Goal: Task Accomplishment & Management: Manage account settings

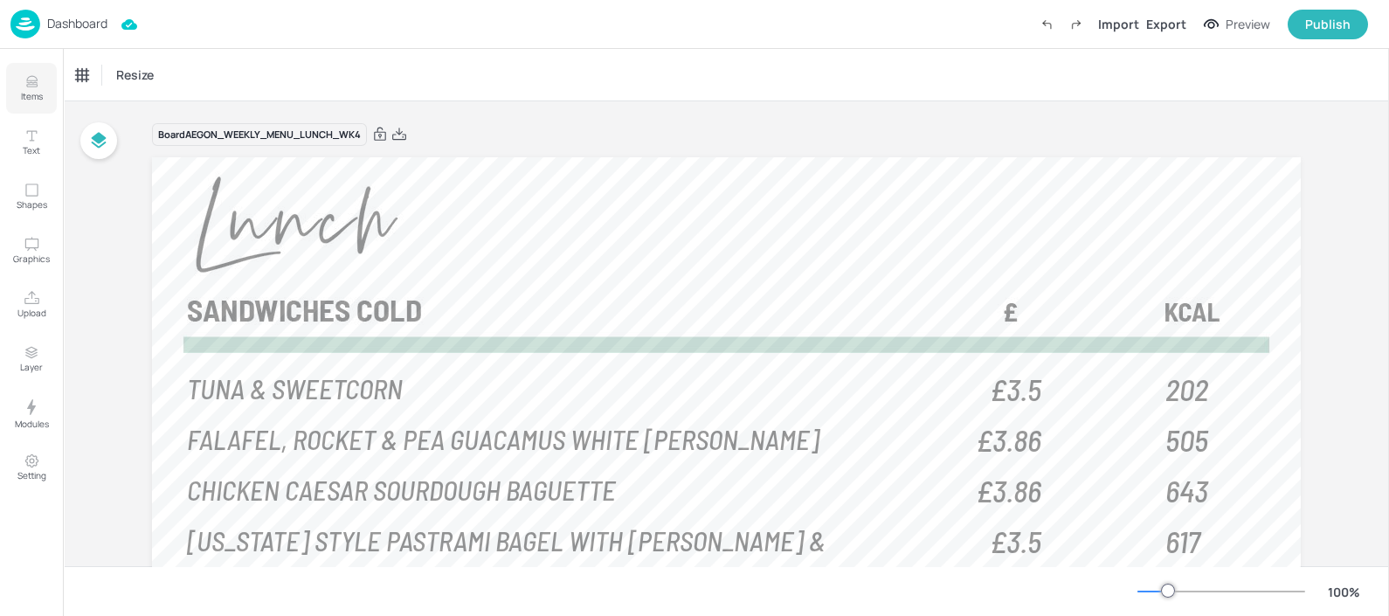
click at [52, 107] on button "Items" at bounding box center [31, 88] width 51 height 51
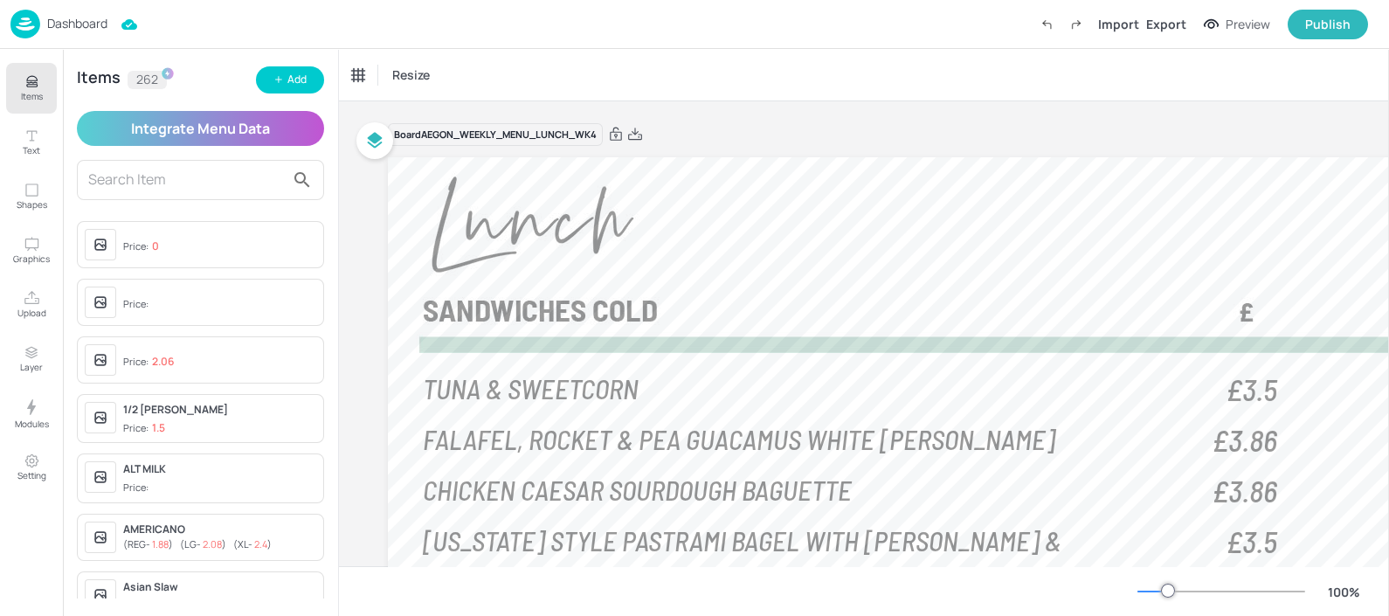
click at [48, 26] on p "Dashboard" at bounding box center [77, 23] width 60 height 12
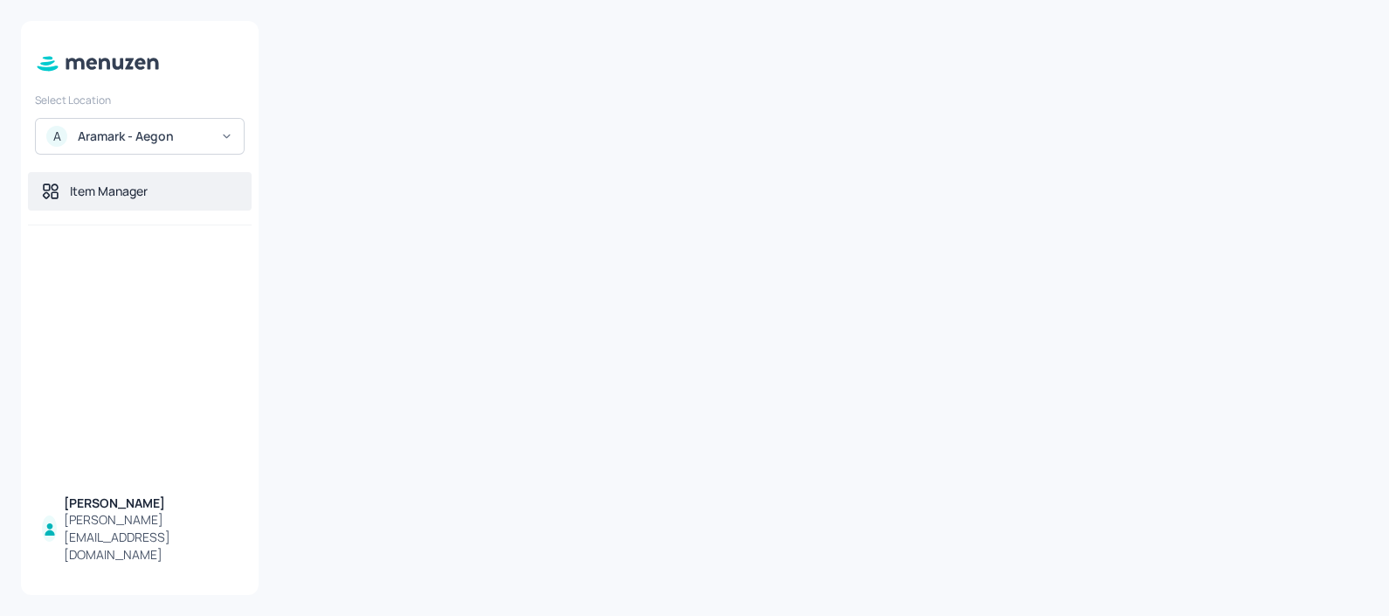
click at [110, 174] on div "Item Manager" at bounding box center [140, 191] width 224 height 38
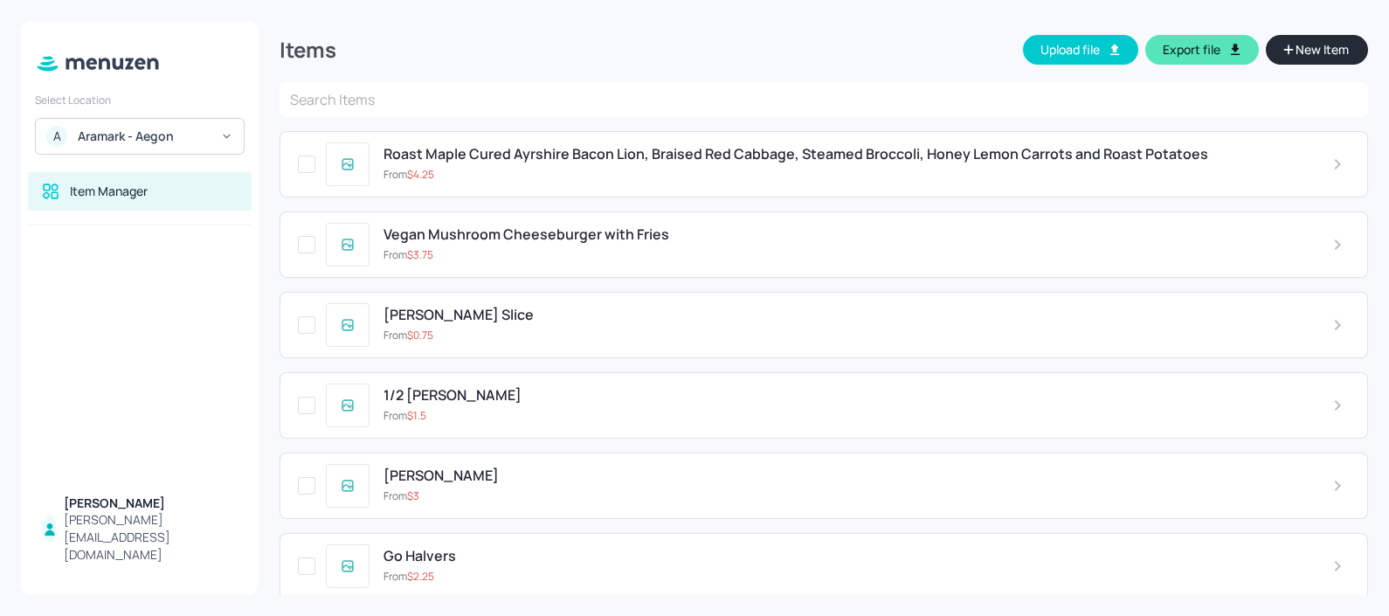
click at [558, 111] on input "text" at bounding box center [824, 99] width 1088 height 35
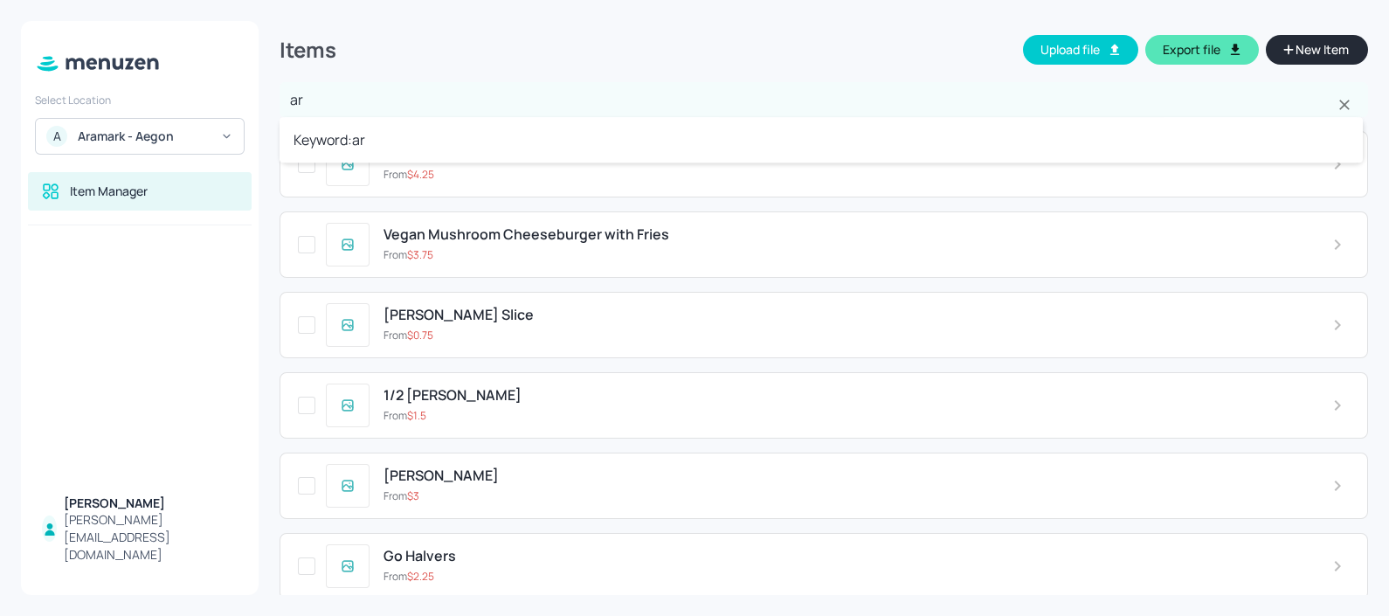
type input "ara"
click at [524, 140] on li "Keyword: ara" at bounding box center [821, 139] width 1083 height 31
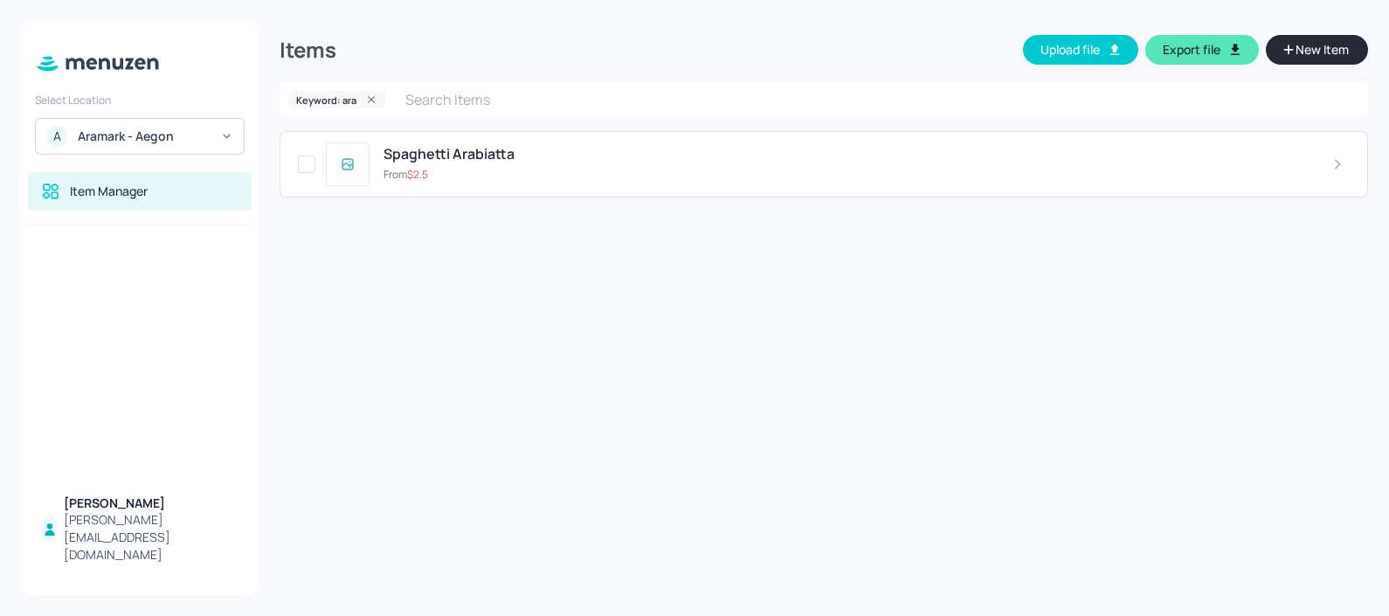
click at [515, 155] on div "Spaghetti Arabiatta" at bounding box center [844, 154] width 921 height 17
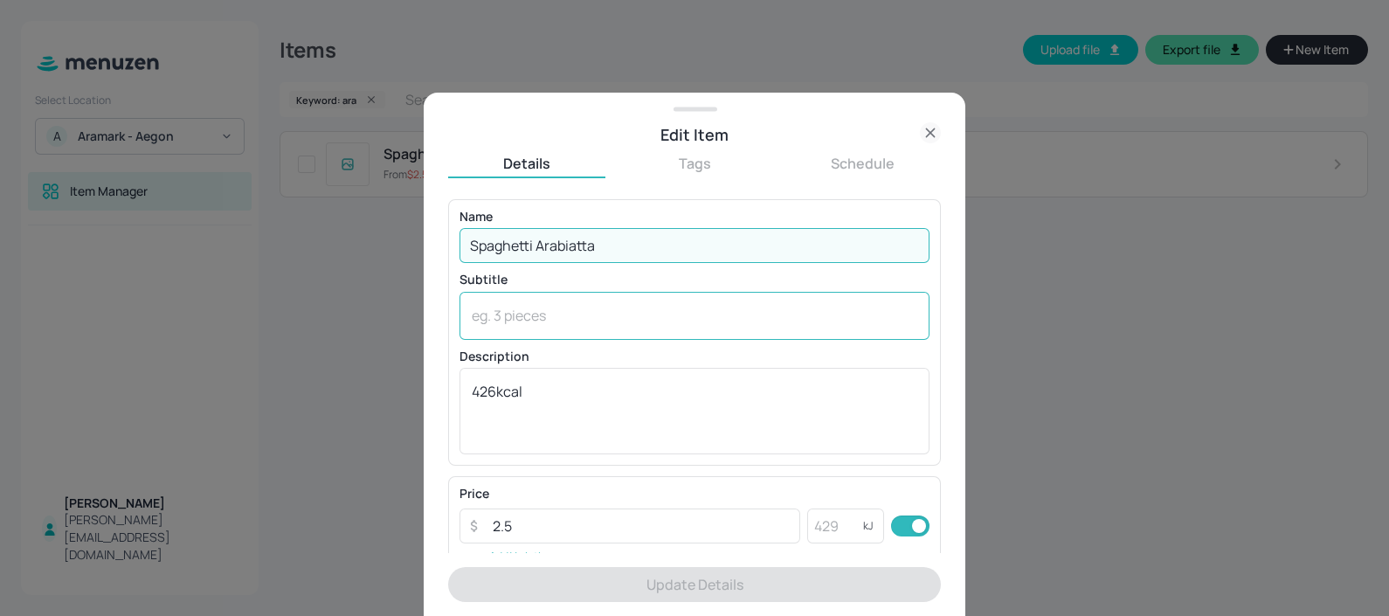
drag, startPoint x: 539, startPoint y: 242, endPoint x: 716, endPoint y: 310, distance: 190.0
click at [716, 310] on div "Name Spaghetti Arabiatta ​ Subtitle x ​ Description 426kcal x ​" at bounding box center [695, 333] width 470 height 244
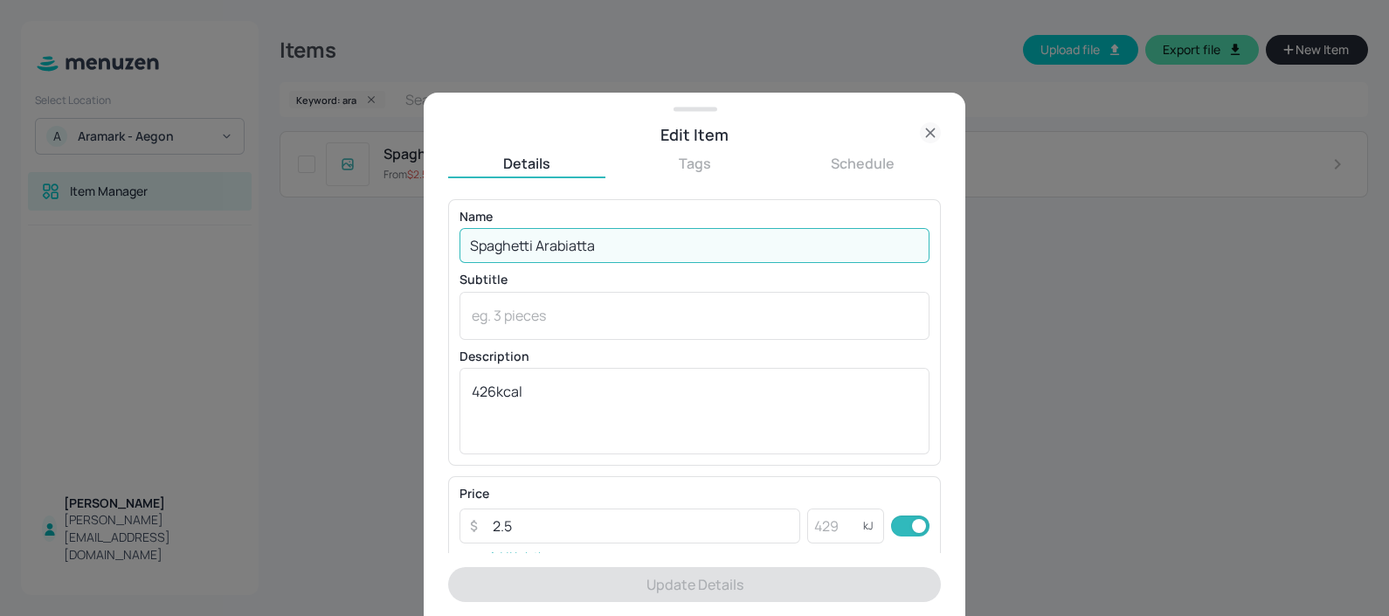
click at [497, 238] on input "Spaghetti Arabiatta" at bounding box center [695, 245] width 470 height 35
paste input "Penne Pomodoro"
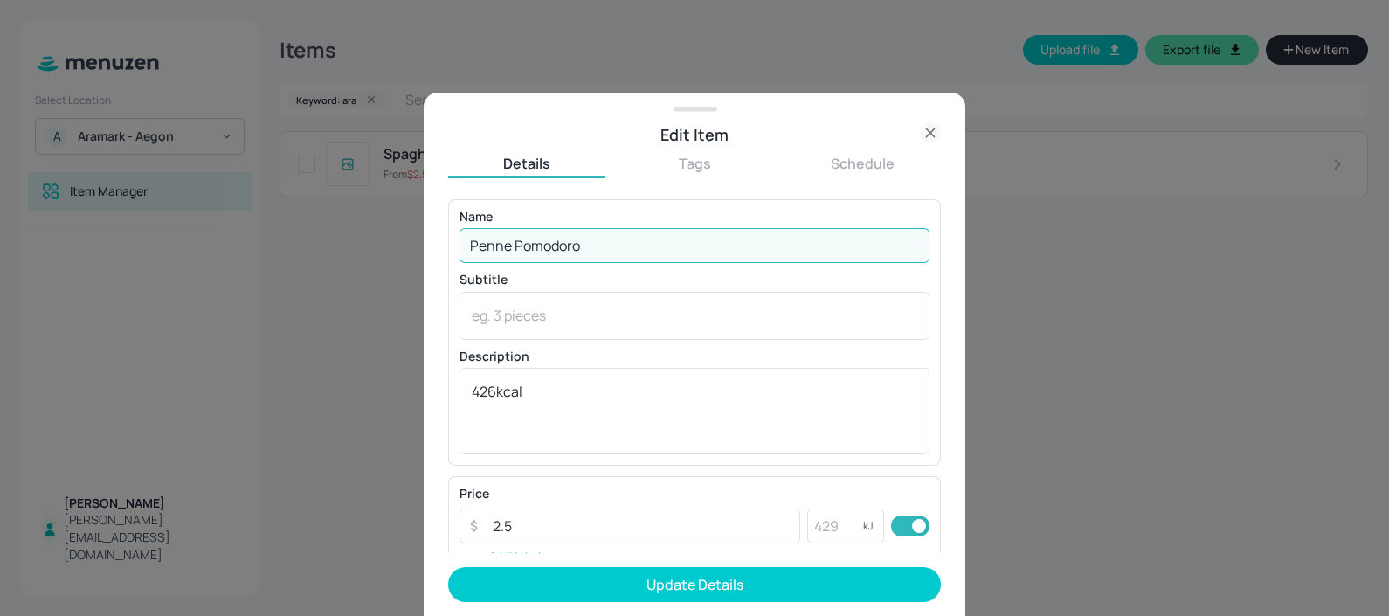
type input "Penne Pomodoro"
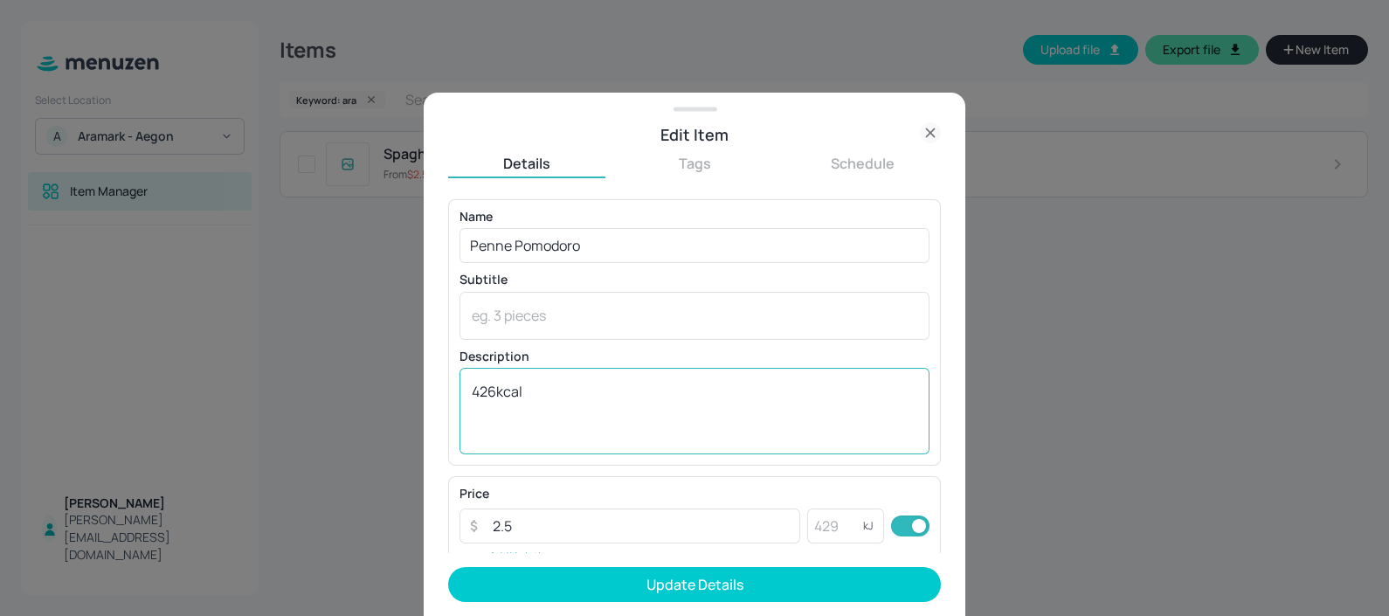
click at [516, 373] on div "426kcal x ​" at bounding box center [695, 411] width 470 height 86
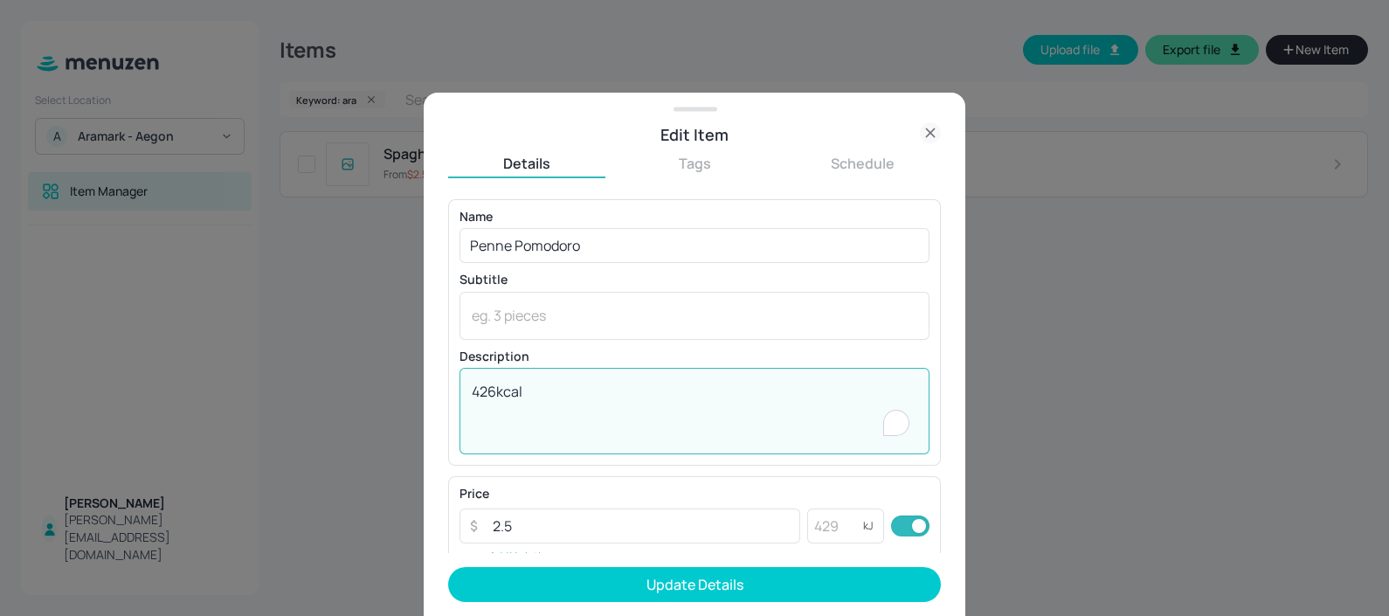
paste textarea "377 Kcal"
drag, startPoint x: 495, startPoint y: 388, endPoint x: 496, endPoint y: 426, distance: 38.4
click at [496, 426] on textarea "377 Kcal 426kcal" at bounding box center [695, 411] width 446 height 58
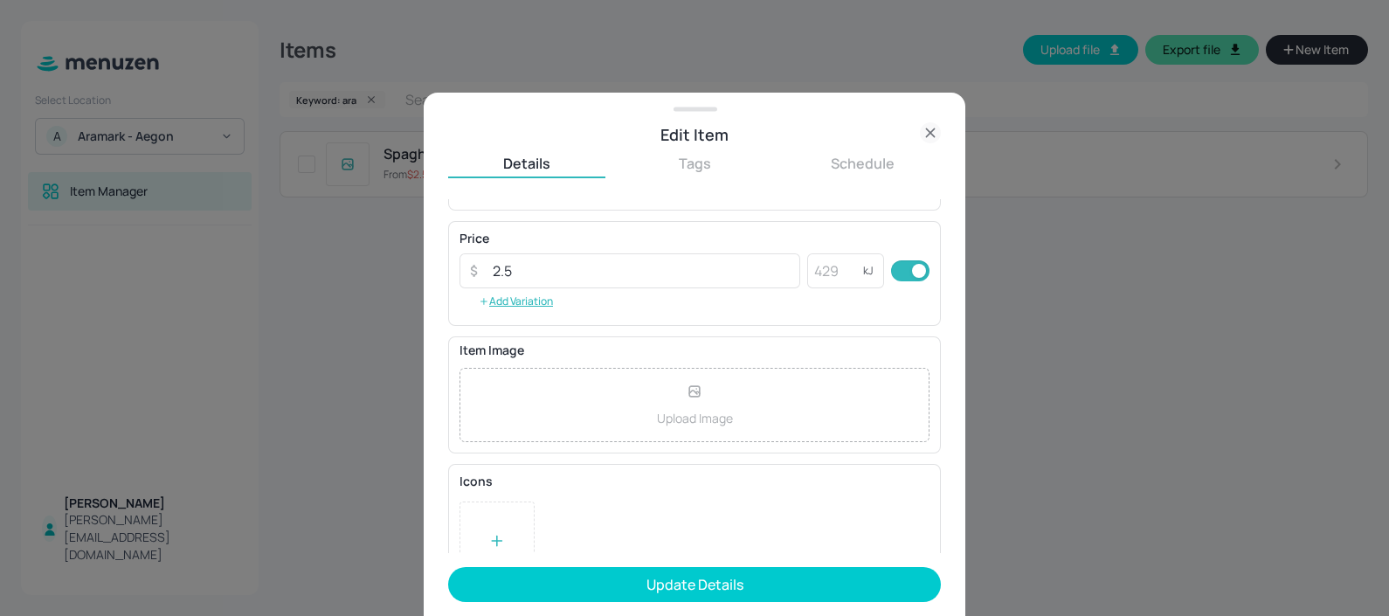
scroll to position [292, 0]
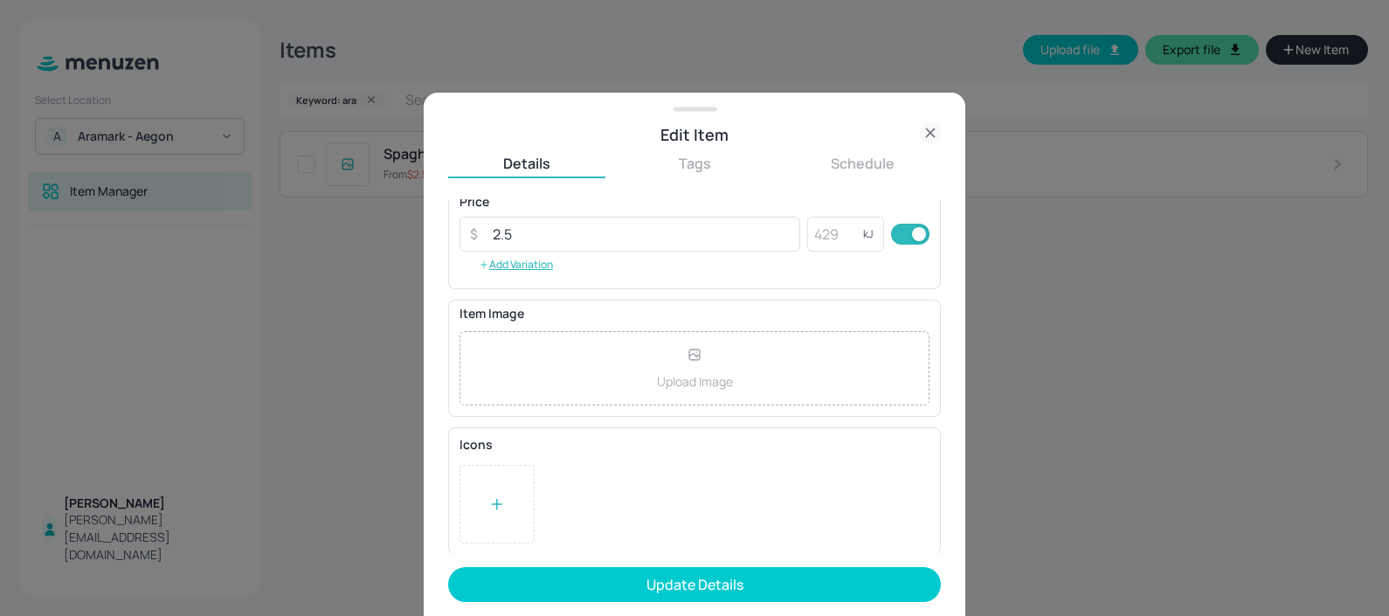
type textarea "377kcal"
click at [488, 472] on div at bounding box center [497, 504] width 75 height 79
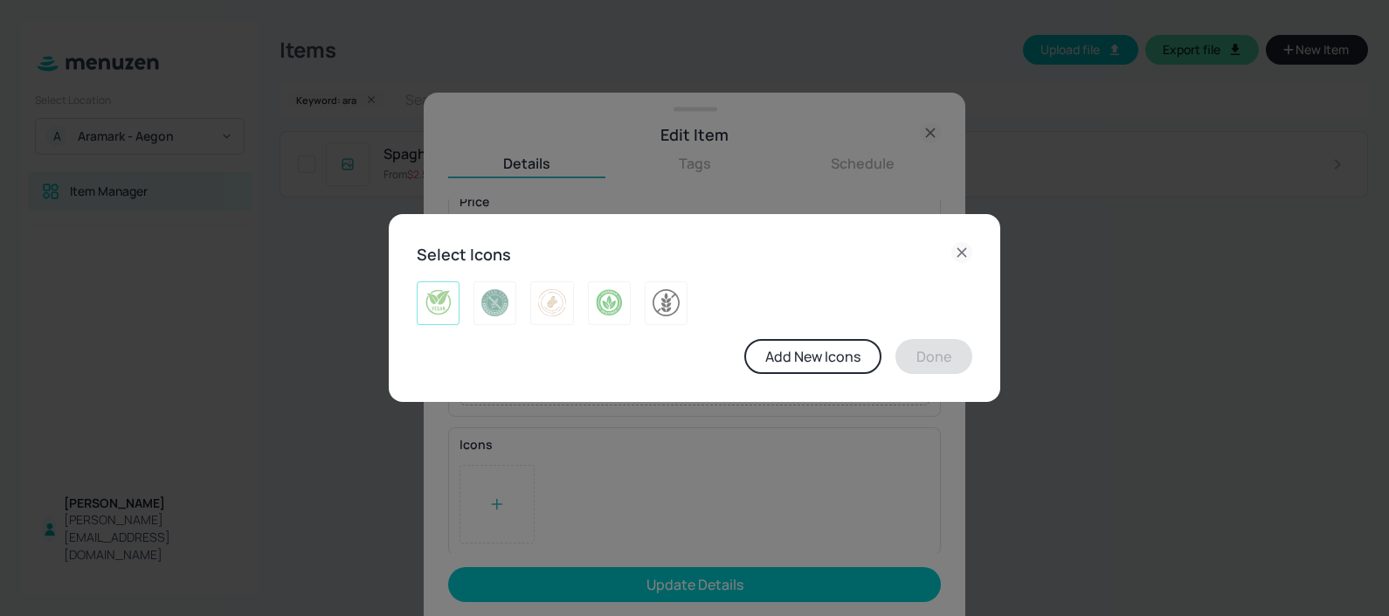
click at [455, 299] on div at bounding box center [438, 303] width 43 height 44
click at [913, 349] on button "Done" at bounding box center [933, 356] width 77 height 35
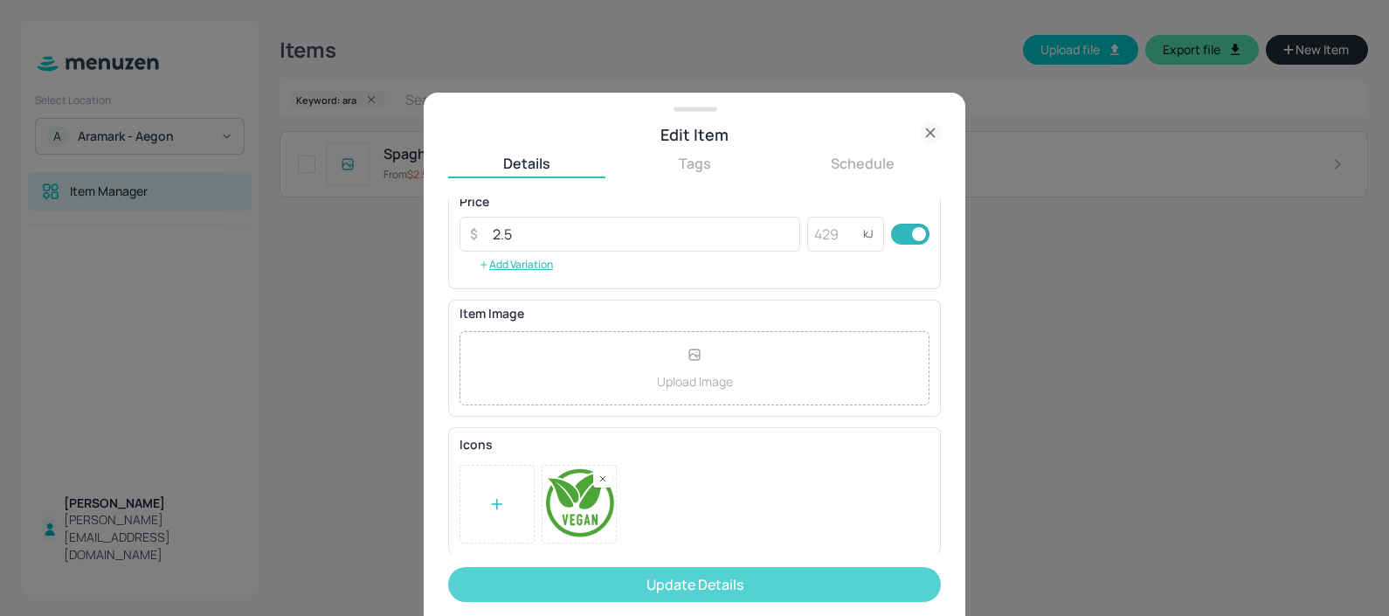
click at [696, 586] on button "Update Details" at bounding box center [694, 584] width 493 height 35
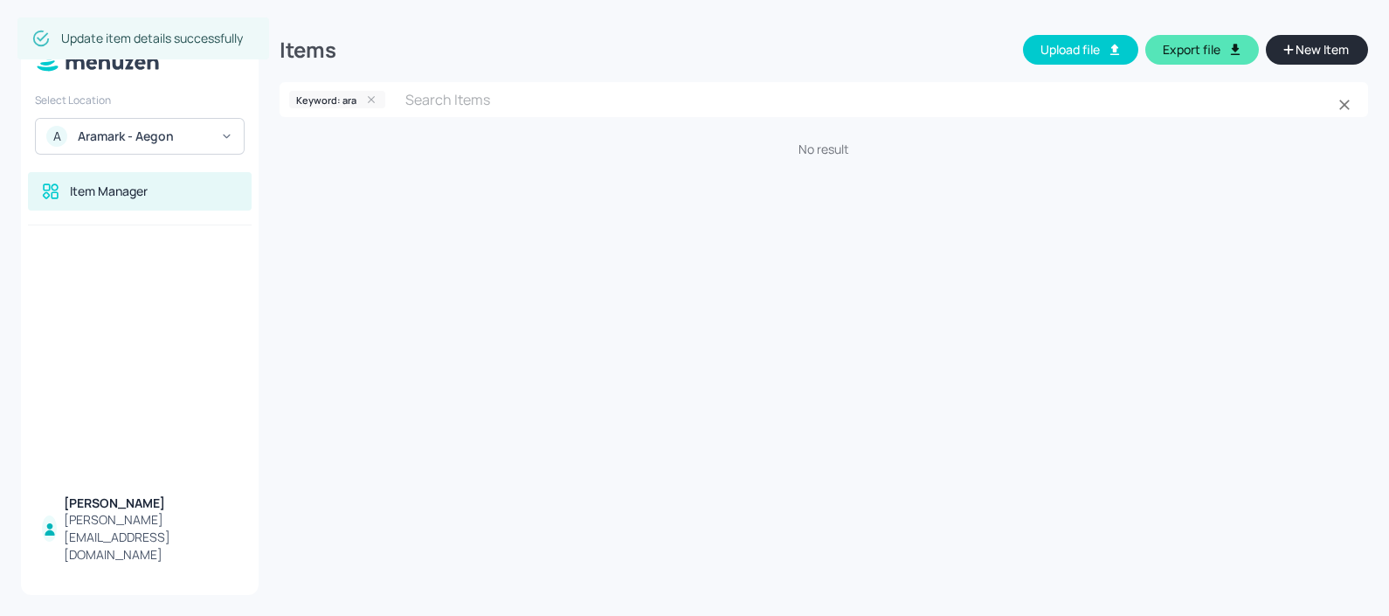
click at [375, 98] on icon at bounding box center [371, 99] width 12 height 12
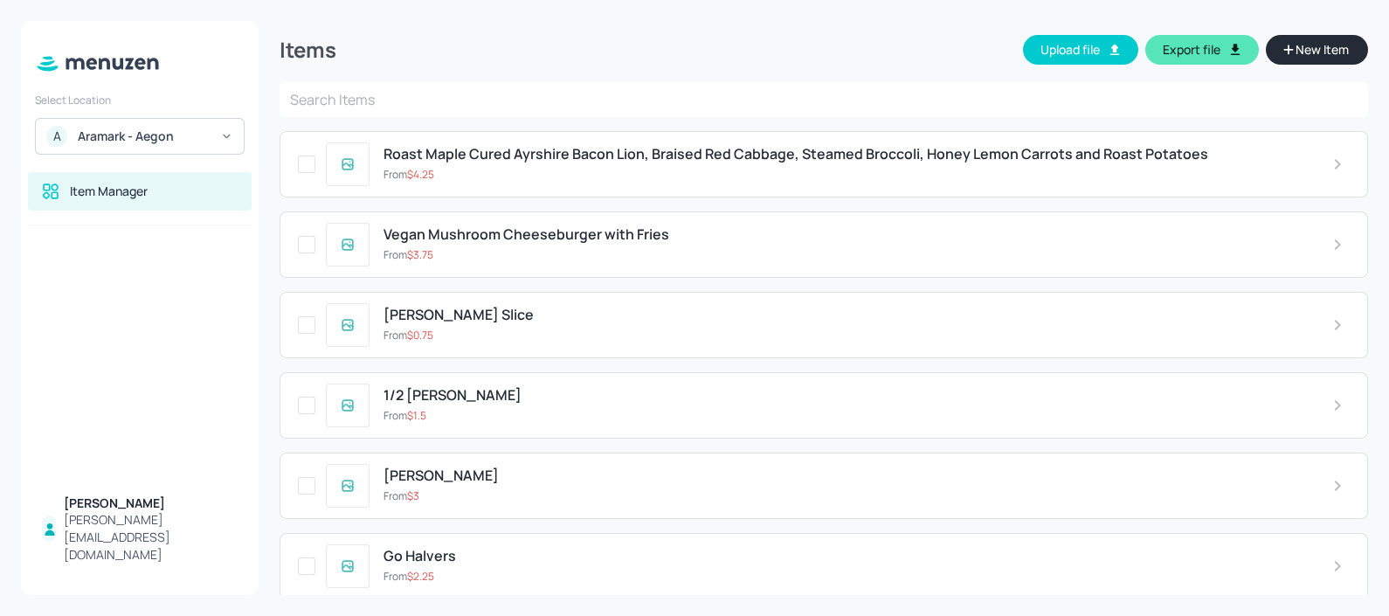
click at [375, 98] on input "text" at bounding box center [824, 99] width 1088 height 35
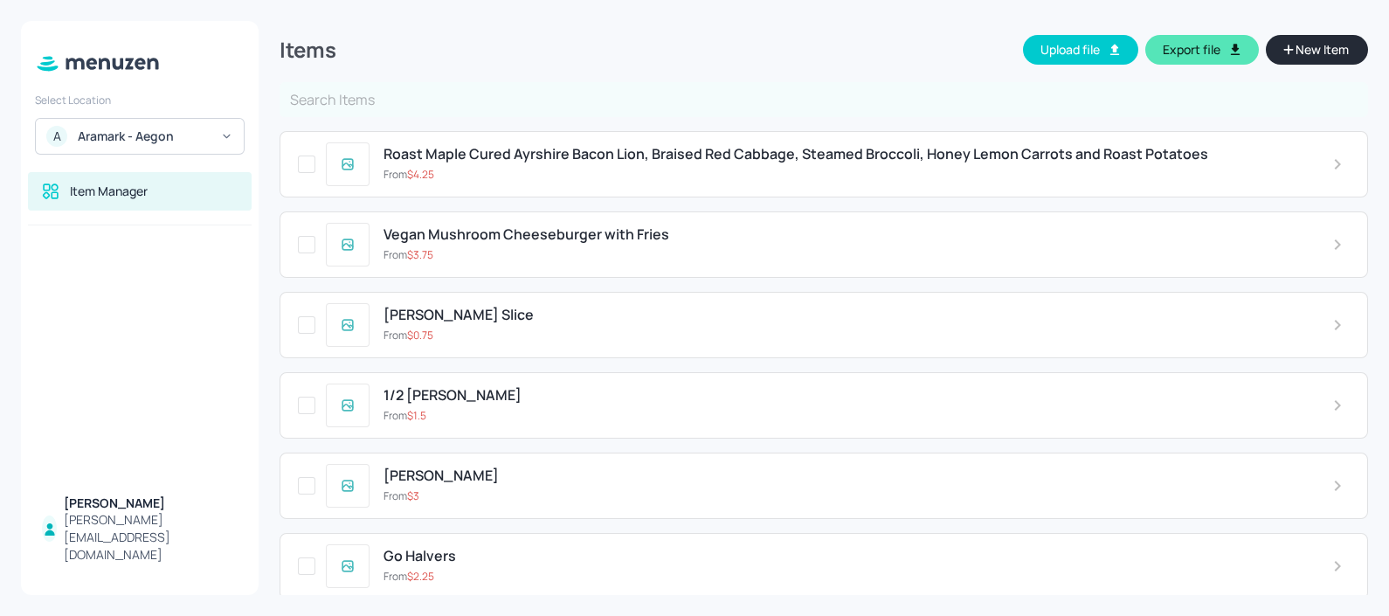
type input "["
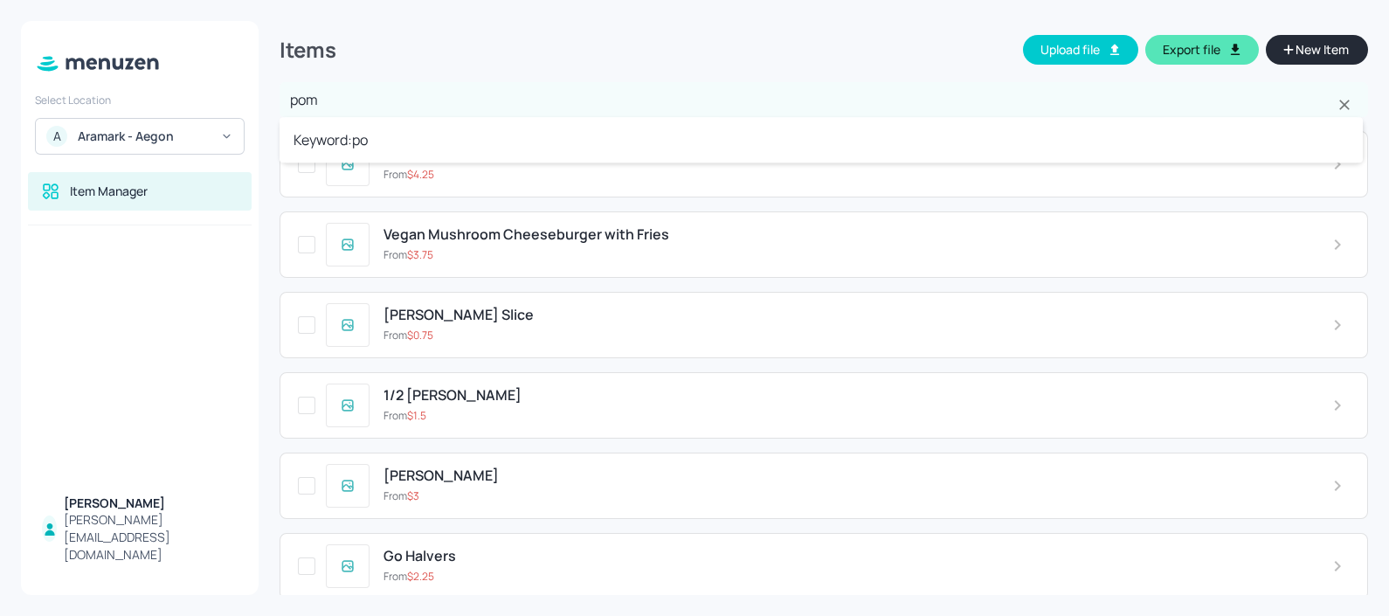
type input "pomo"
click at [365, 131] on li "Keyword: pomo" at bounding box center [821, 139] width 1083 height 31
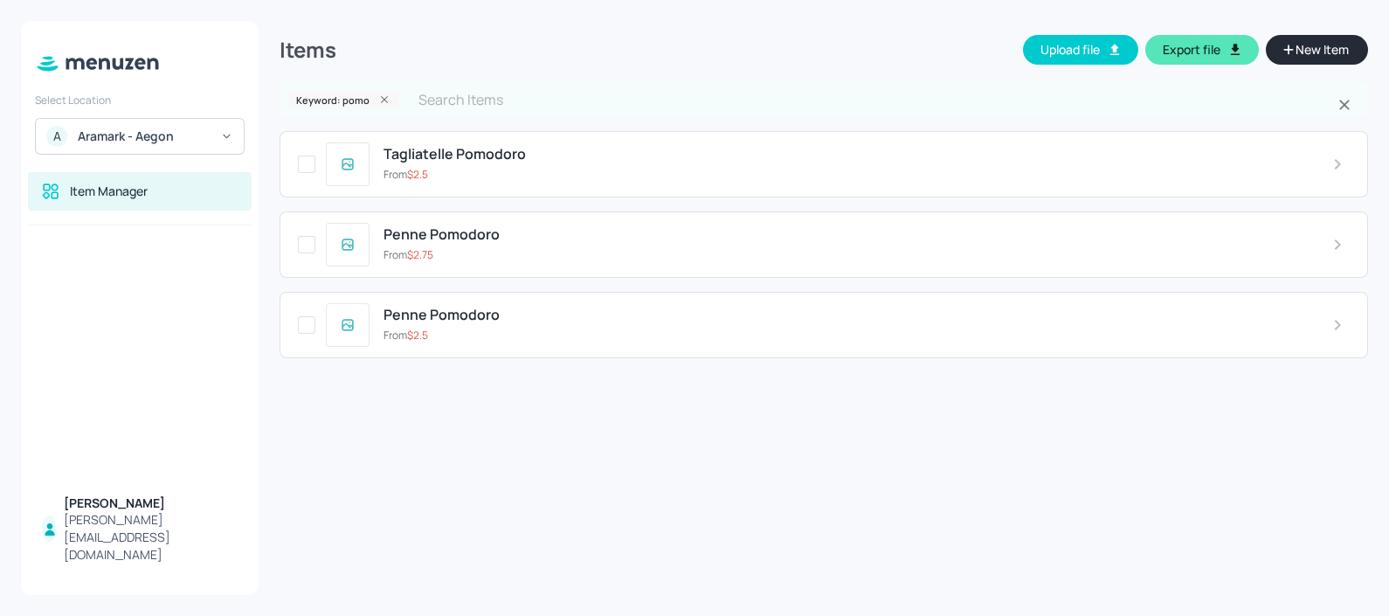
click at [483, 314] on span "Penne Pomodoro" at bounding box center [442, 315] width 116 height 17
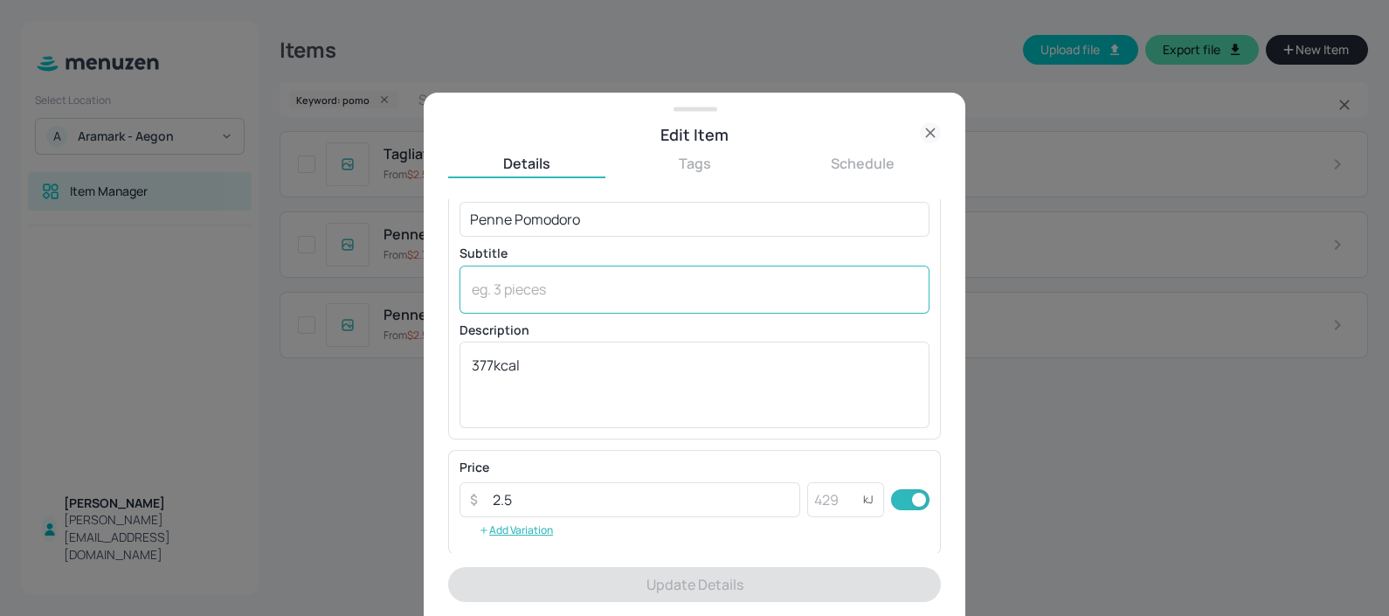
scroll to position [0, 0]
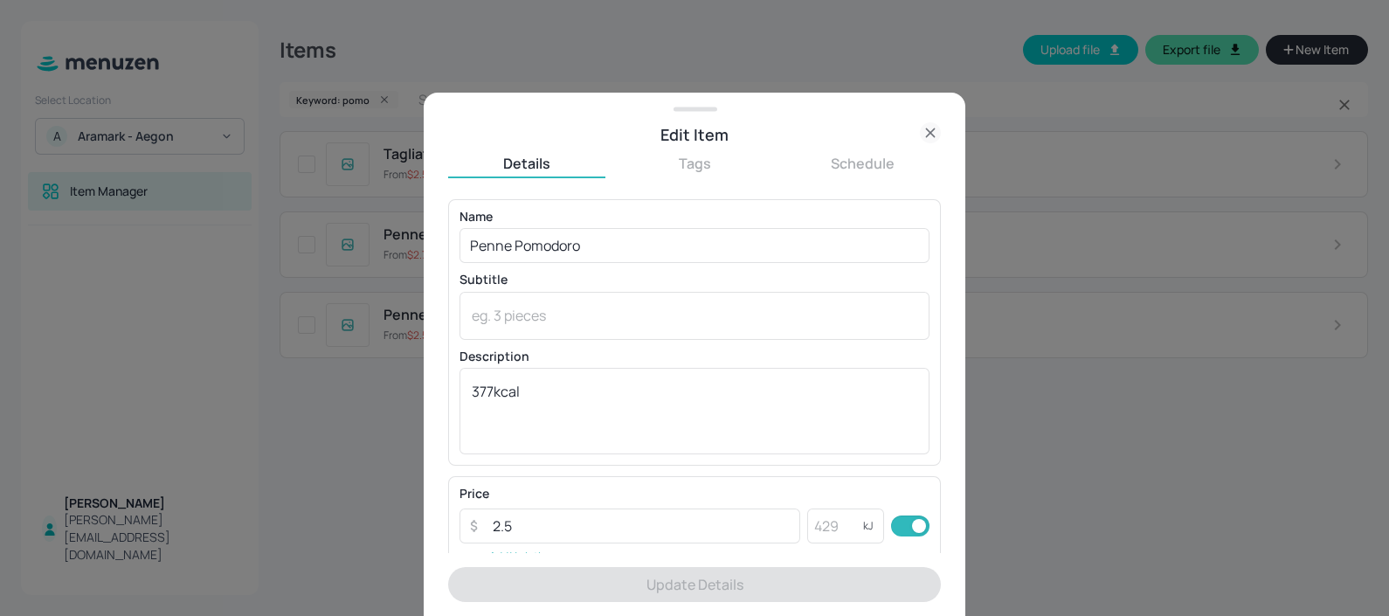
click at [426, 406] on div "Edit Item Details Tags Schedule Name Penne Pomodoro ​ Subtitle x ​ Description …" at bounding box center [695, 354] width 542 height 523
click at [405, 404] on div at bounding box center [694, 308] width 1389 height 616
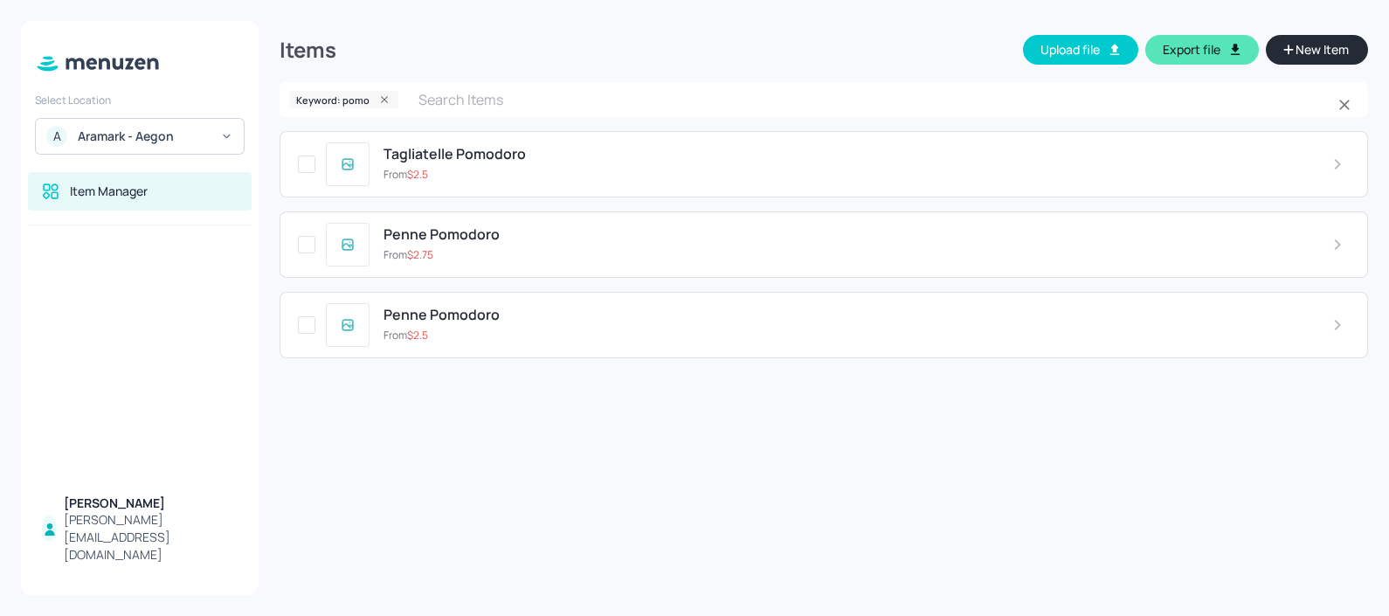
click at [462, 247] on div "From $ 2.75" at bounding box center [844, 255] width 921 height 16
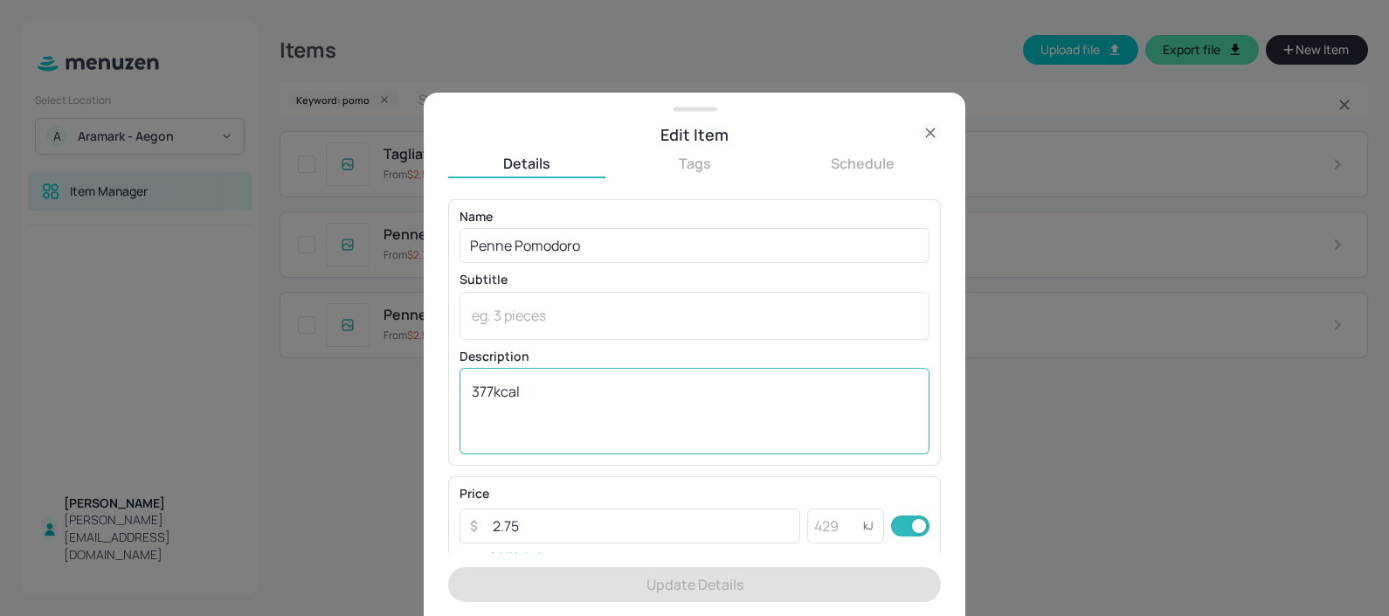
scroll to position [2, 0]
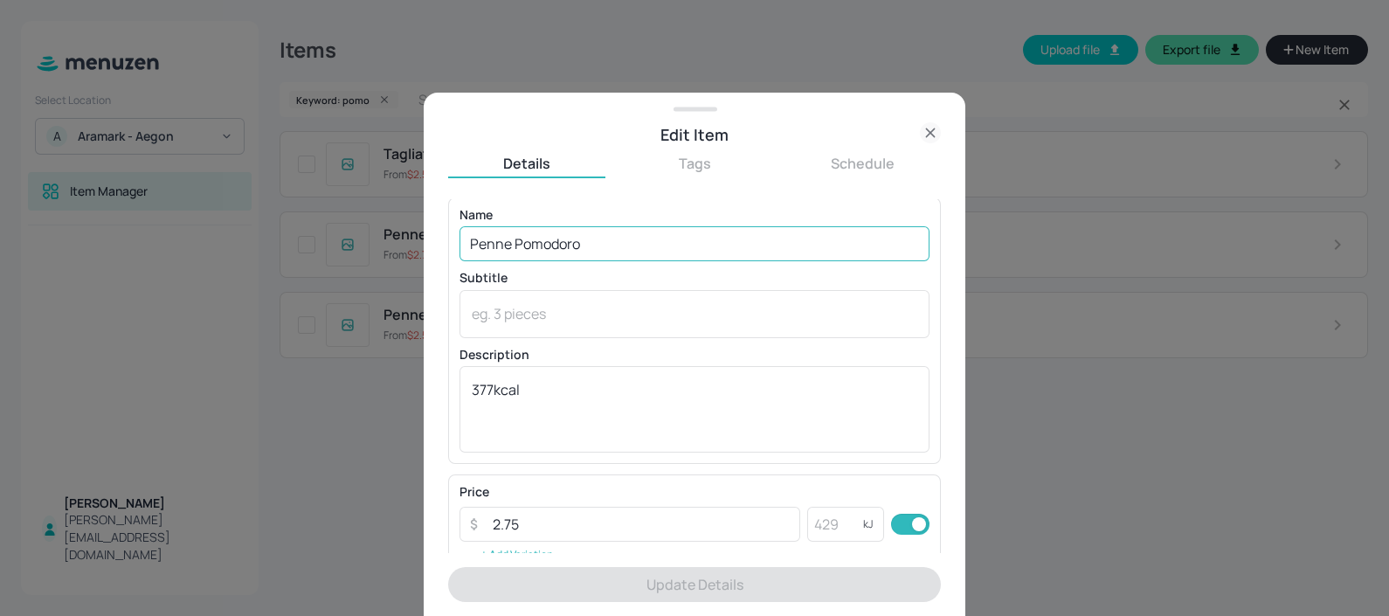
click at [510, 241] on input "Penne Pomodoro" at bounding box center [695, 243] width 470 height 35
paste input "Spaghetti Arrabiatta"
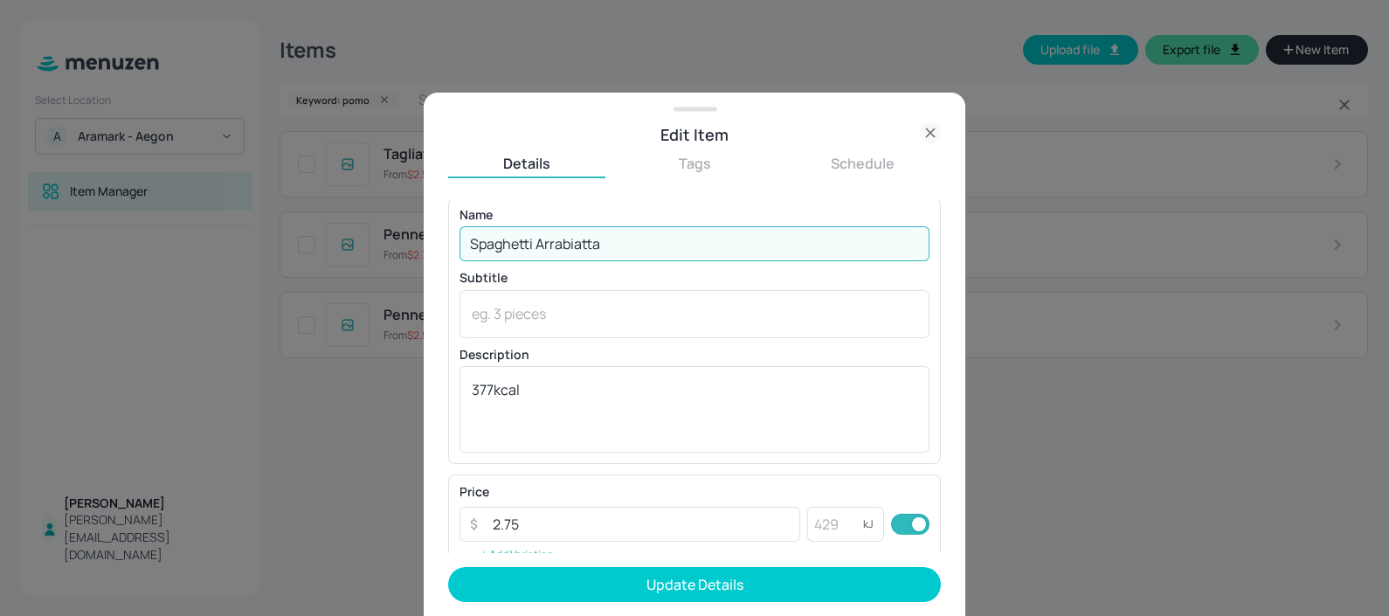
type input "Spaghetti Arrabiatta"
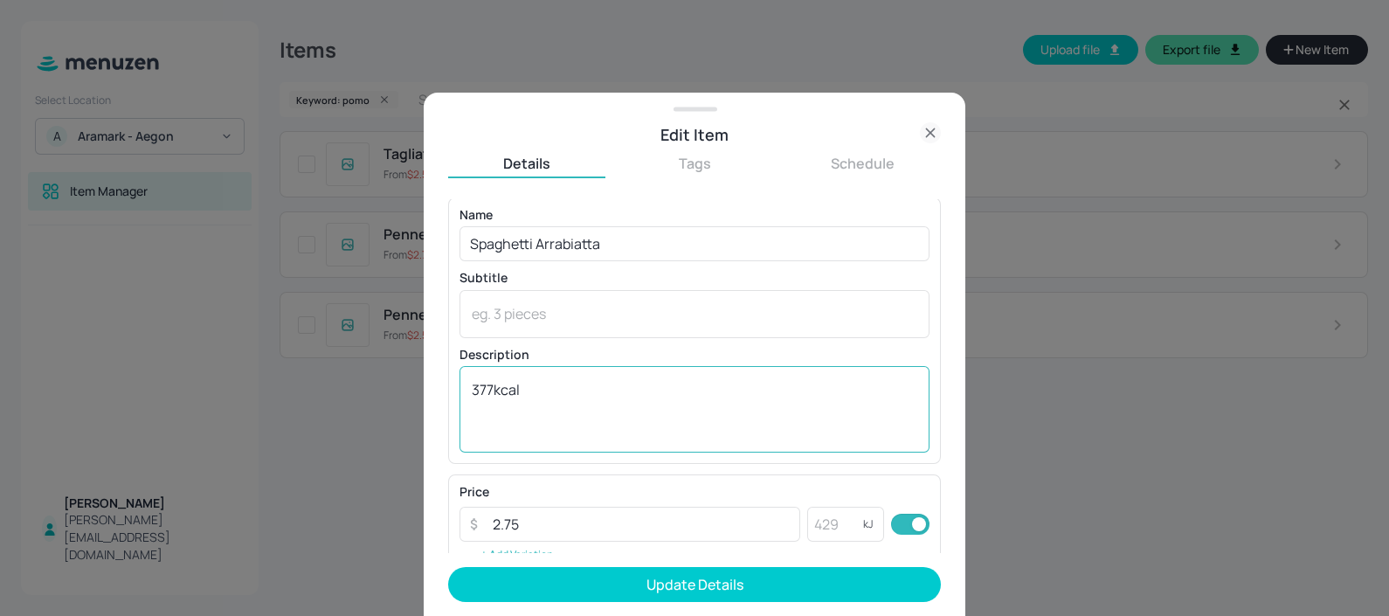
drag, startPoint x: 469, startPoint y: 397, endPoint x: 488, endPoint y: 391, distance: 19.9
click at [488, 391] on div "377kcal x ​" at bounding box center [695, 409] width 470 height 86
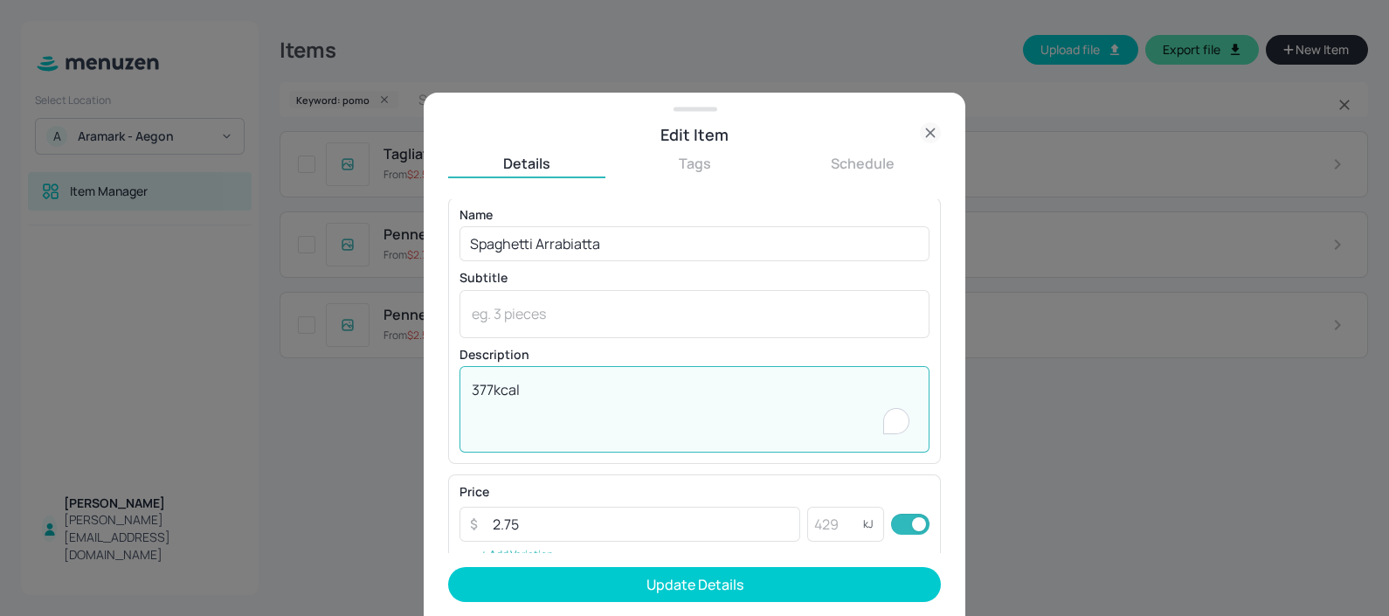
click at [488, 391] on textarea "377kcal" at bounding box center [695, 409] width 446 height 58
drag, startPoint x: 490, startPoint y: 390, endPoint x: 467, endPoint y: 375, distance: 27.6
click at [467, 375] on div "377kcal x ​" at bounding box center [695, 409] width 470 height 86
type textarea "426kcal"
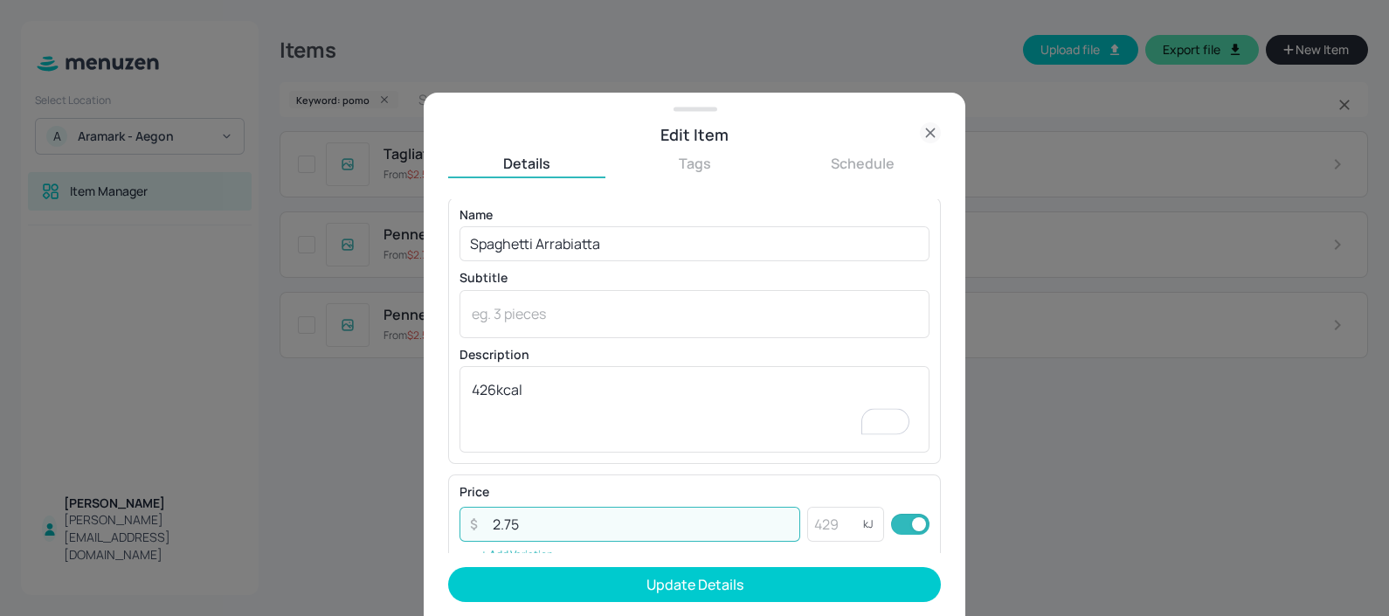
drag, startPoint x: 507, startPoint y: 525, endPoint x: 556, endPoint y: 525, distance: 49.8
click at [556, 525] on input "2.75" at bounding box center [641, 524] width 318 height 35
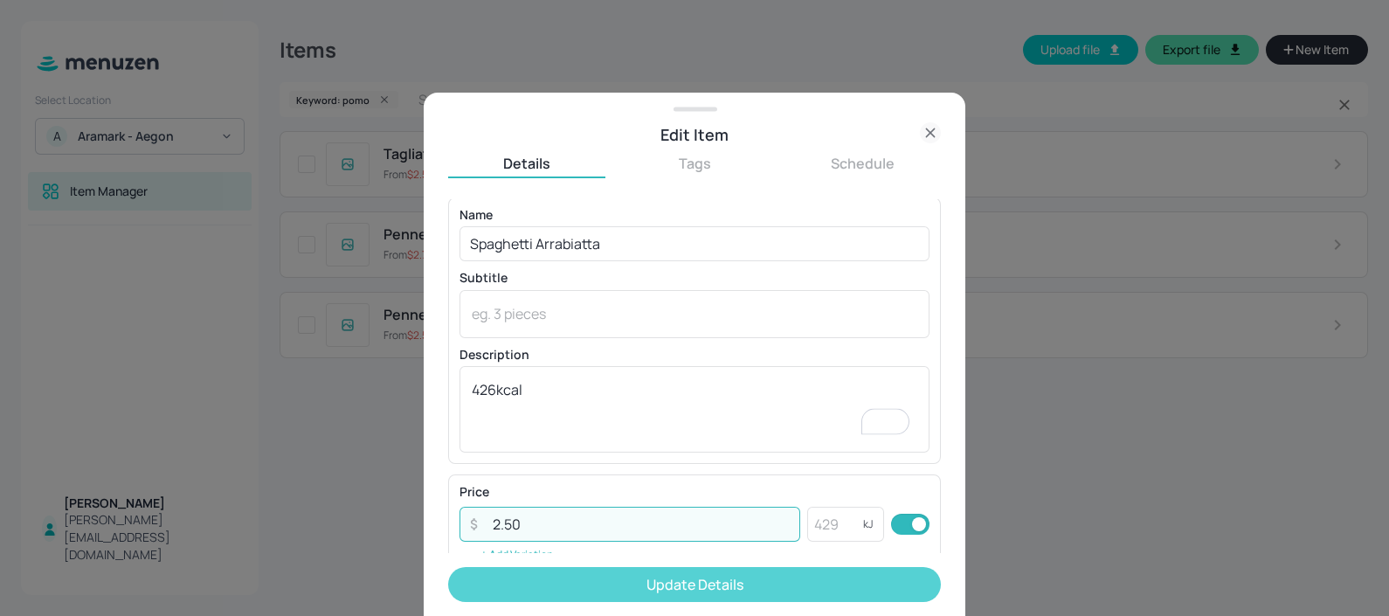
type input "2.50"
click at [555, 593] on button "Update Details" at bounding box center [694, 584] width 493 height 35
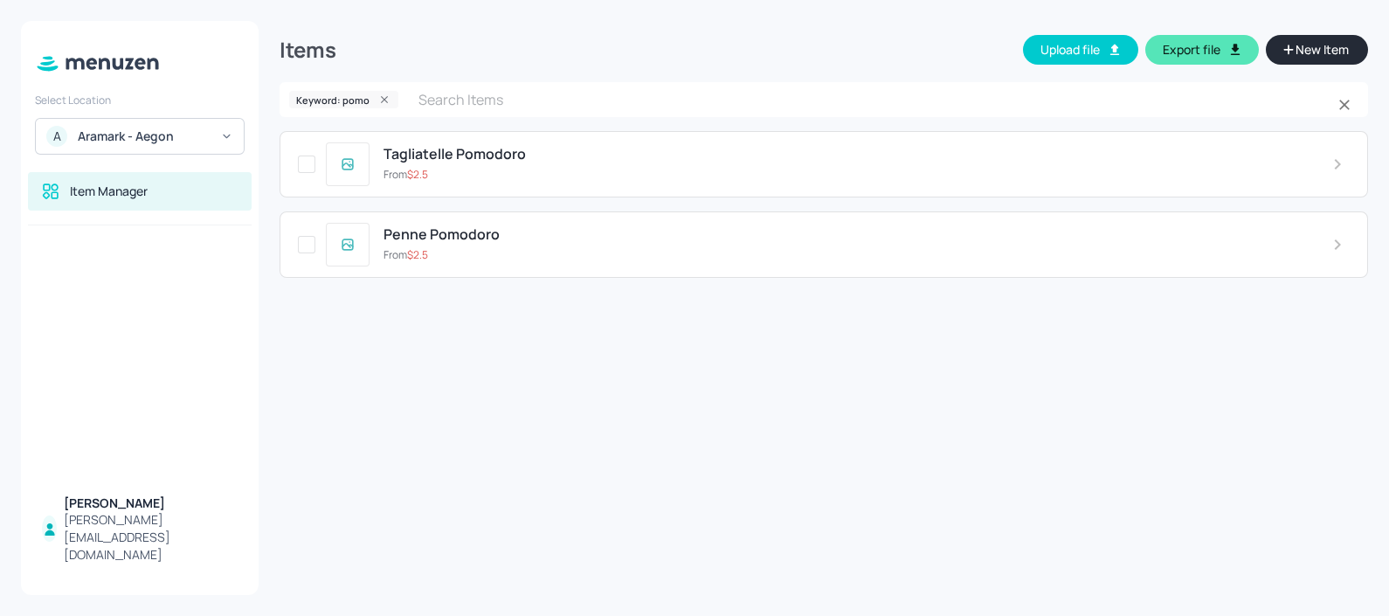
click at [383, 108] on div "Keyword: pomo" at bounding box center [344, 99] width 128 height 23
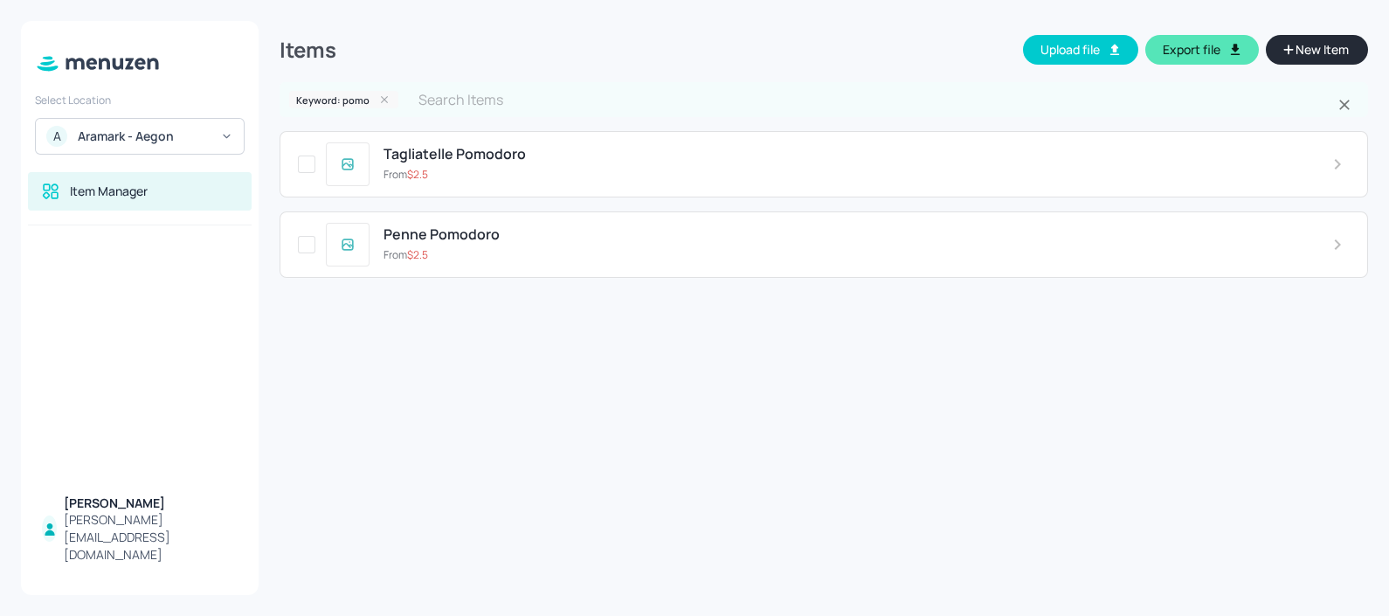
click at [383, 96] on icon at bounding box center [384, 99] width 12 height 12
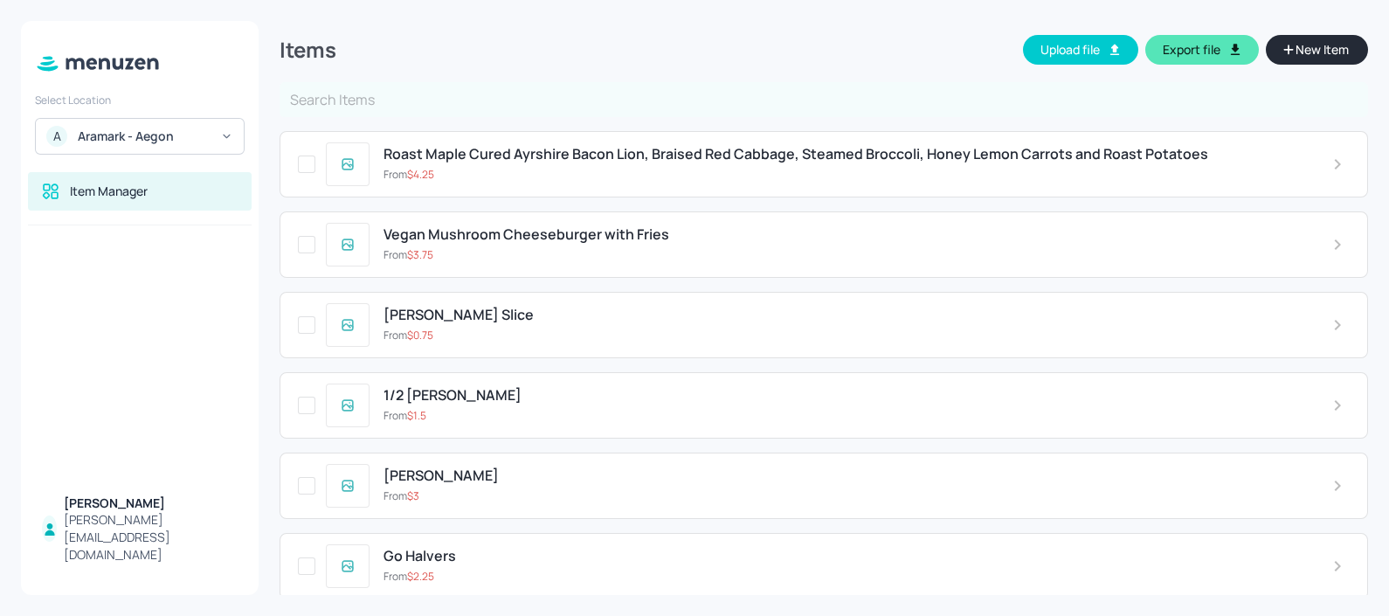
click at [383, 96] on input "text" at bounding box center [824, 99] width 1088 height 35
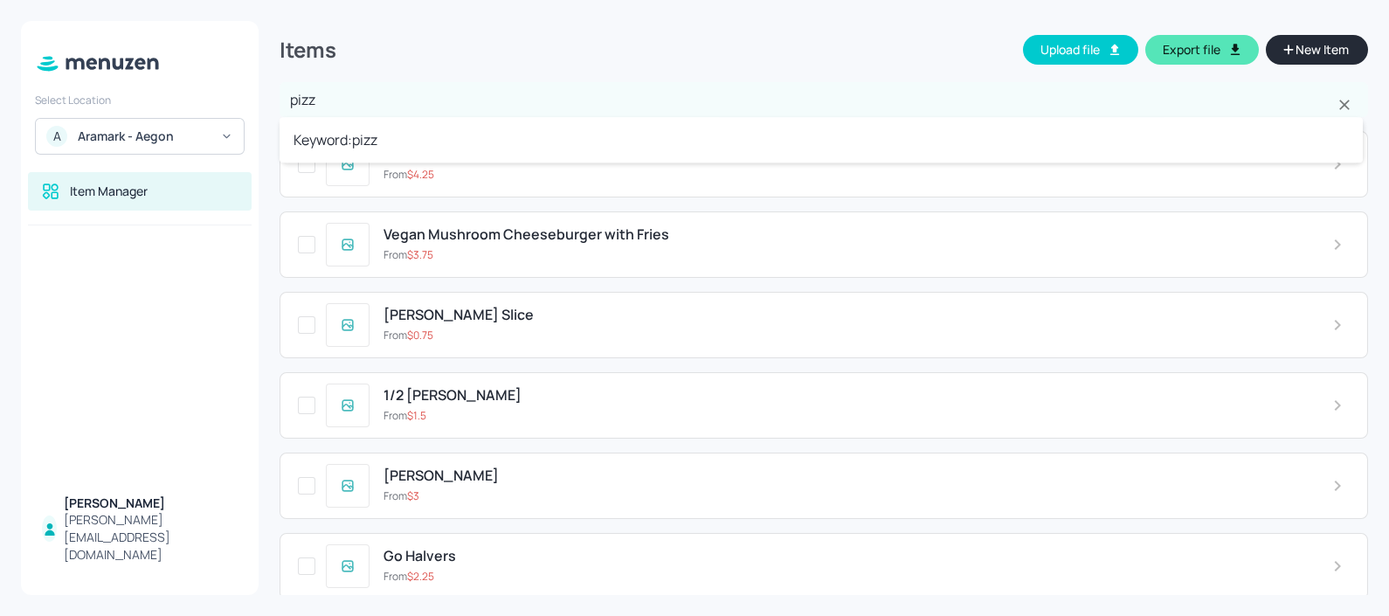
type input "pizza"
click at [387, 134] on li "Keyword: pizza" at bounding box center [821, 139] width 1083 height 31
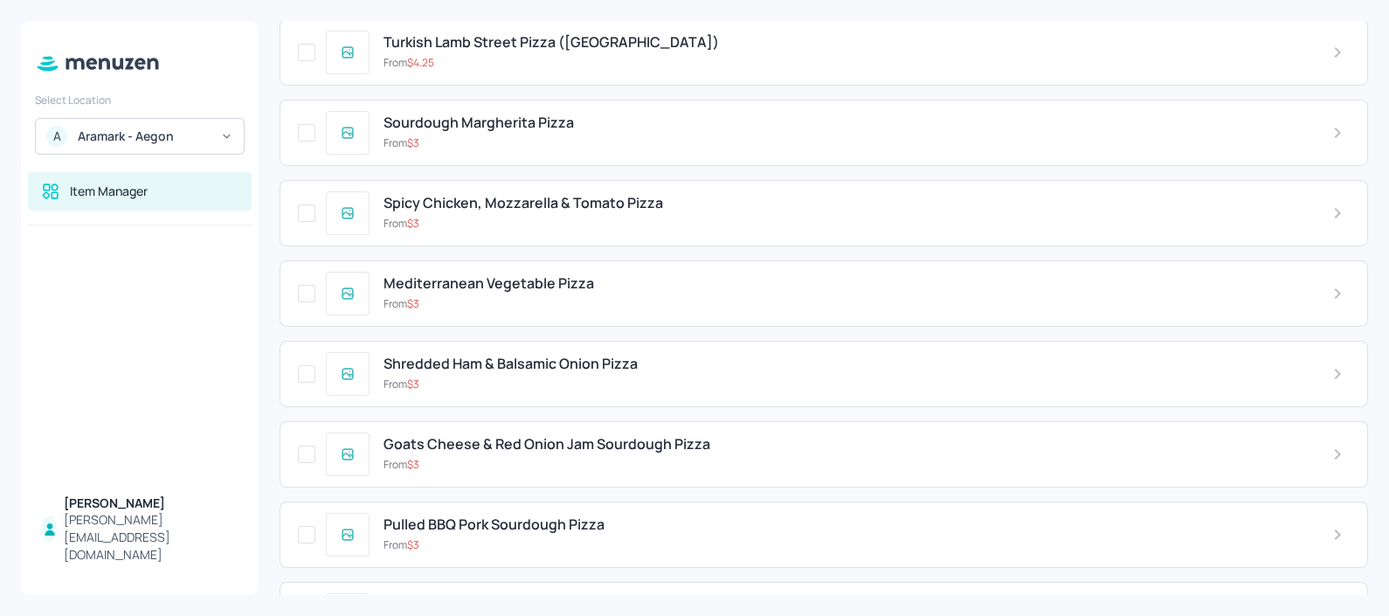
scroll to position [595, 0]
click at [518, 367] on span "Shredded Ham & Balsamic Onion Pizza" at bounding box center [511, 363] width 254 height 17
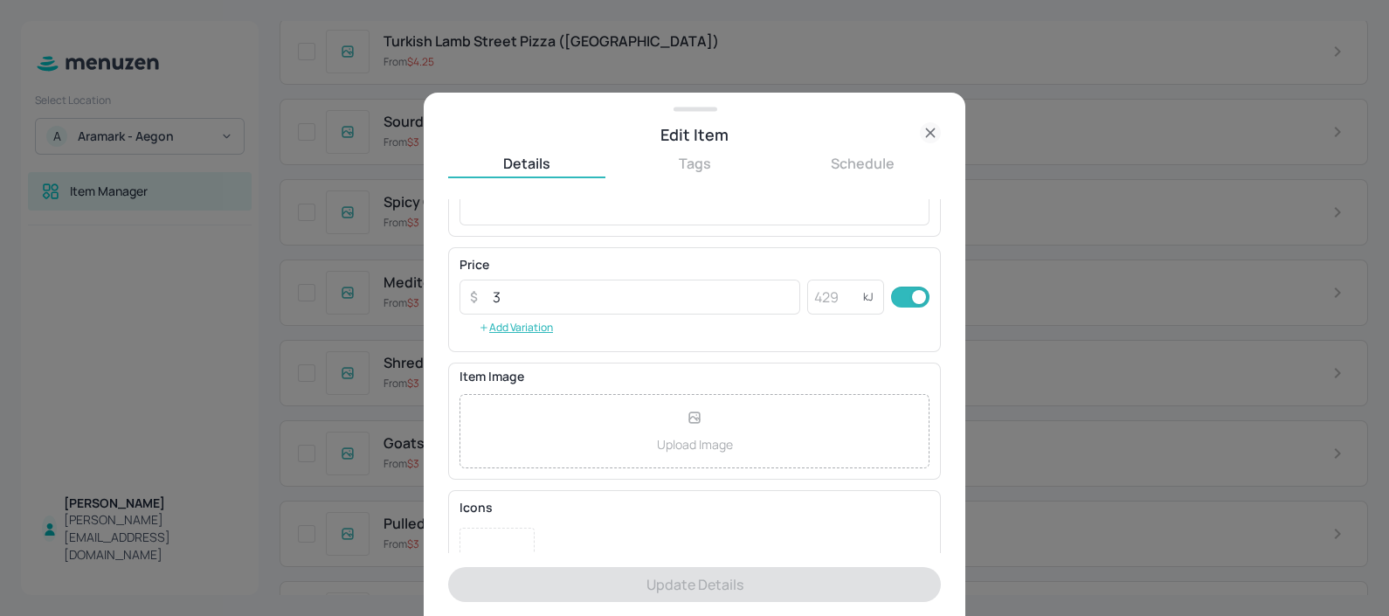
scroll to position [292, 0]
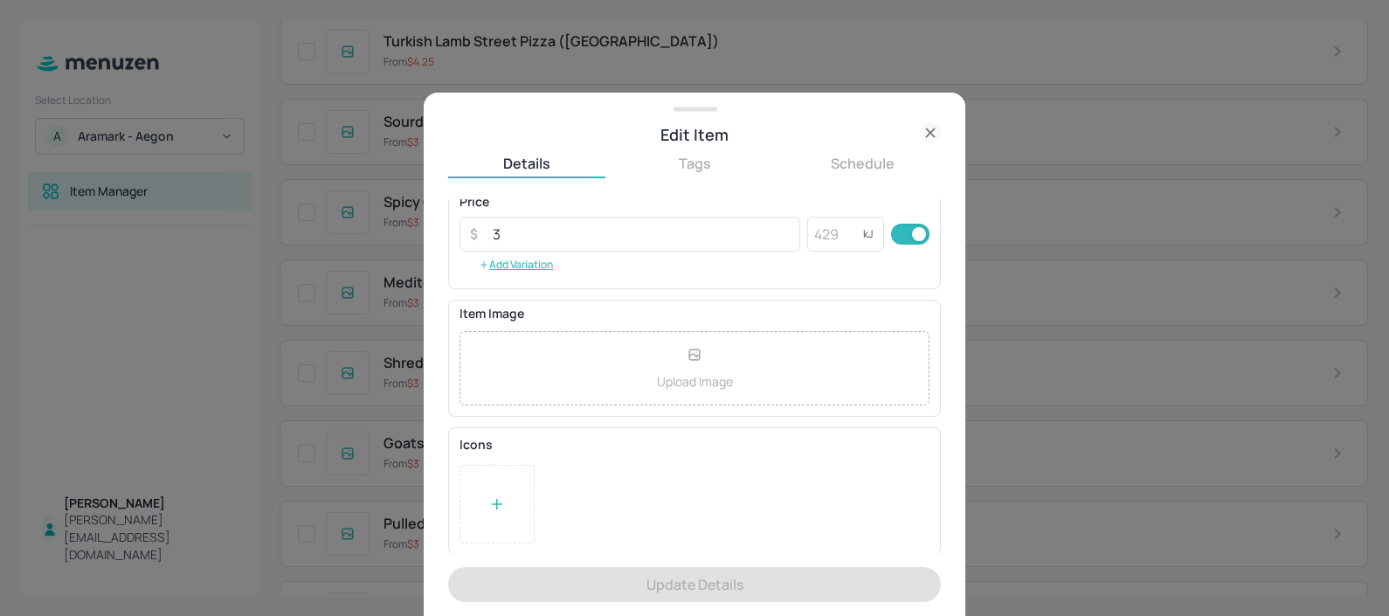
click at [928, 126] on icon at bounding box center [930, 132] width 21 height 21
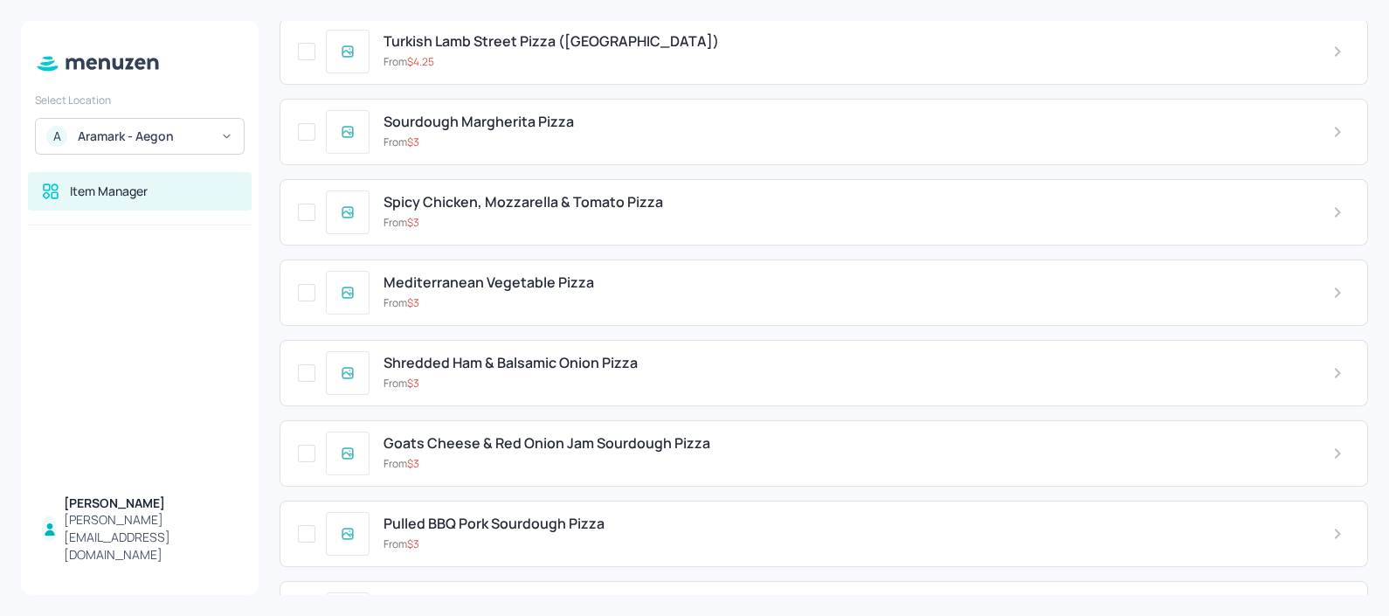
click at [583, 442] on span "Goats Cheese & Red Onion Jam Sourdough Pizza" at bounding box center [547, 443] width 327 height 17
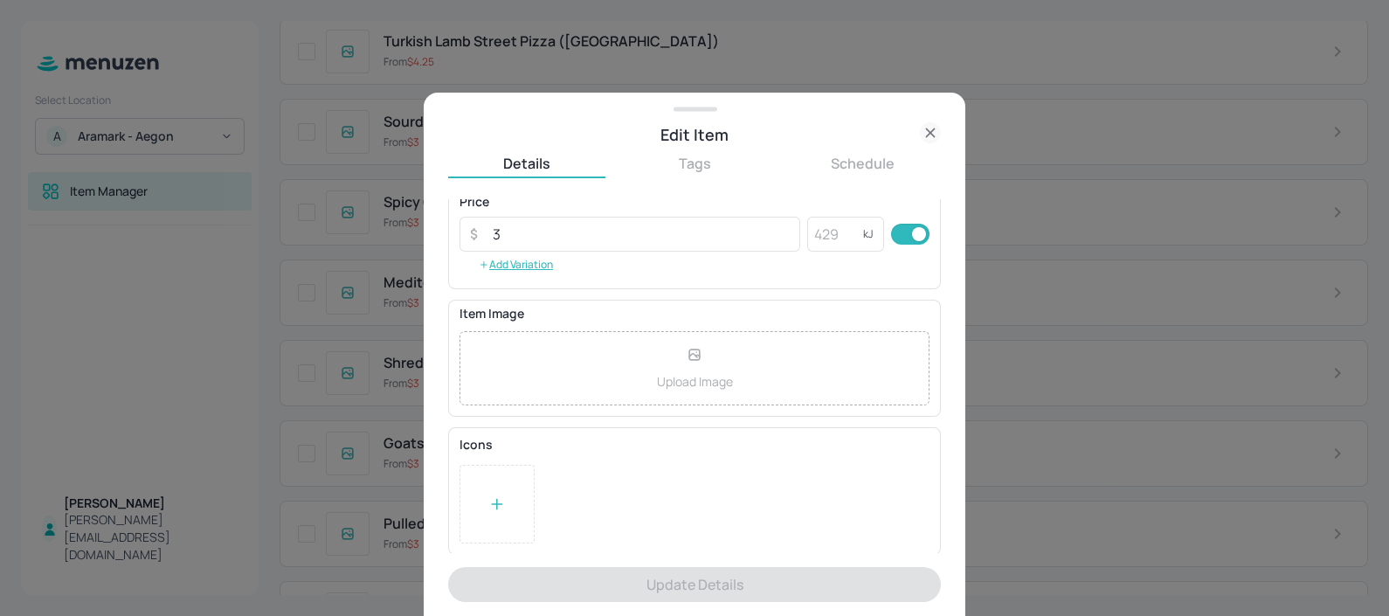
click at [507, 480] on div at bounding box center [497, 504] width 75 height 79
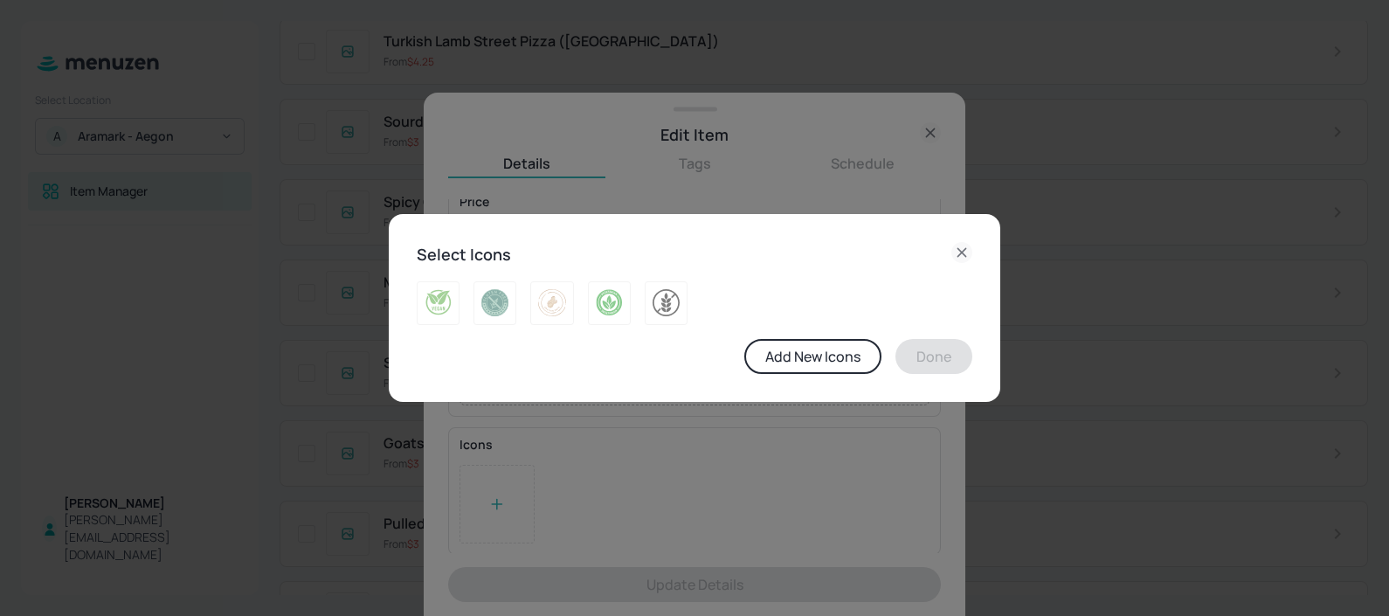
click at [961, 259] on icon at bounding box center [961, 252] width 21 height 21
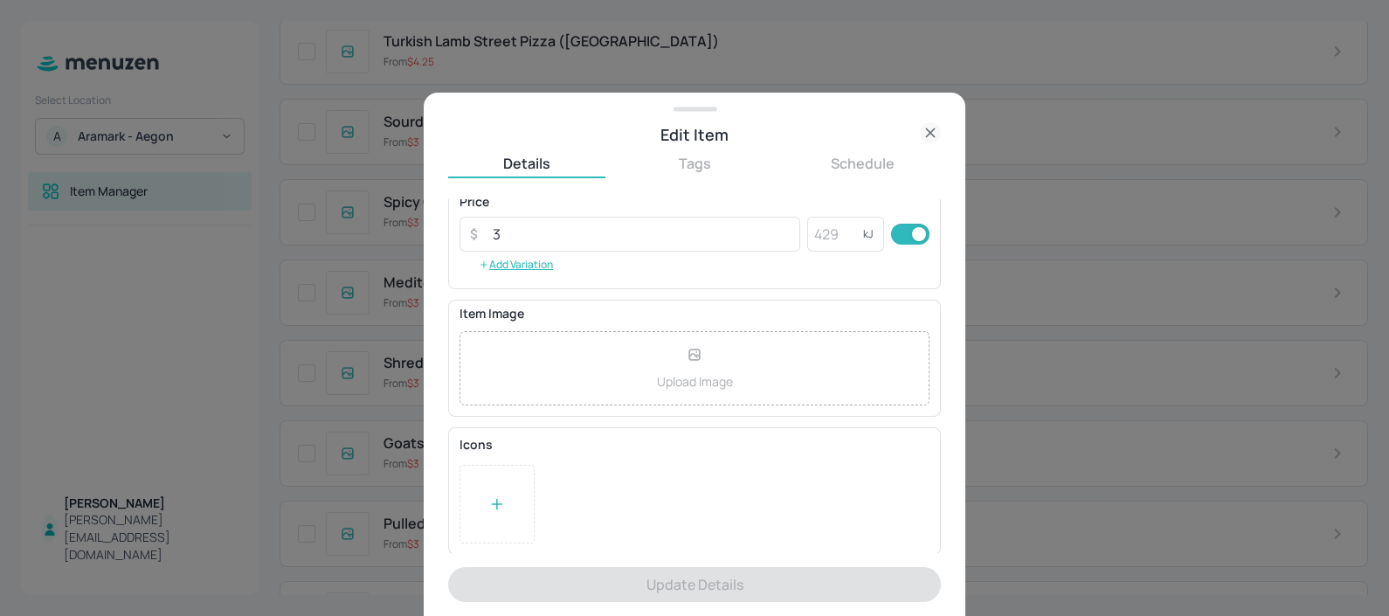
click at [931, 128] on icon at bounding box center [930, 132] width 21 height 21
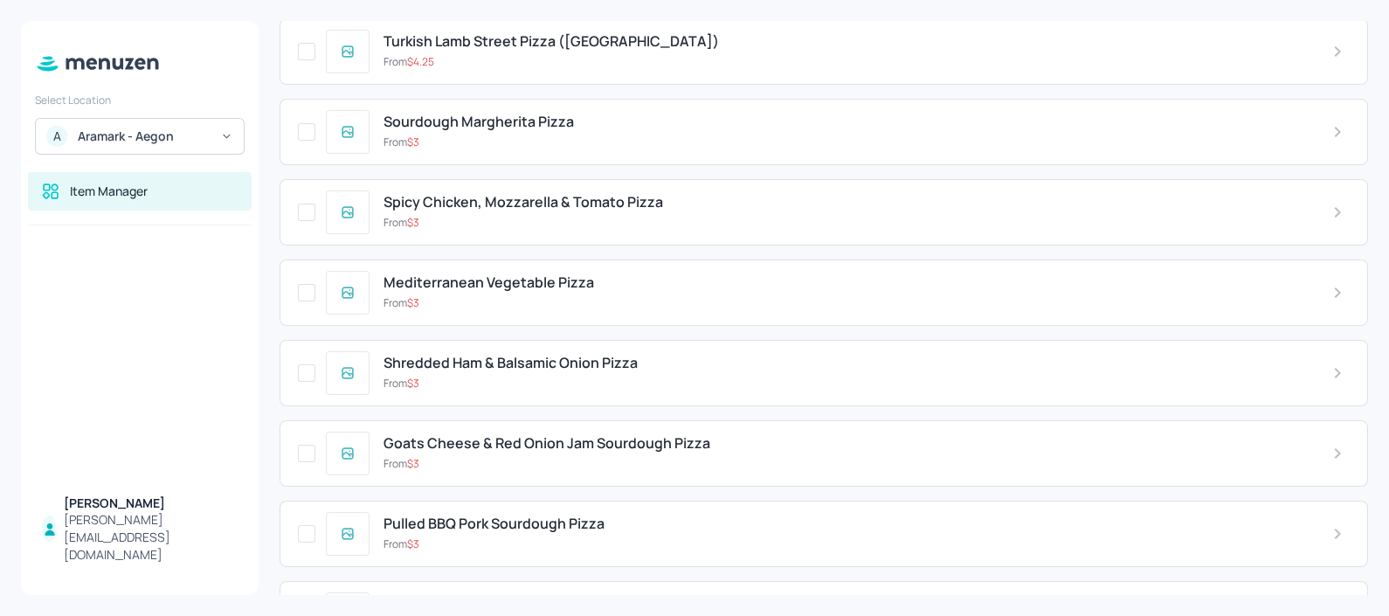
scroll to position [722, 0]
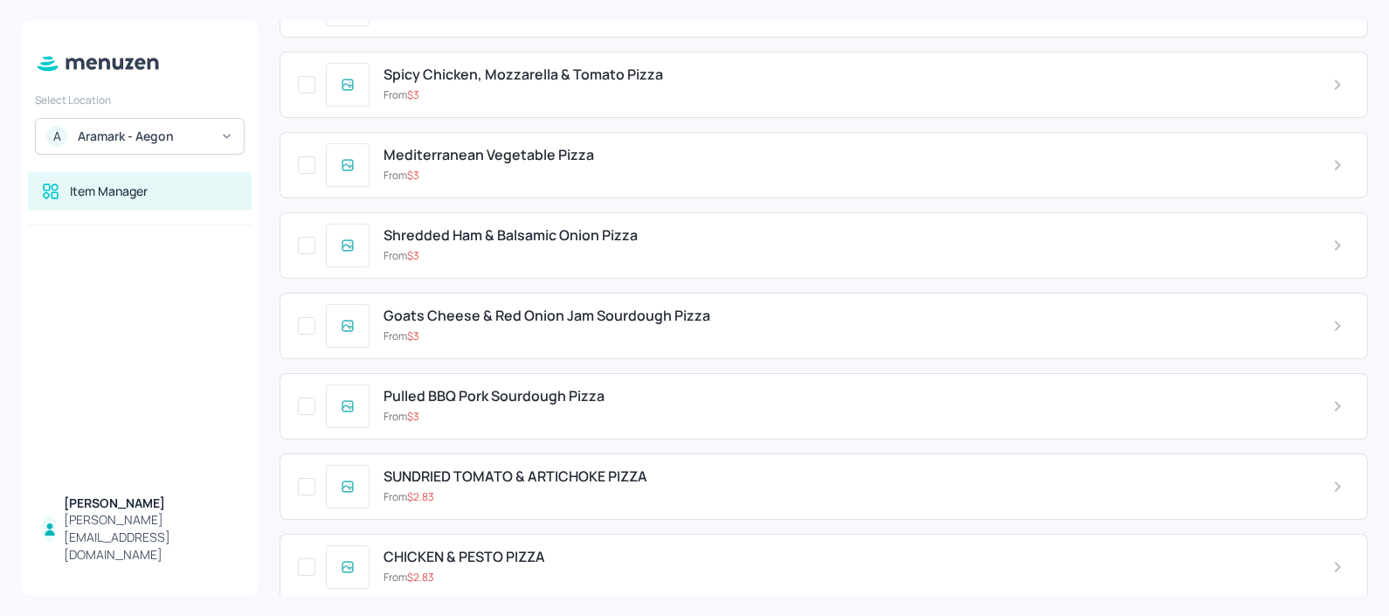
click at [573, 388] on span "Pulled BBQ Pork Sourdough Pizza" at bounding box center [494, 396] width 221 height 17
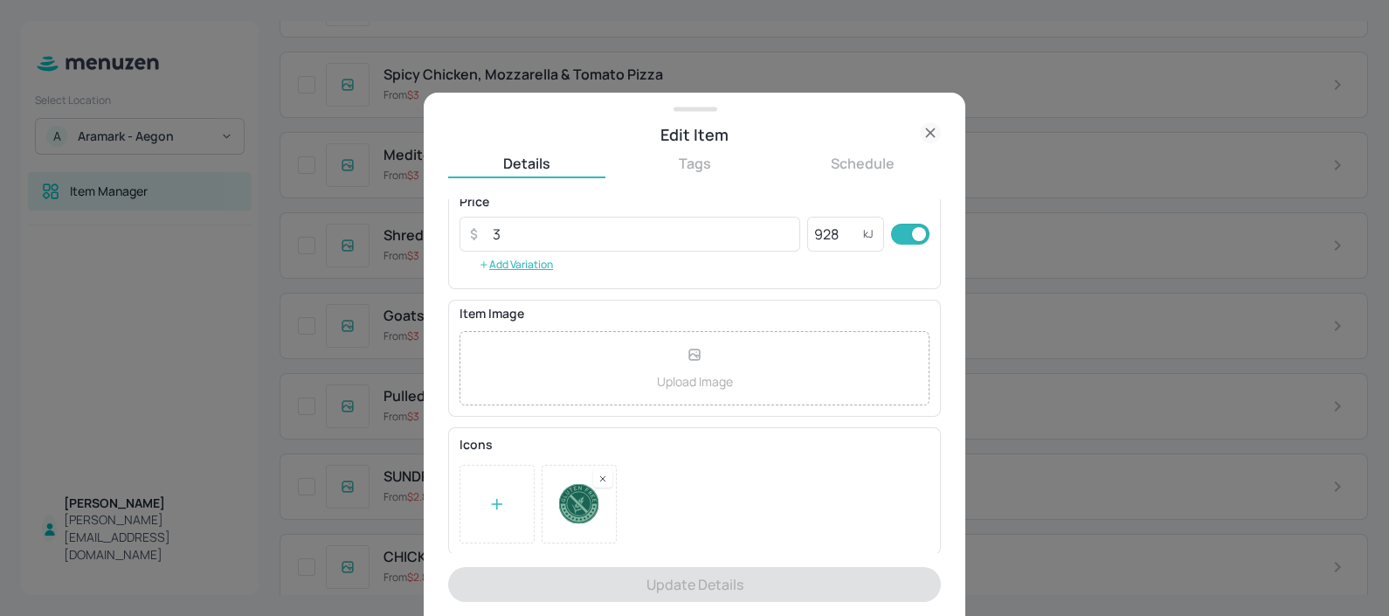
scroll to position [288, 0]
click at [606, 476] on rect at bounding box center [603, 482] width 12 height 12
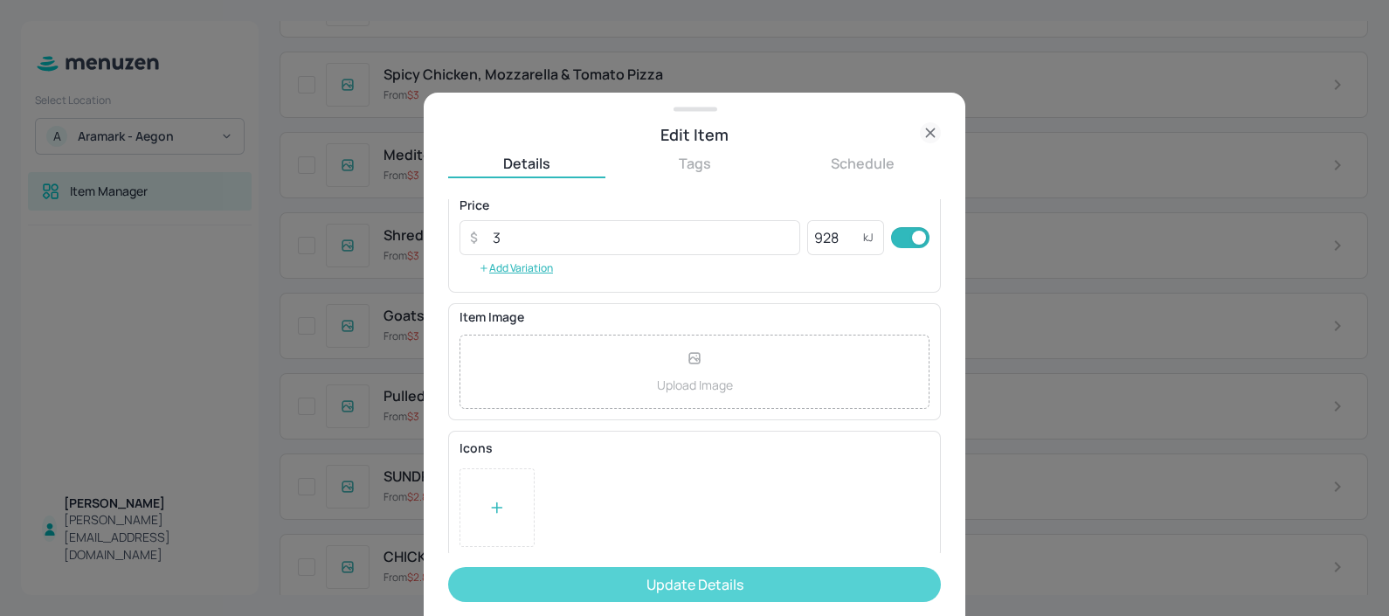
click at [589, 568] on button "Update Details" at bounding box center [694, 584] width 493 height 35
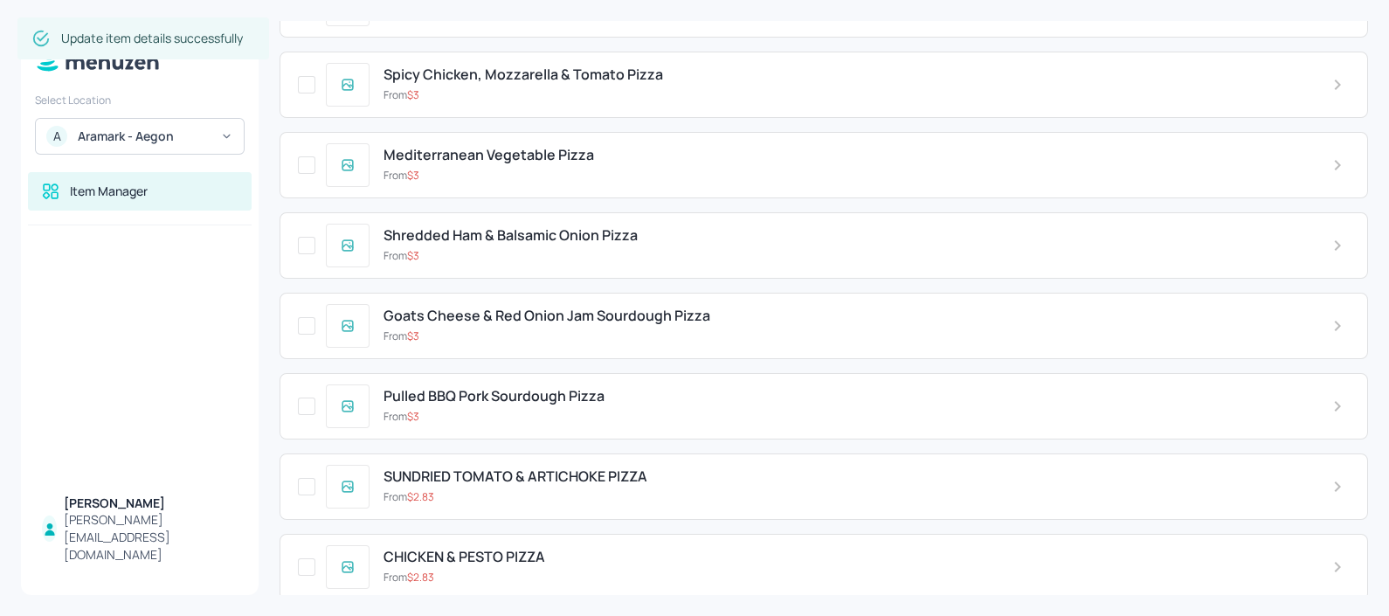
click at [556, 409] on div "From $ 3" at bounding box center [844, 417] width 921 height 16
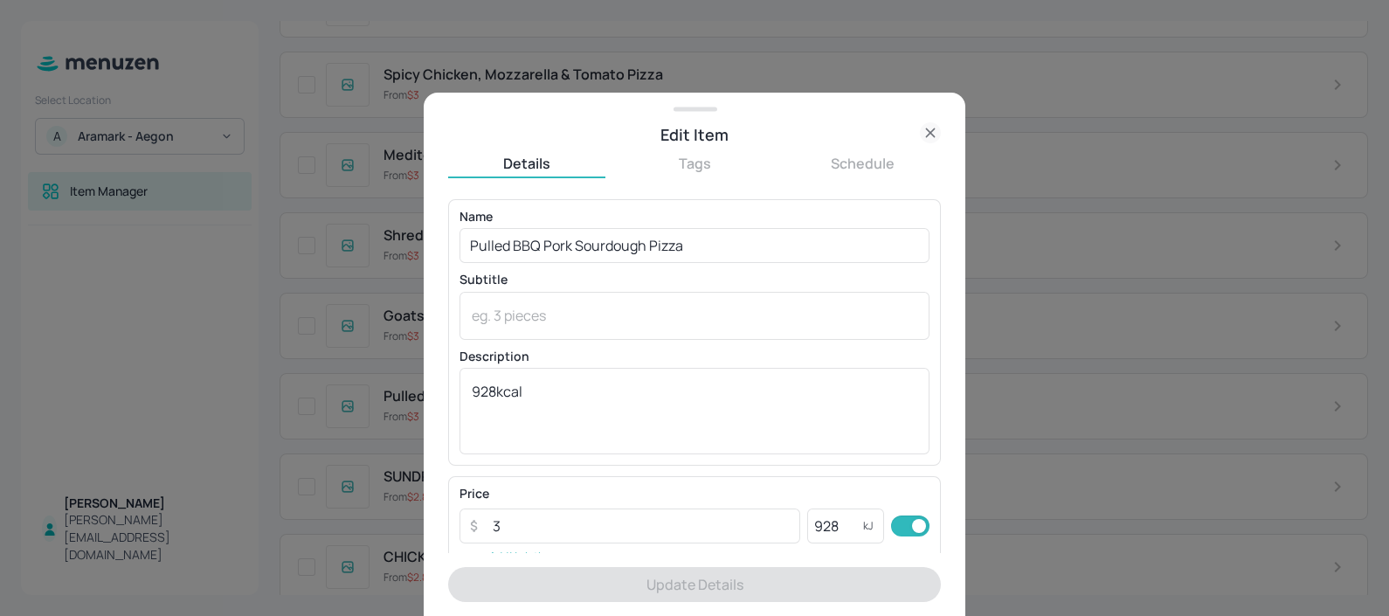
scroll to position [292, 0]
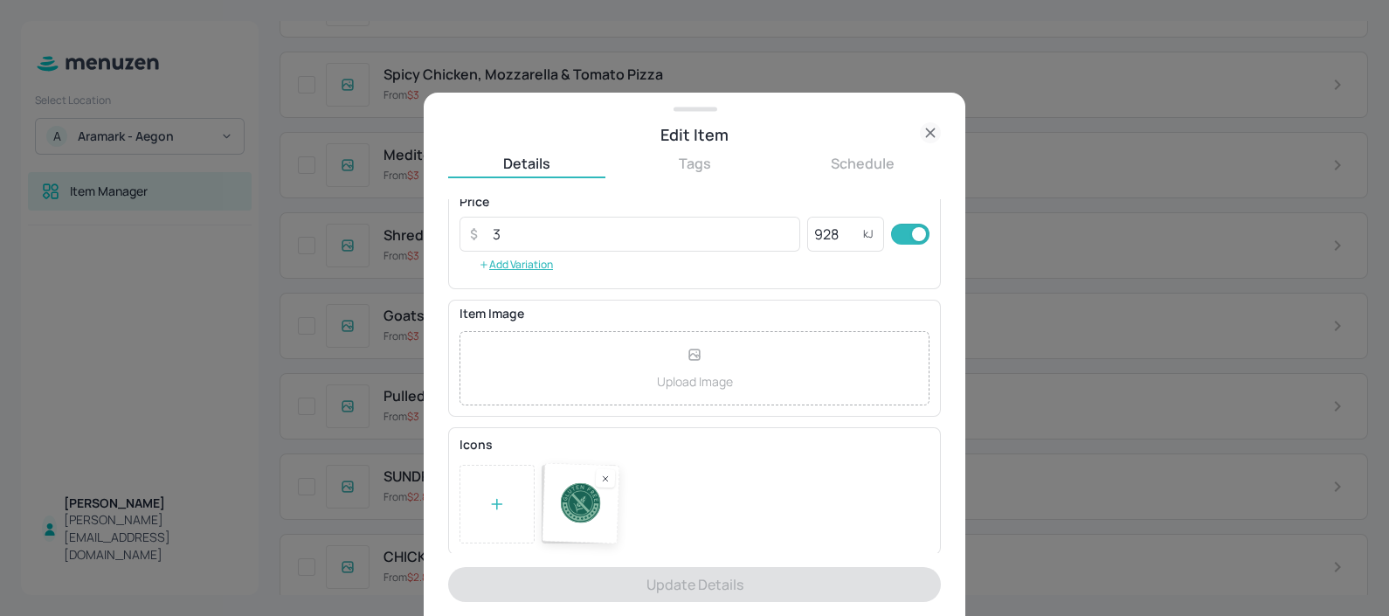
click at [608, 487] on div at bounding box center [695, 504] width 470 height 79
click at [605, 485] on div at bounding box center [602, 478] width 19 height 18
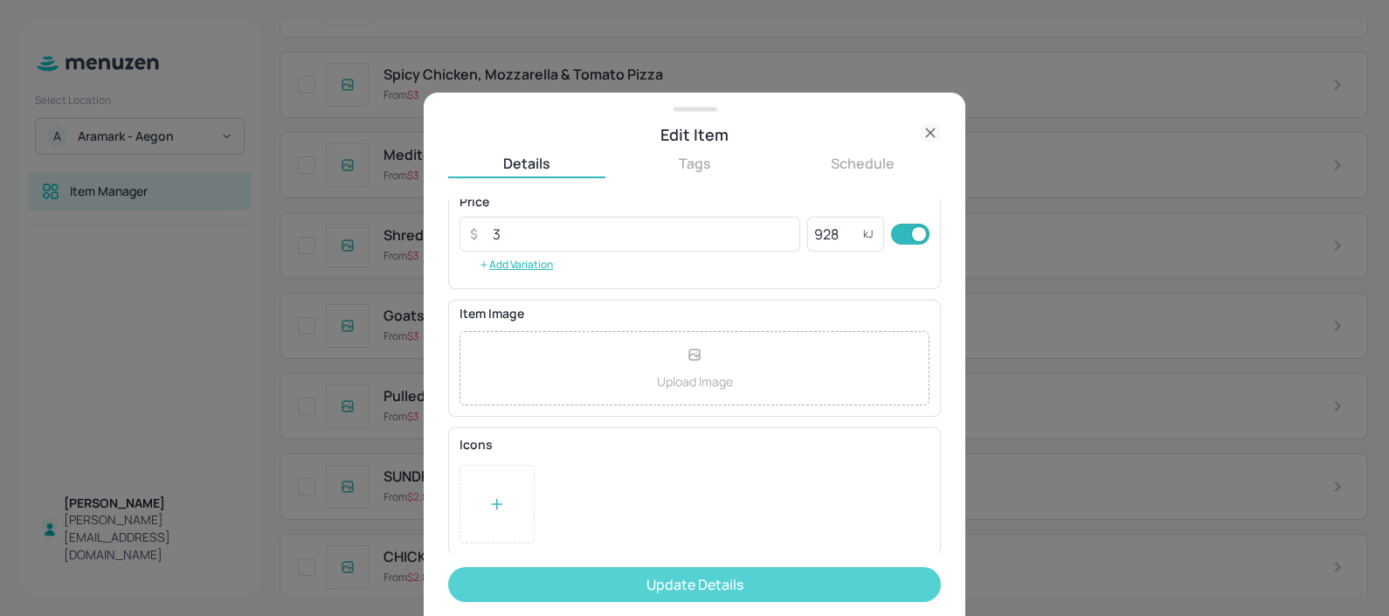
click at [606, 580] on button "Update Details" at bounding box center [694, 584] width 493 height 35
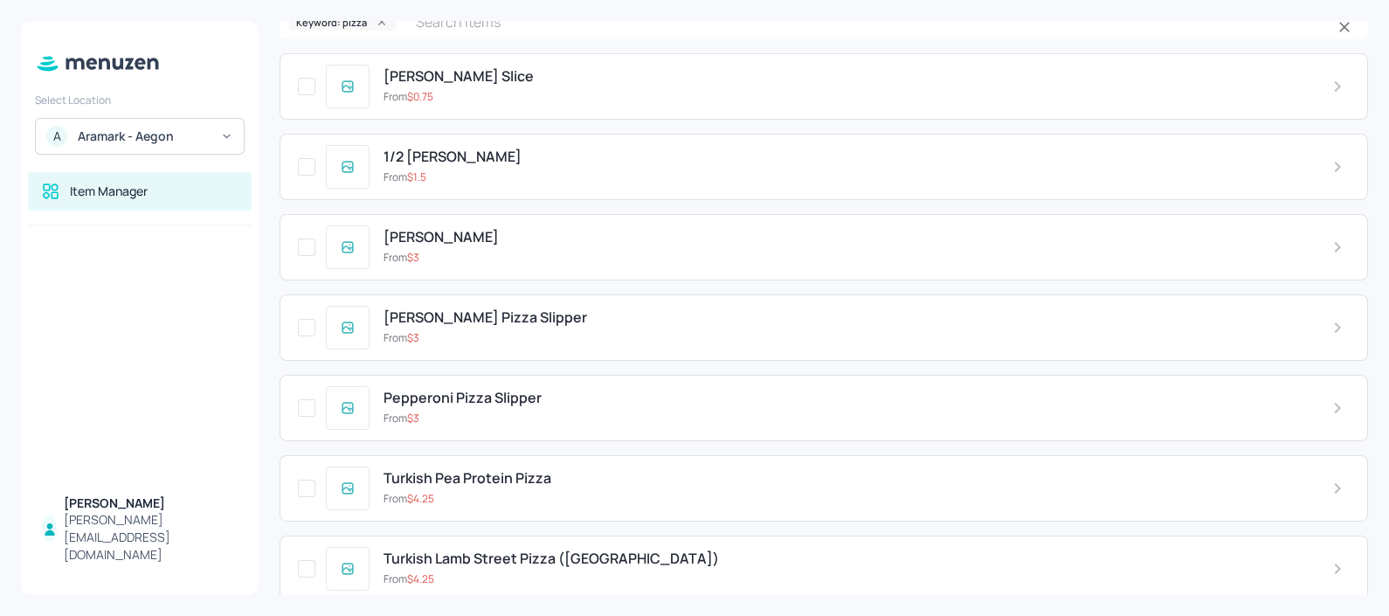
scroll to position [0, 0]
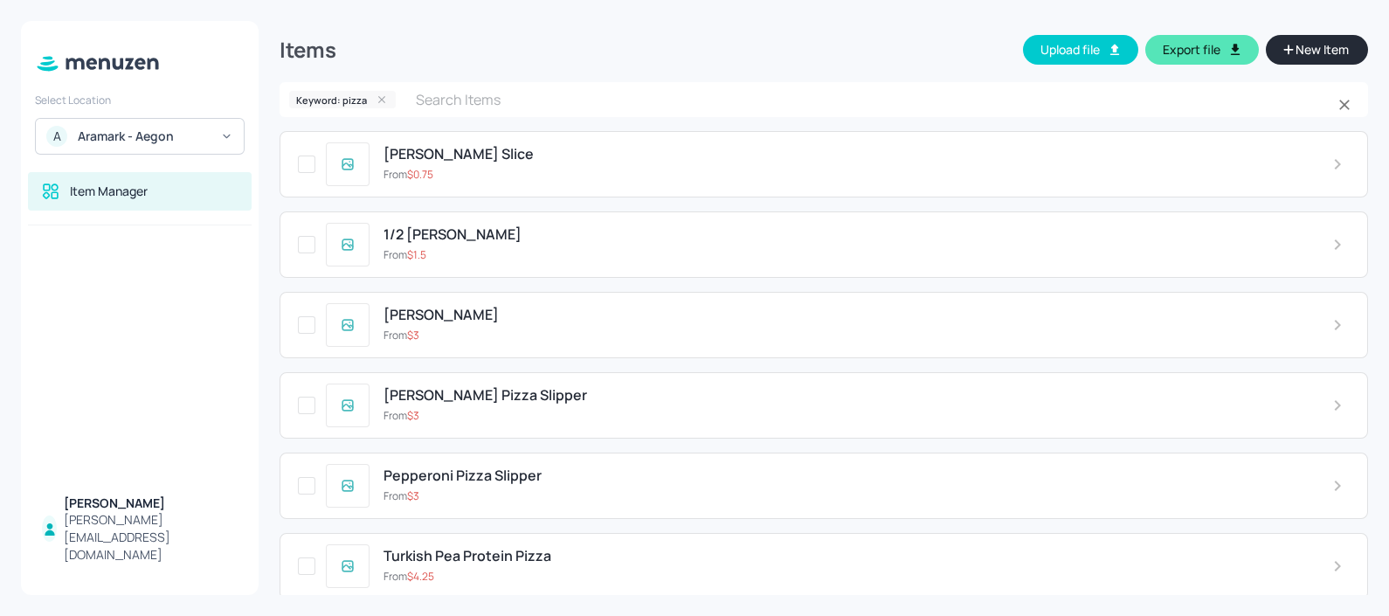
click at [371, 97] on div at bounding box center [380, 99] width 23 height 12
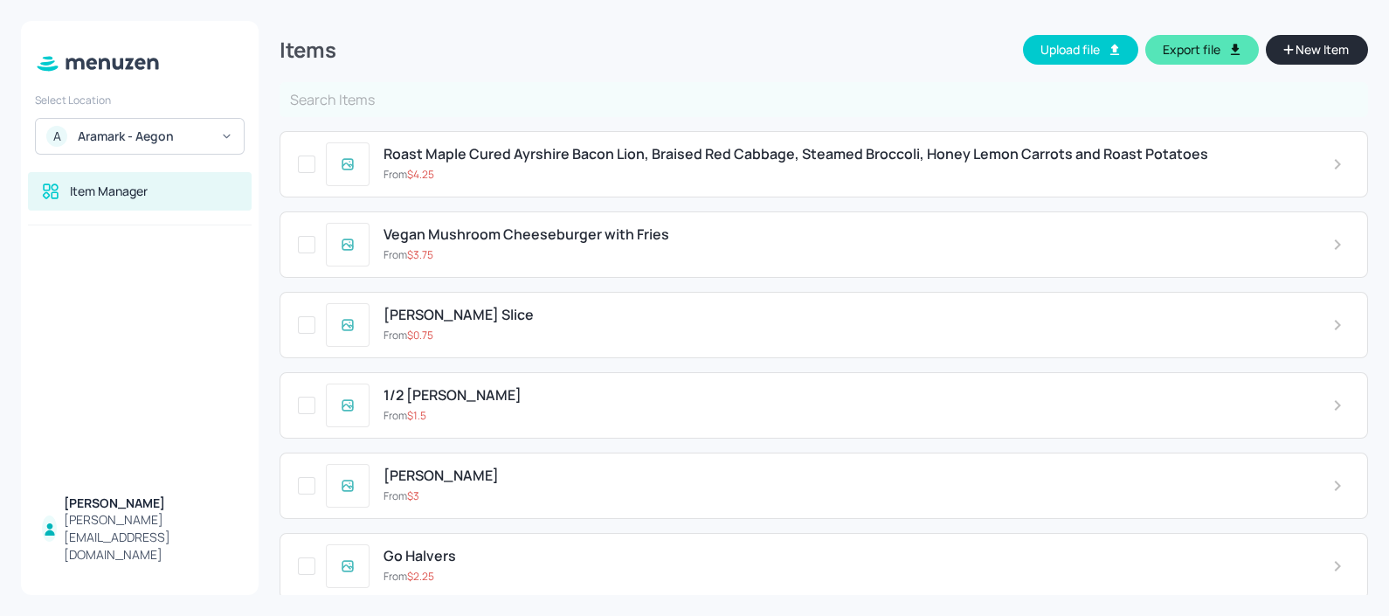
click at [371, 97] on input "text" at bounding box center [824, 99] width 1088 height 35
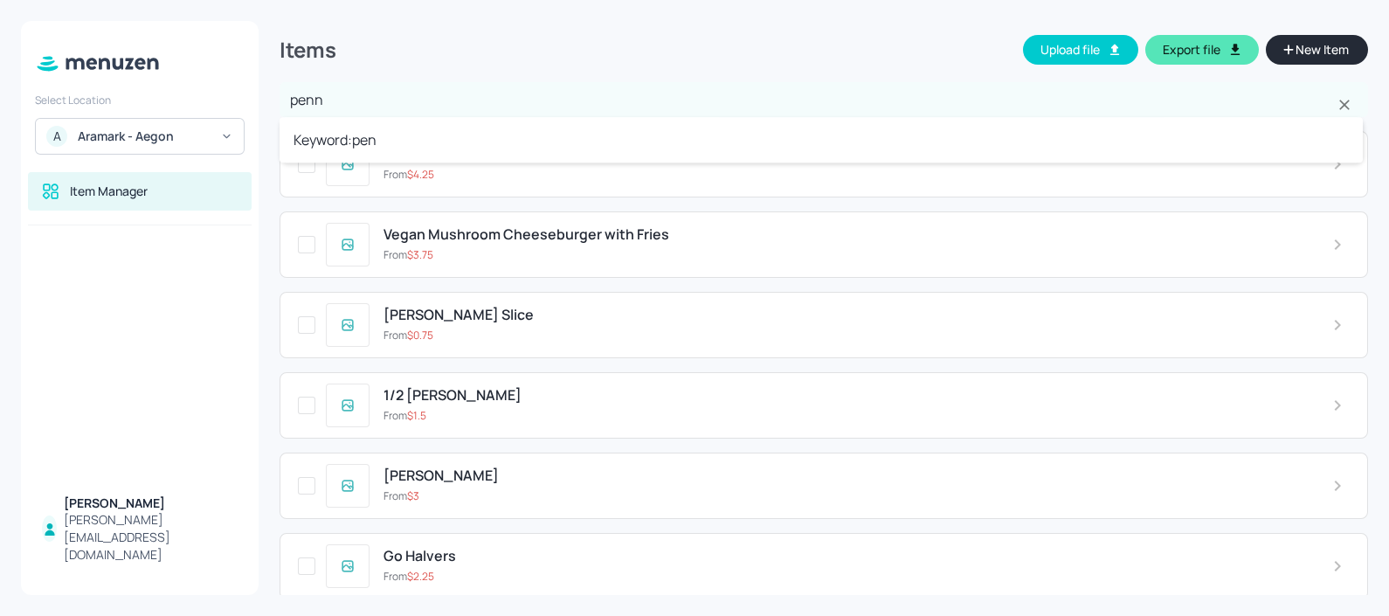
type input "penne"
click at [380, 135] on li "Keyword: penne" at bounding box center [821, 139] width 1083 height 31
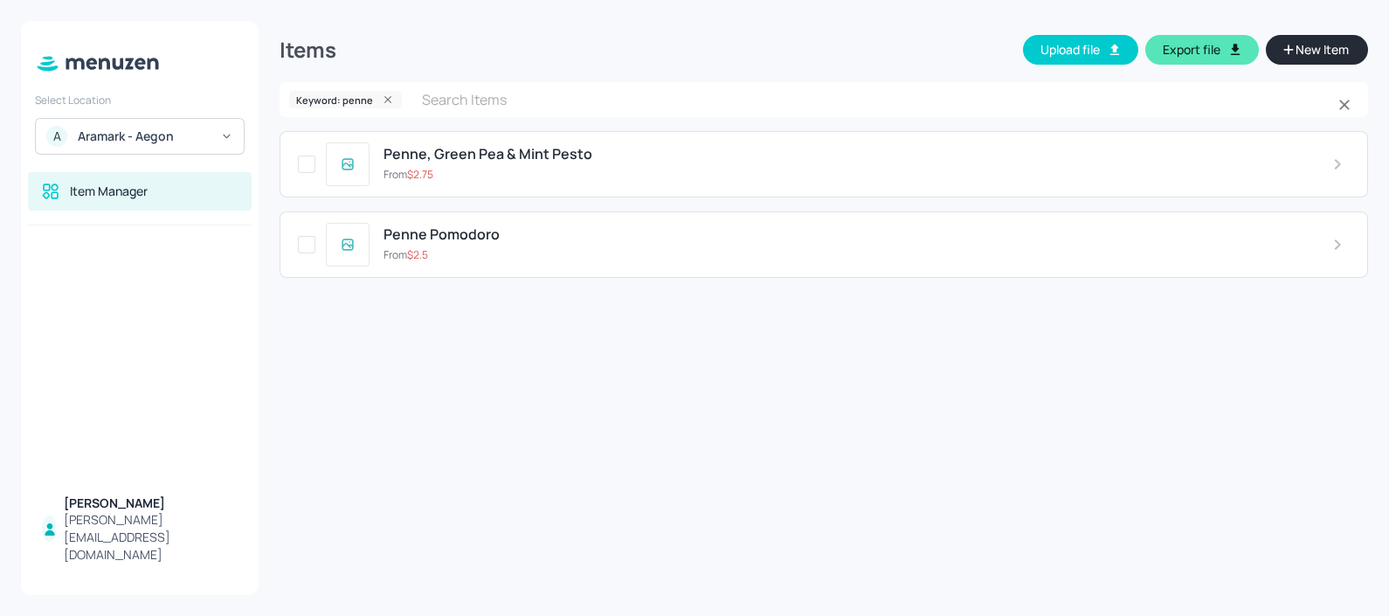
click at [428, 234] on span "Penne Pomodoro" at bounding box center [442, 234] width 116 height 17
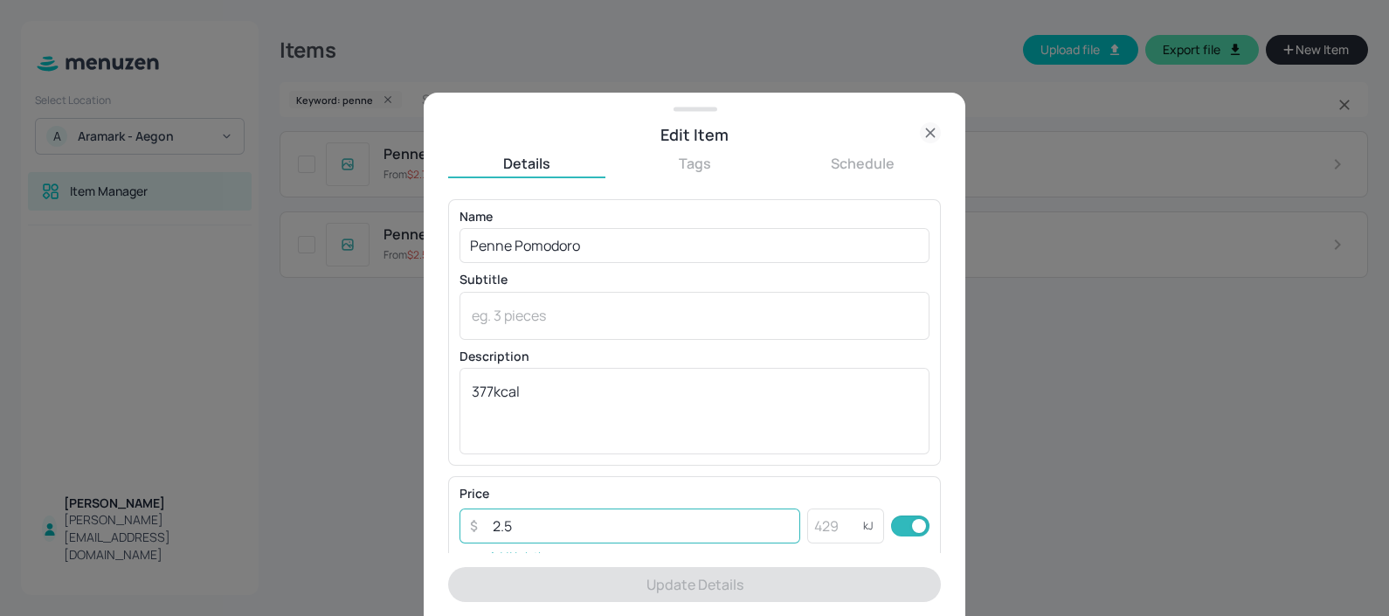
click at [524, 518] on input "2.5" at bounding box center [641, 525] width 318 height 35
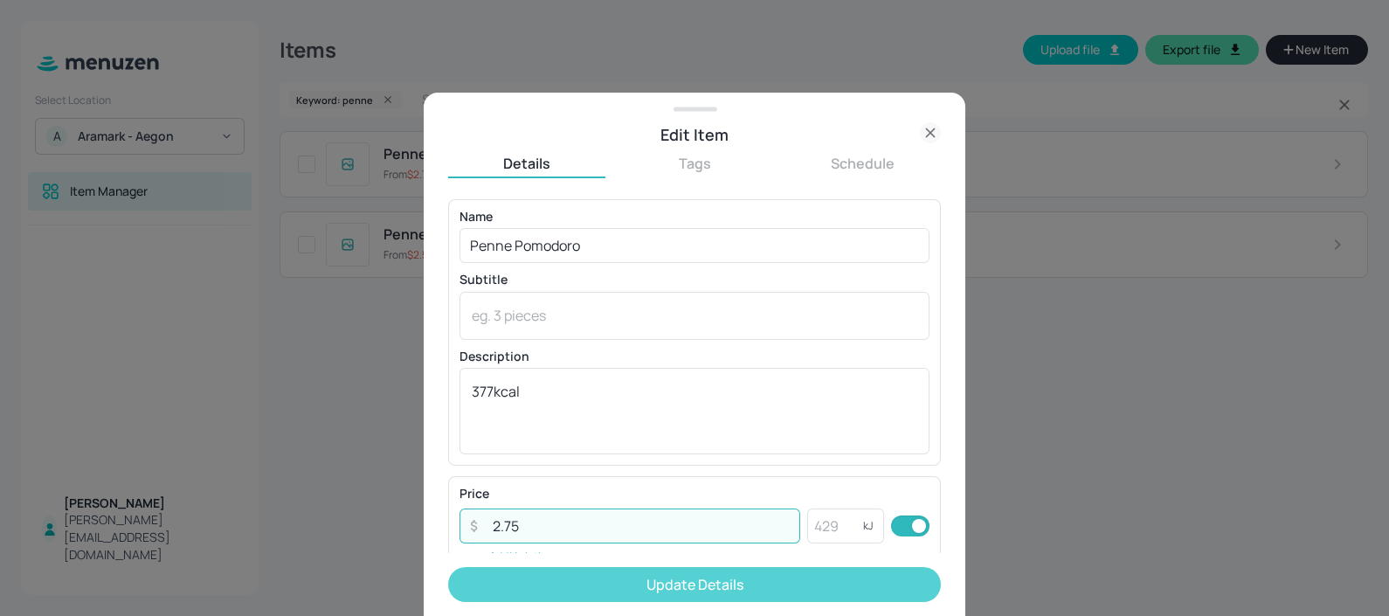
type input "2.75"
click at [535, 581] on button "Update Details" at bounding box center [694, 584] width 493 height 35
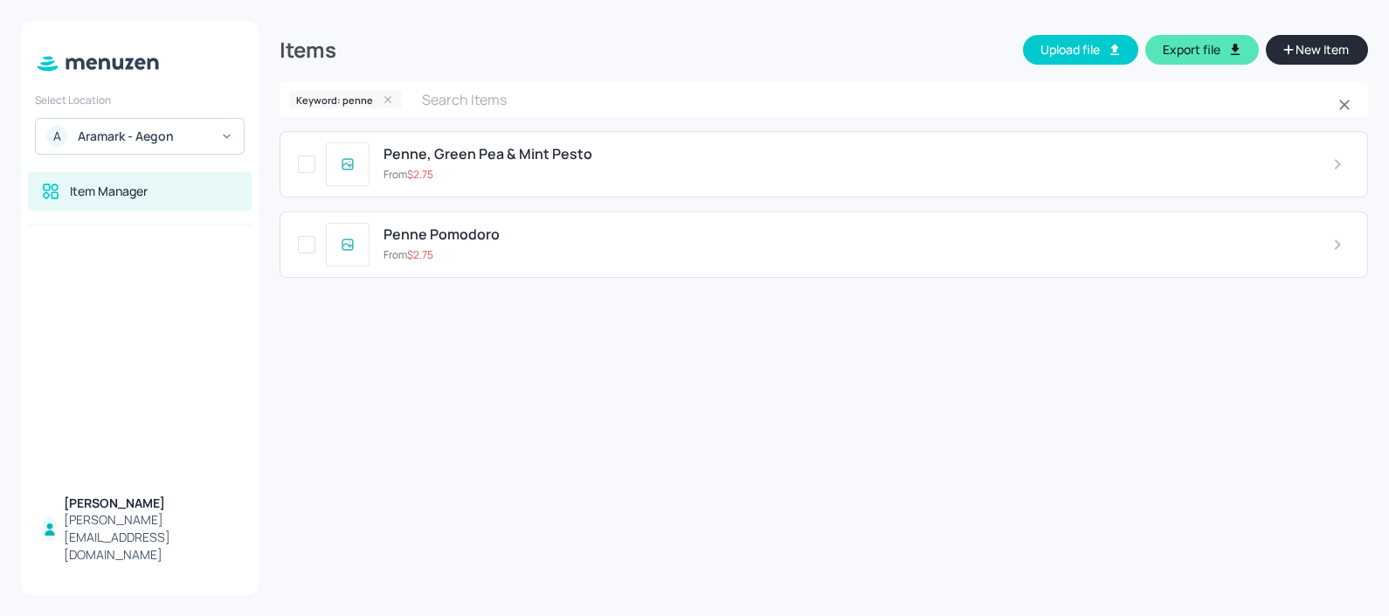
click at [376, 99] on div at bounding box center [386, 99] width 23 height 12
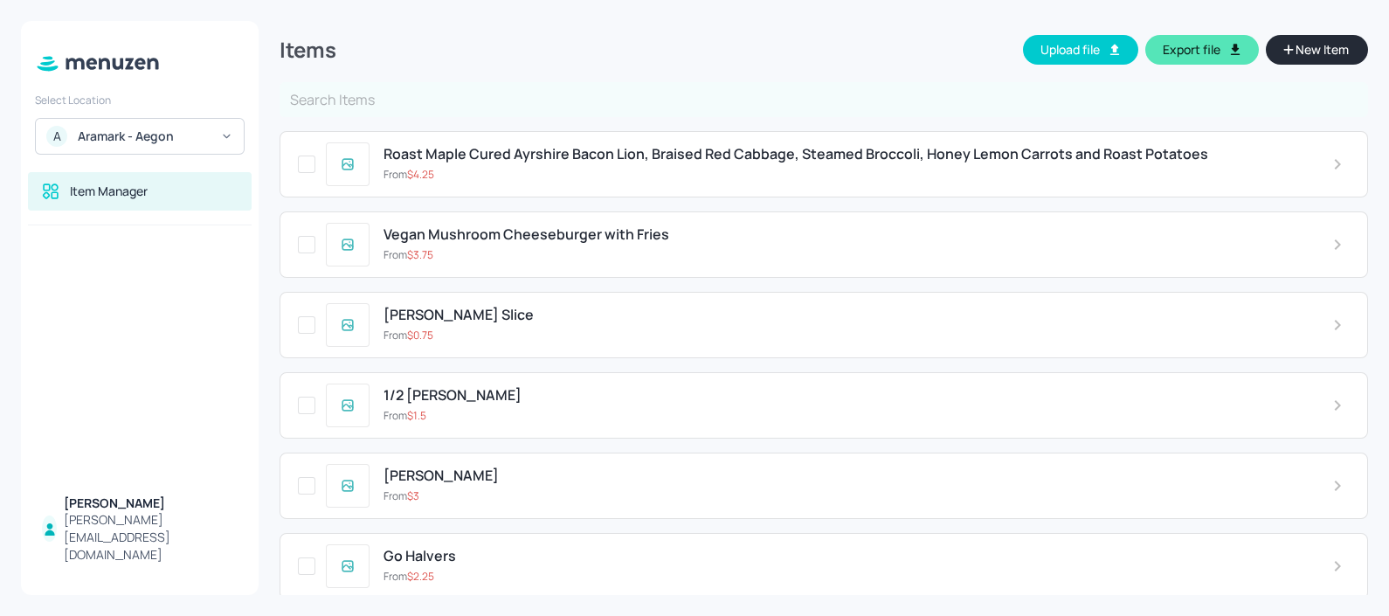
click at [376, 99] on input "text" at bounding box center [824, 99] width 1088 height 35
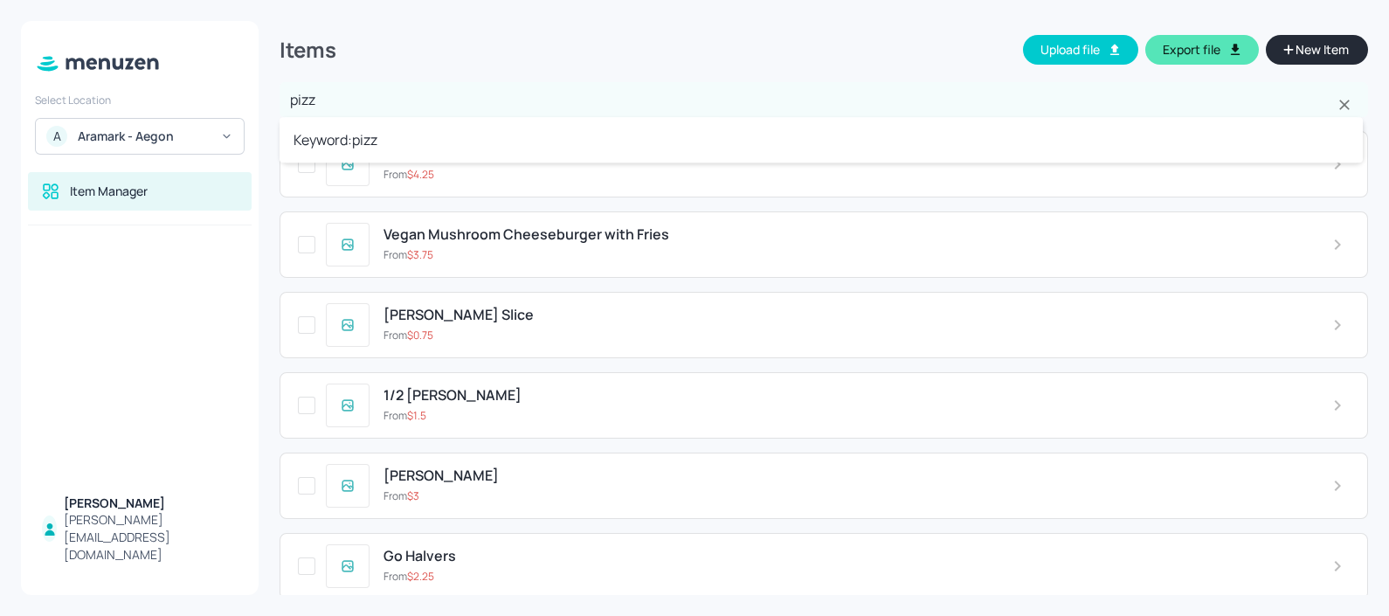
type input "pizza"
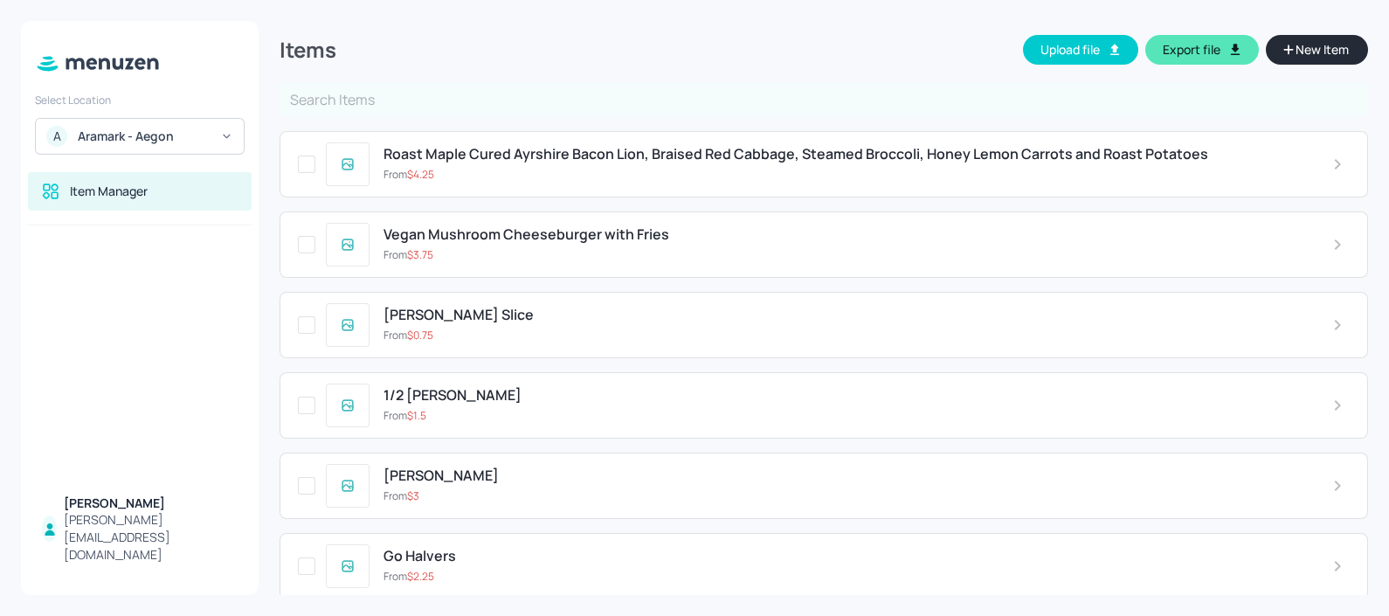
click at [376, 99] on input "text" at bounding box center [824, 99] width 1088 height 35
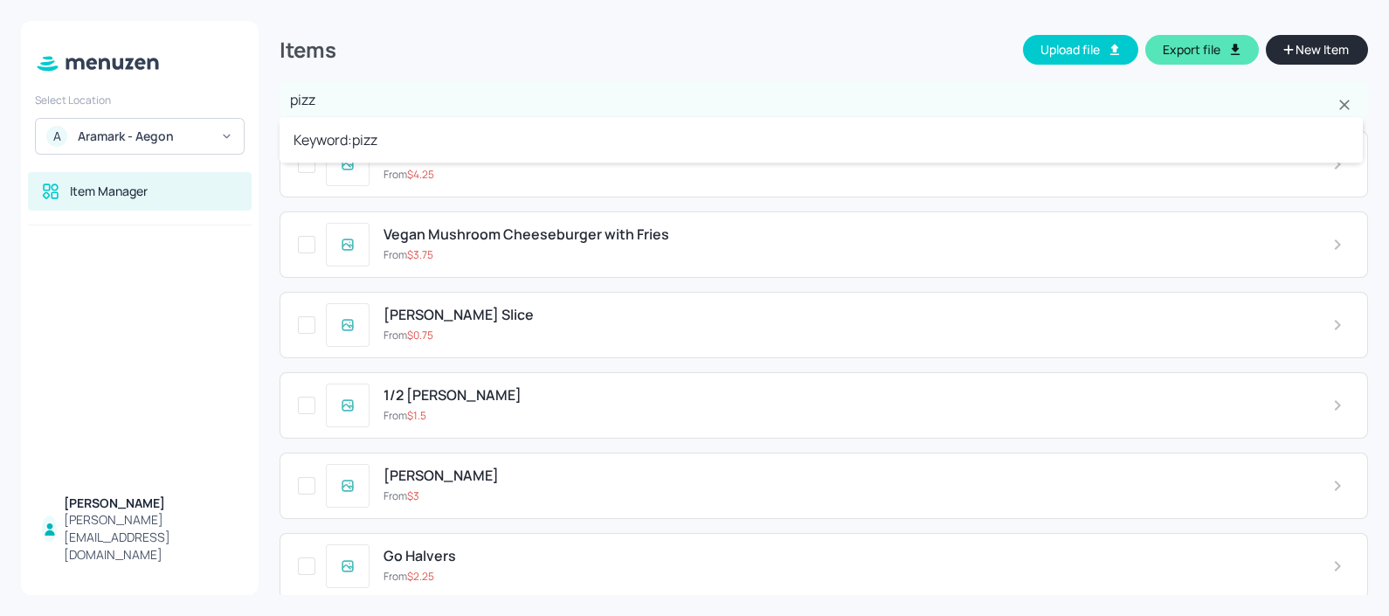
type input "pizza"
click at [377, 127] on li "Keyword: pizza" at bounding box center [821, 139] width 1083 height 31
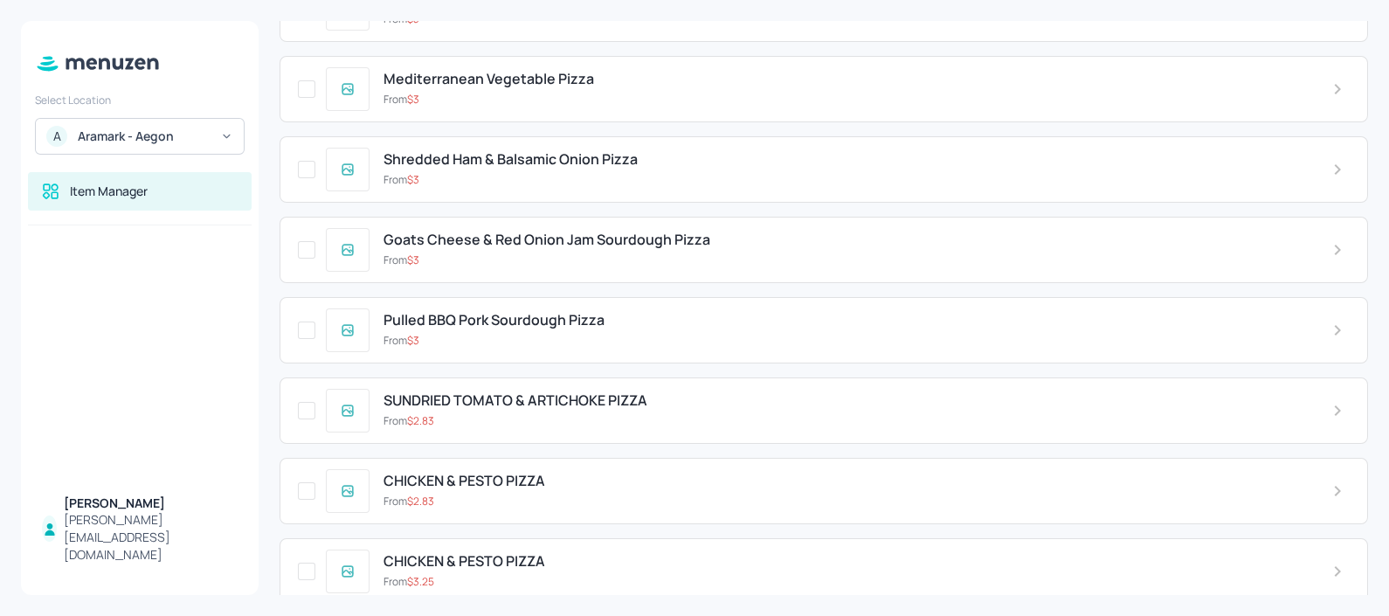
scroll to position [896, 0]
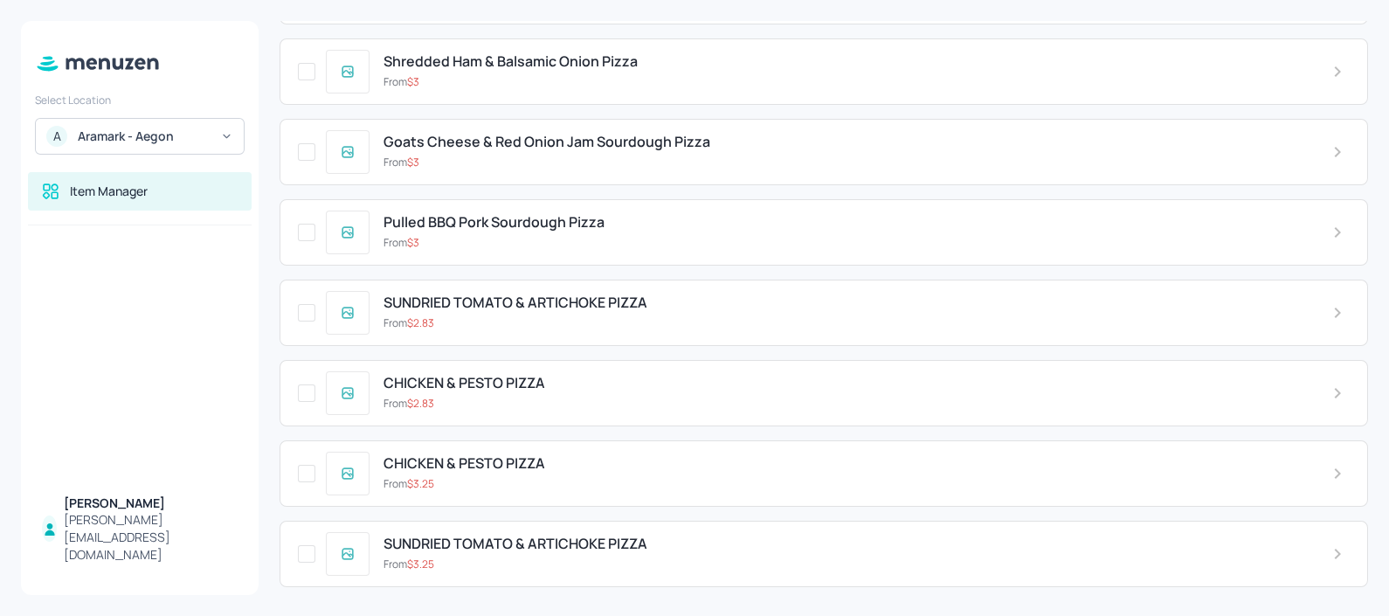
click at [586, 214] on span "Pulled BBQ Pork Sourdough Pizza" at bounding box center [494, 222] width 221 height 17
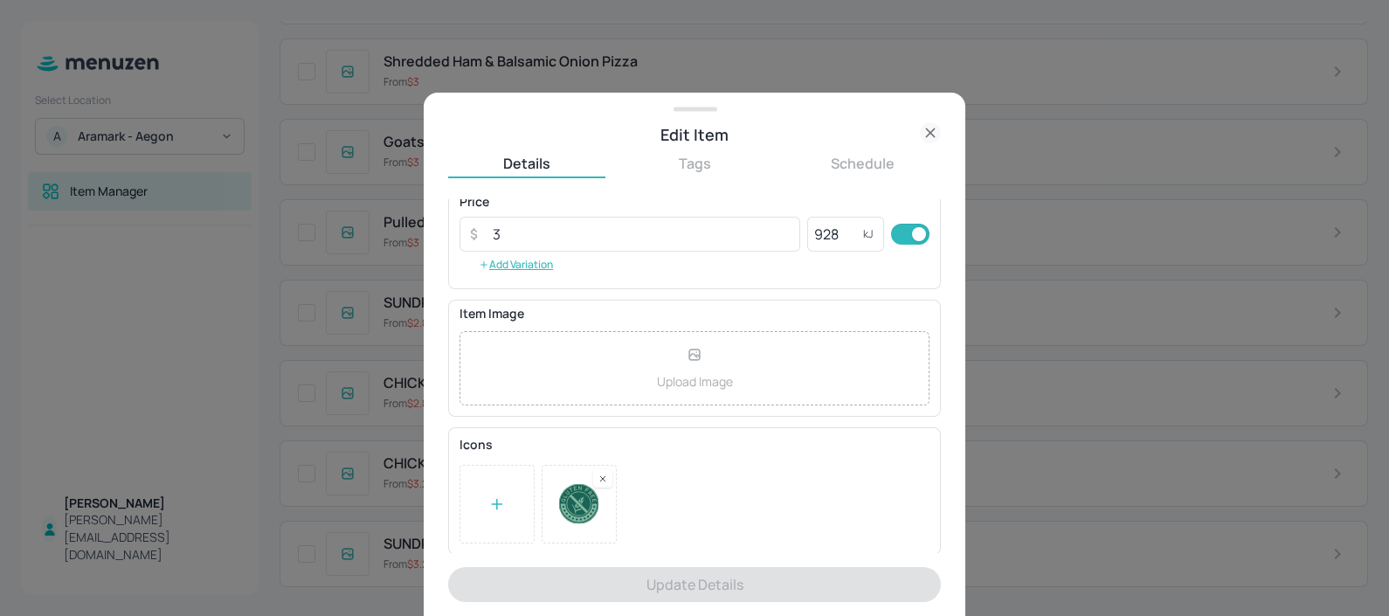
scroll to position [288, 0]
click at [603, 480] on icon at bounding box center [602, 482] width 4 height 4
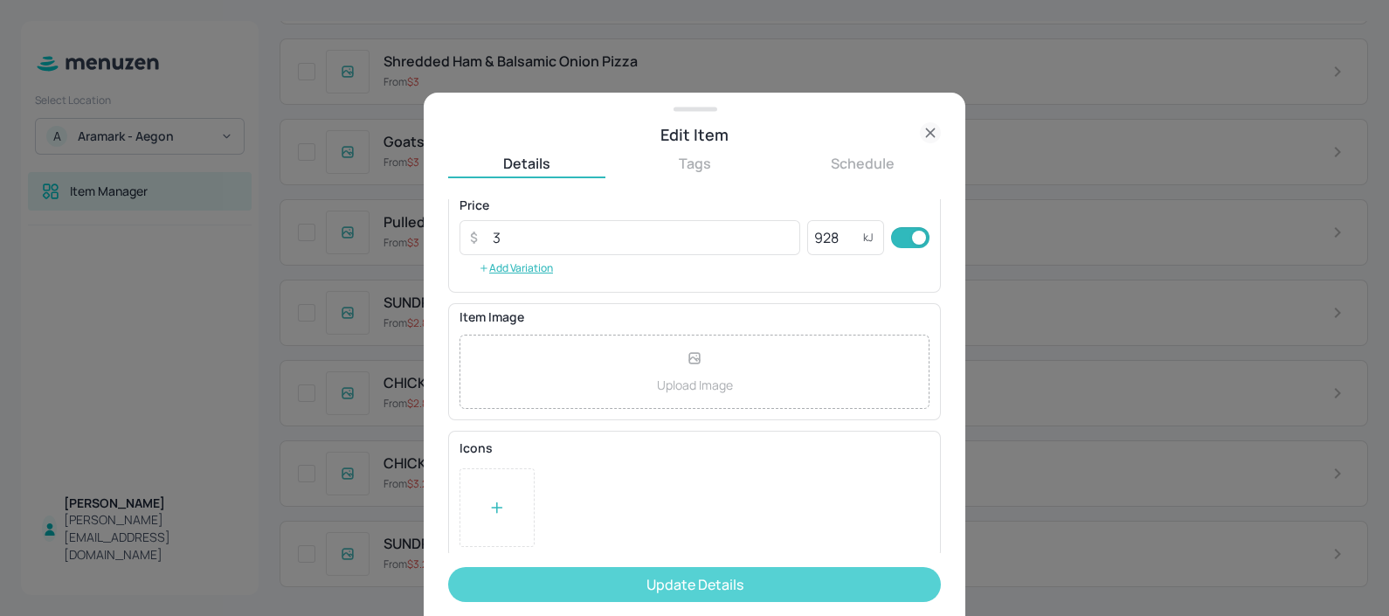
click at [585, 572] on button "Update Details" at bounding box center [694, 584] width 493 height 35
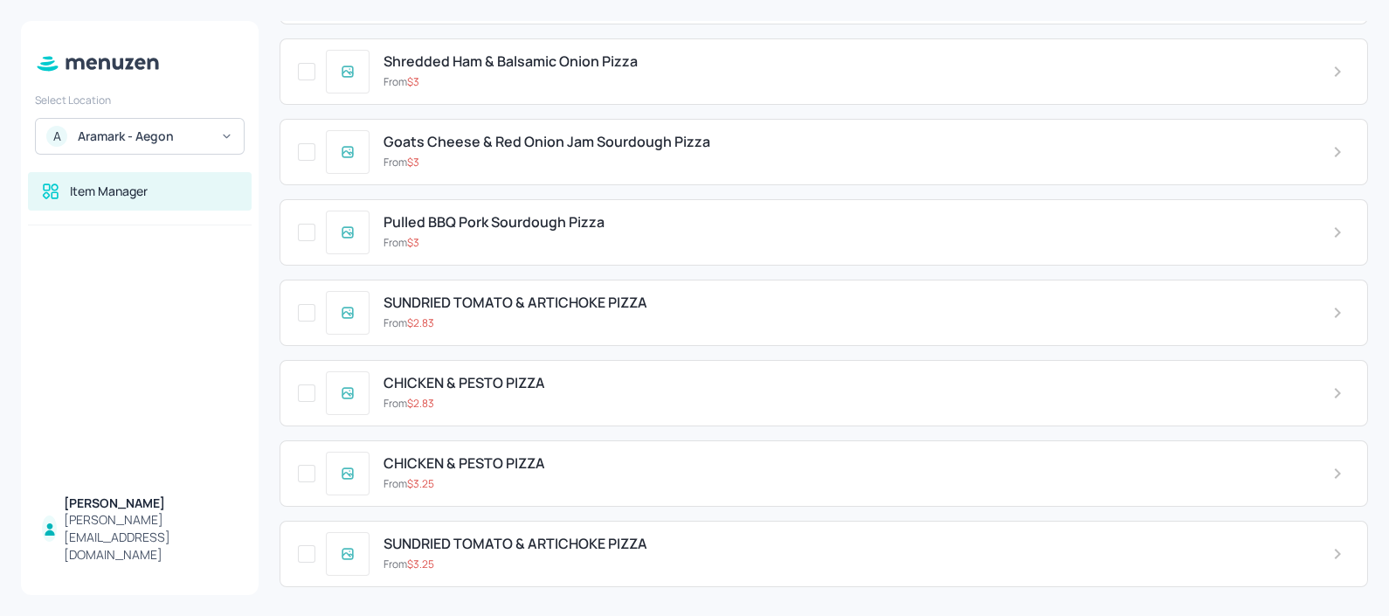
click at [610, 214] on div "Pulled BBQ Pork Sourdough Pizza" at bounding box center [844, 222] width 921 height 17
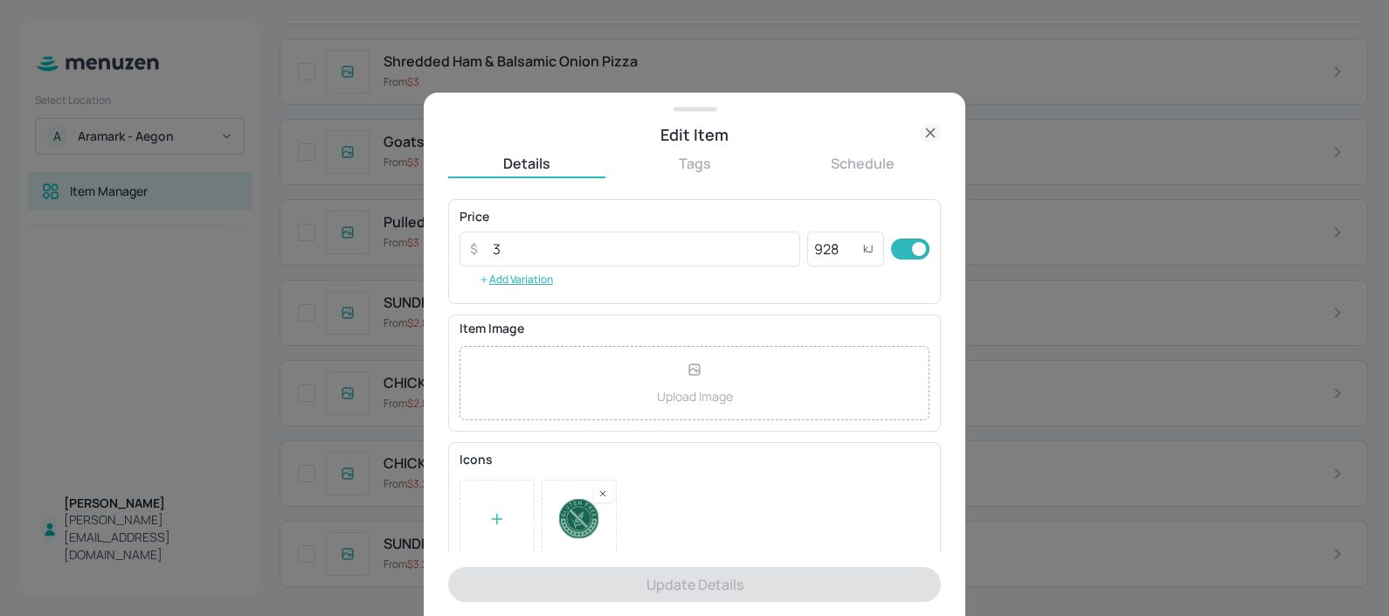
scroll to position [277, 0]
click at [603, 487] on icon at bounding box center [603, 493] width 12 height 12
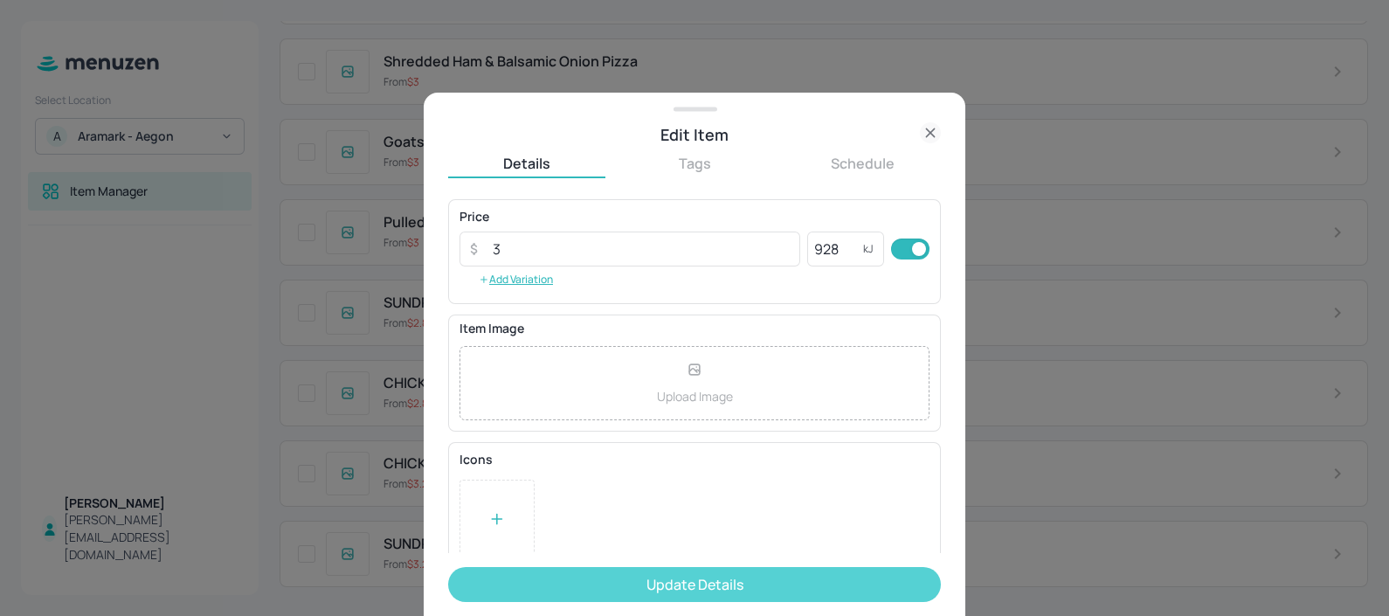
click at [565, 568] on button "Update Details" at bounding box center [694, 584] width 493 height 35
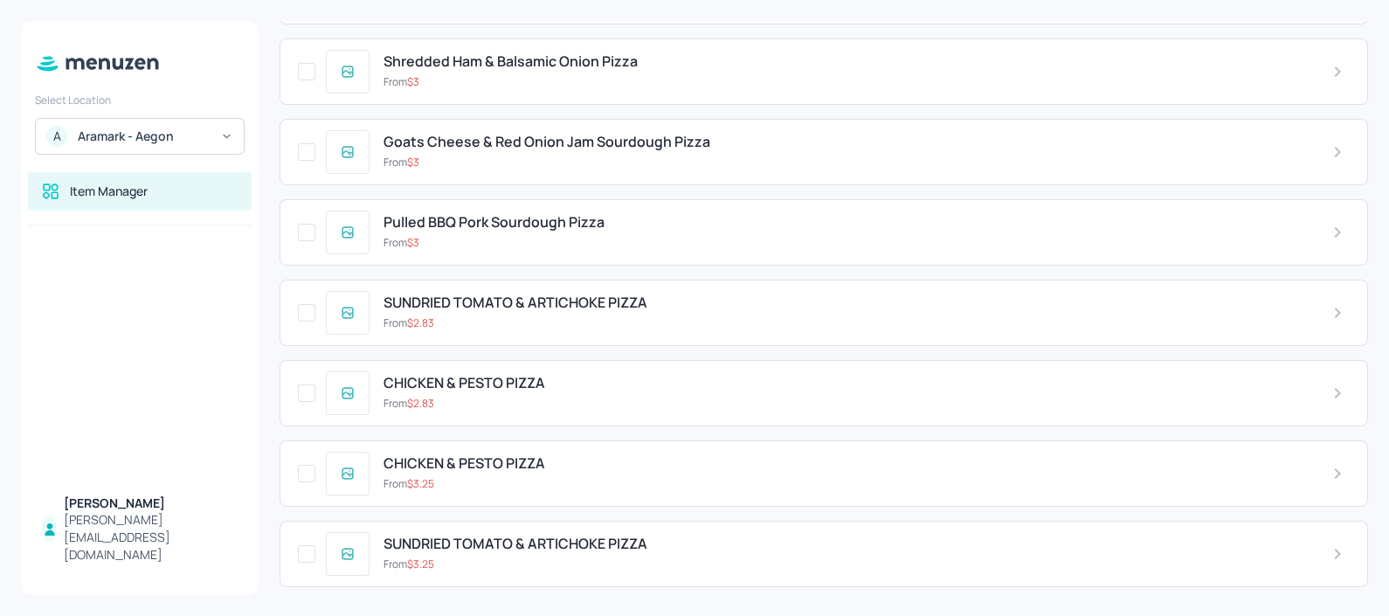
click at [563, 144] on span "Goats Cheese & Red Onion Jam Sourdough Pizza" at bounding box center [547, 142] width 327 height 17
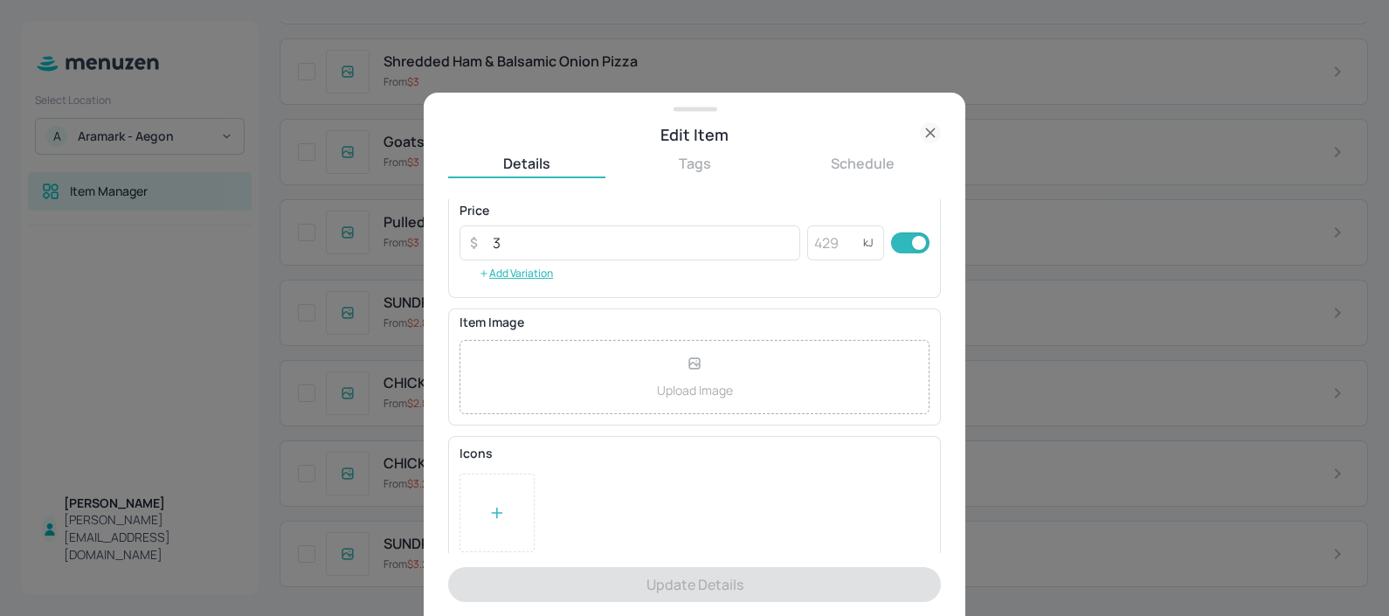
scroll to position [0, 0]
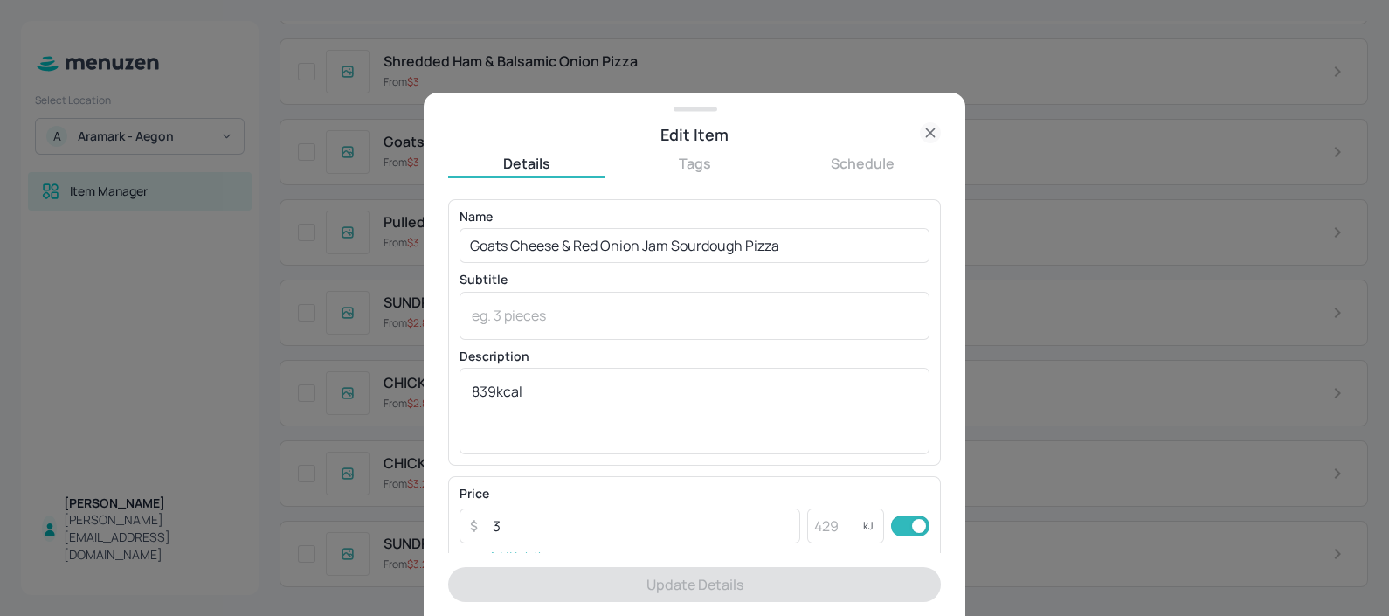
click at [940, 128] on icon at bounding box center [930, 132] width 21 height 21
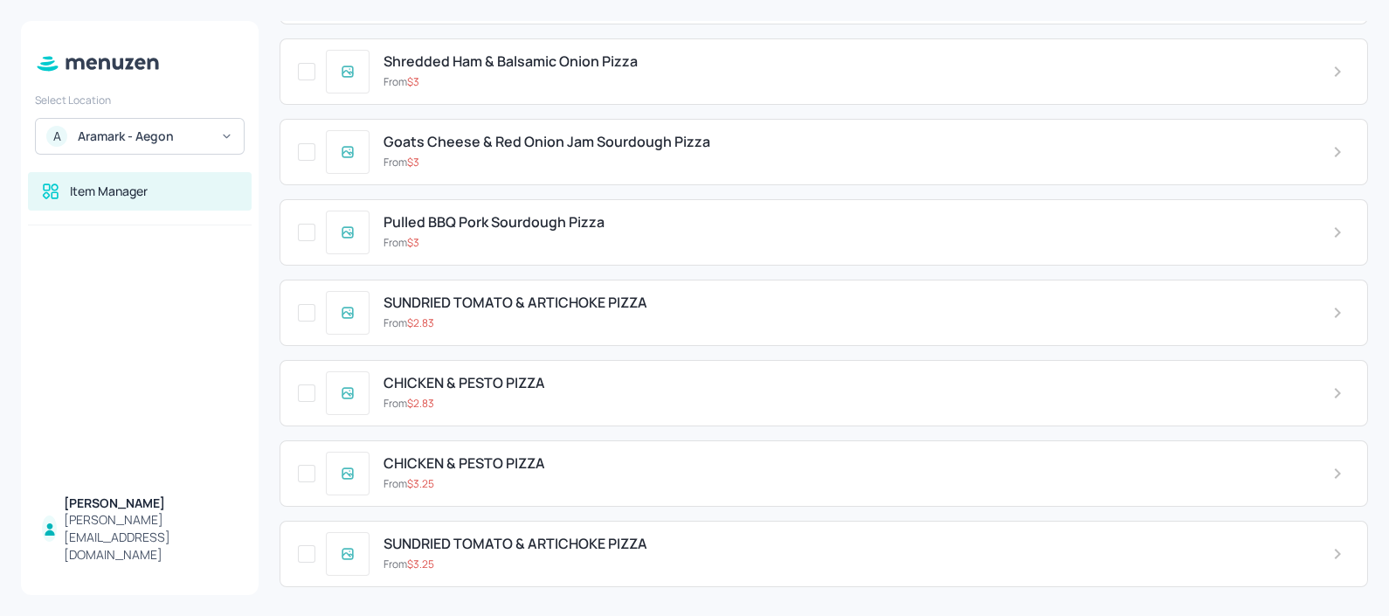
click at [603, 235] on div "From $ 3" at bounding box center [844, 243] width 921 height 16
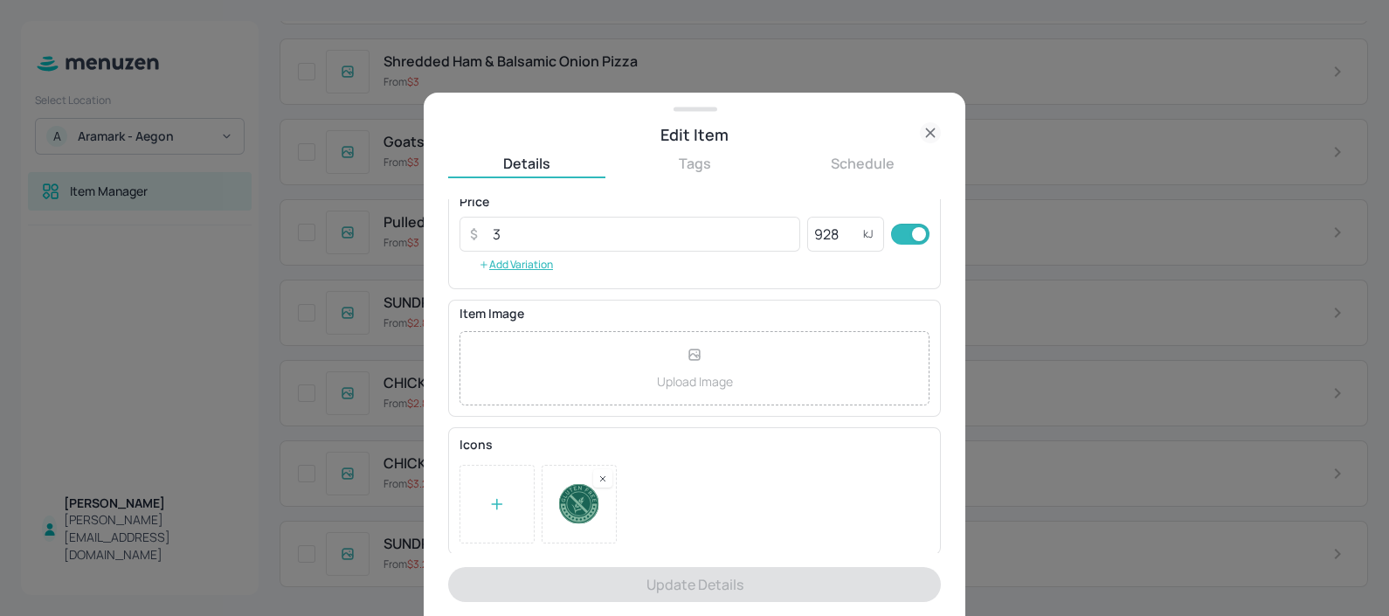
scroll to position [291, 0]
click at [597, 483] on rect at bounding box center [603, 479] width 12 height 12
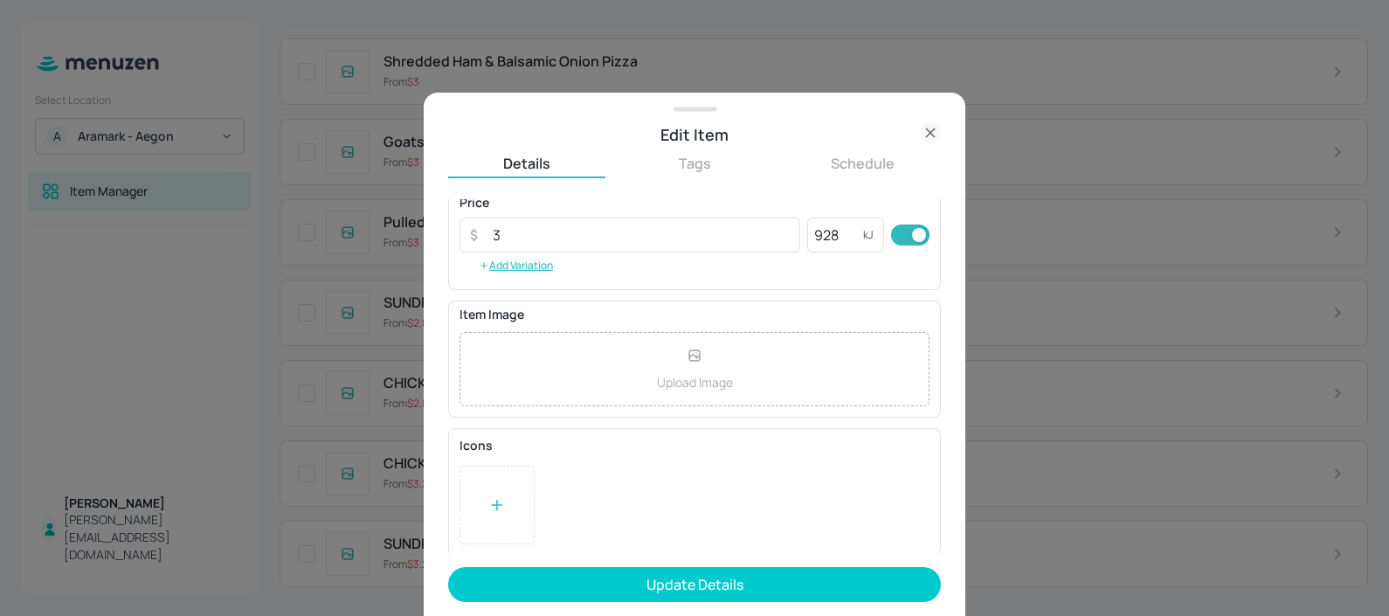
click at [501, 496] on icon at bounding box center [496, 504] width 17 height 17
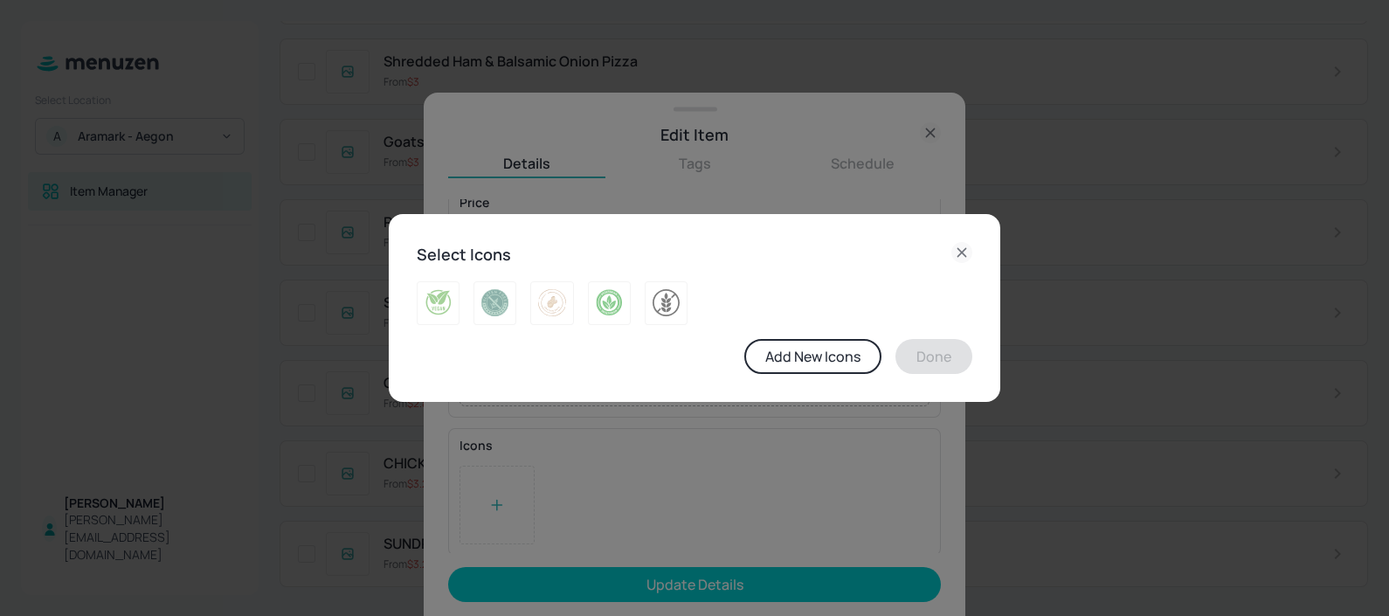
click at [958, 240] on div "Select Icons Add New Icons Done" at bounding box center [695, 308] width 612 height 188
click at [958, 253] on icon at bounding box center [961, 252] width 21 height 21
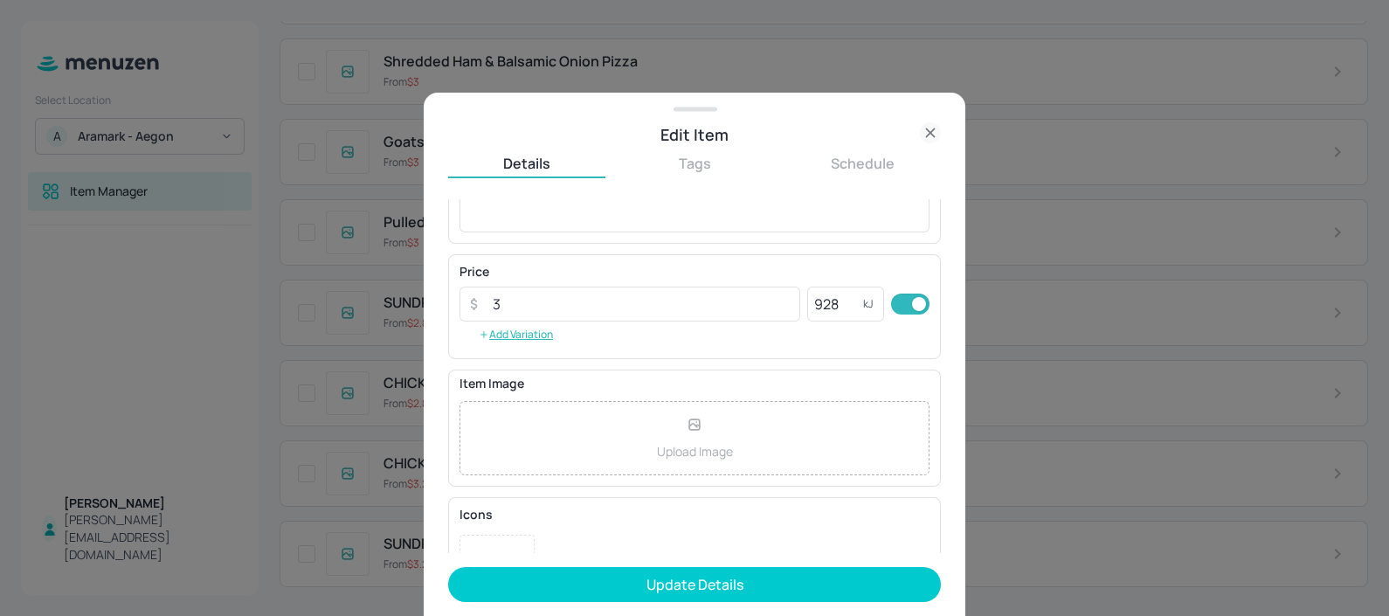
scroll to position [292, 0]
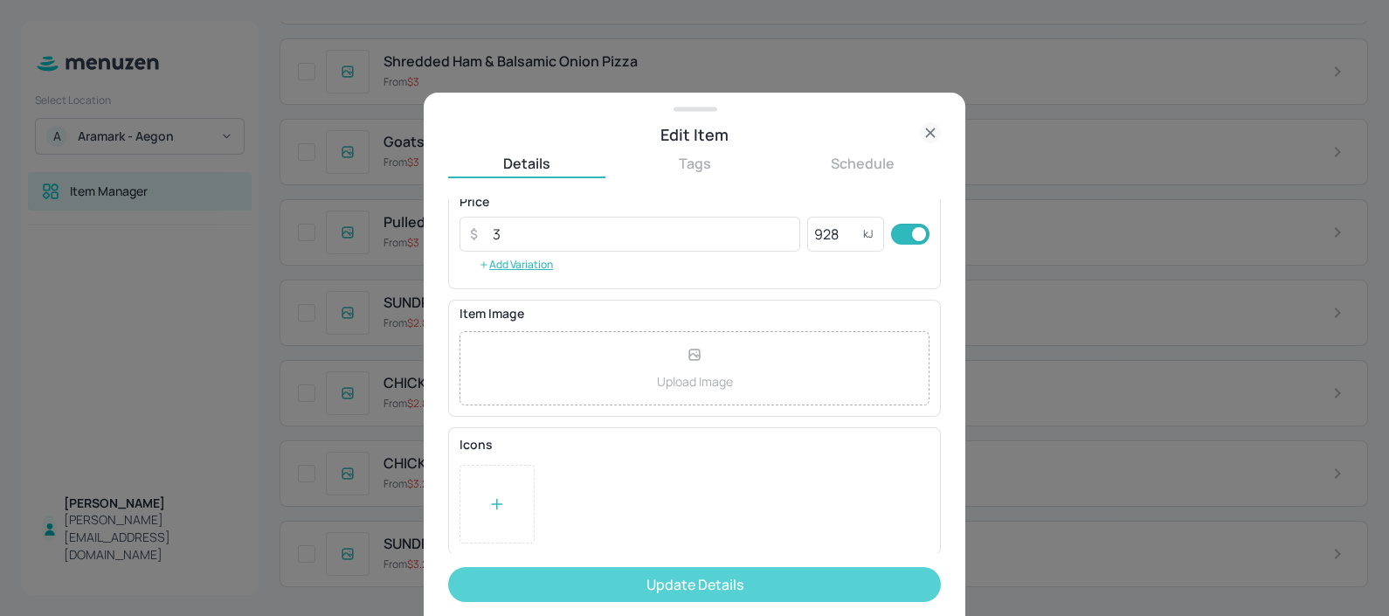
click at [638, 581] on button "Update Details" at bounding box center [694, 584] width 493 height 35
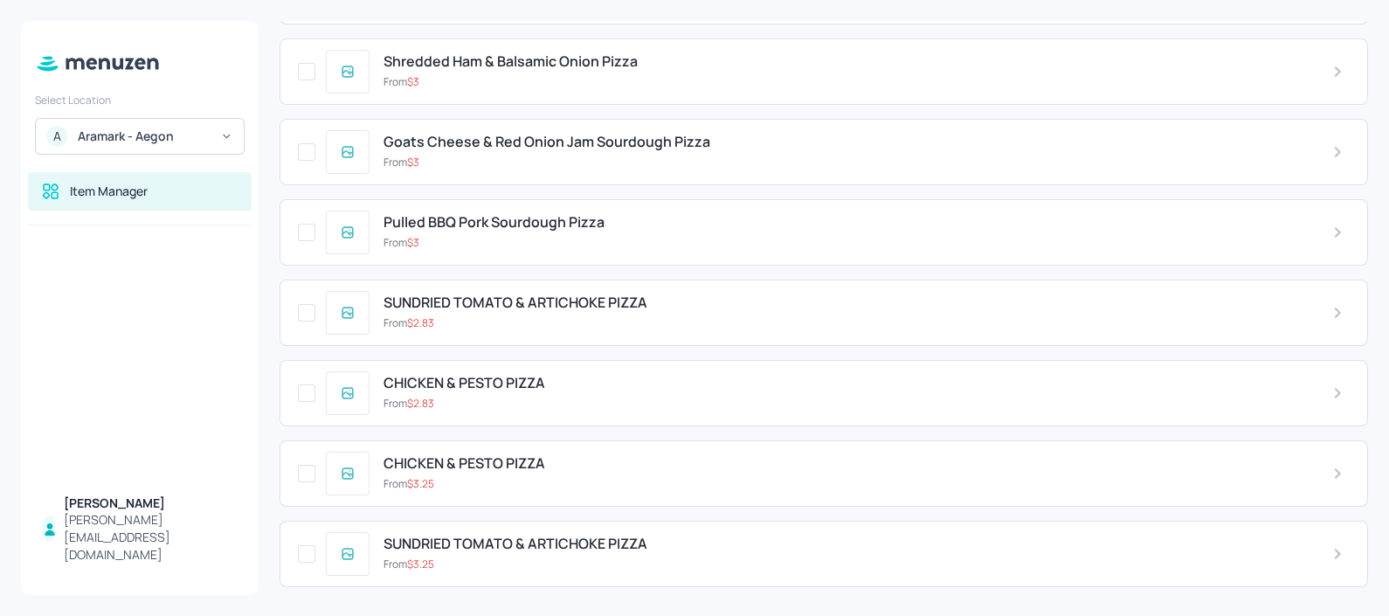
click at [618, 242] on div "From $ 3" at bounding box center [844, 243] width 921 height 16
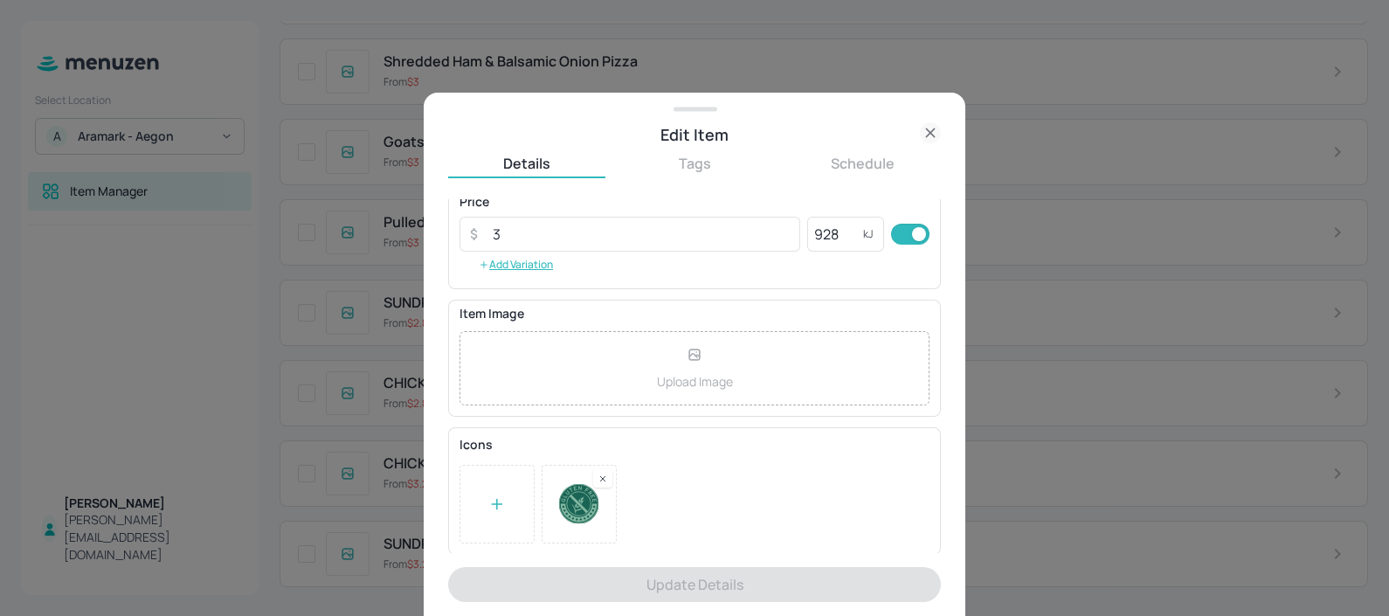
click at [608, 474] on rect at bounding box center [603, 479] width 12 height 12
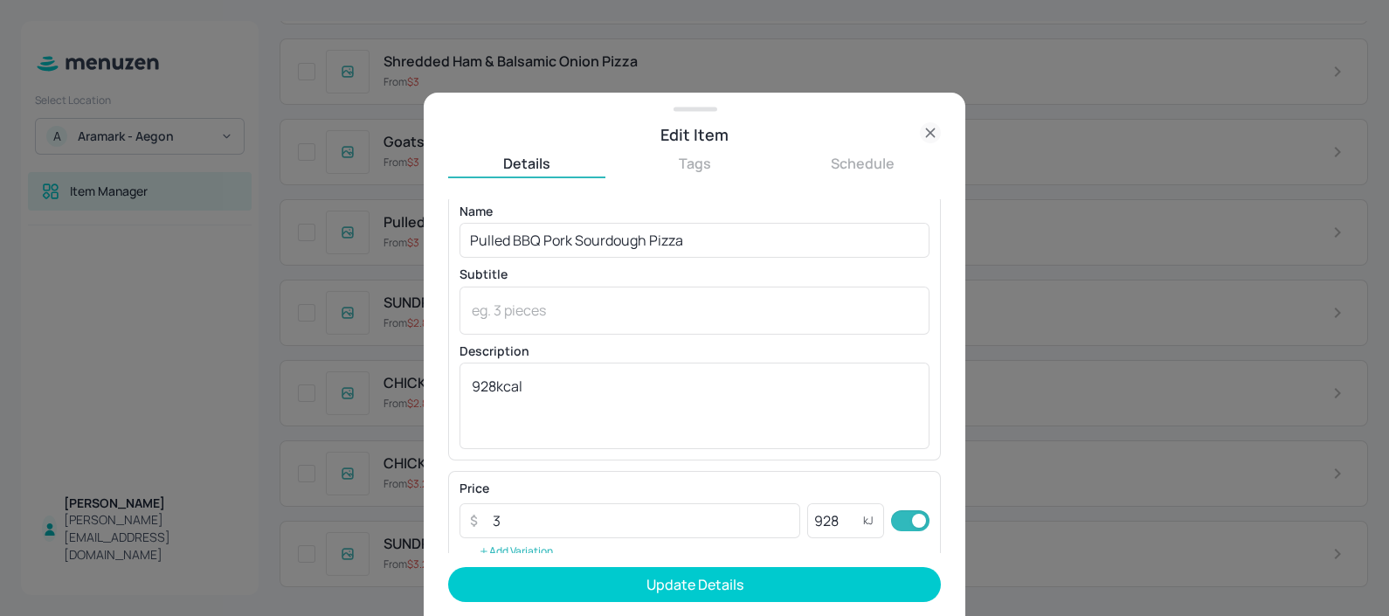
scroll to position [0, 0]
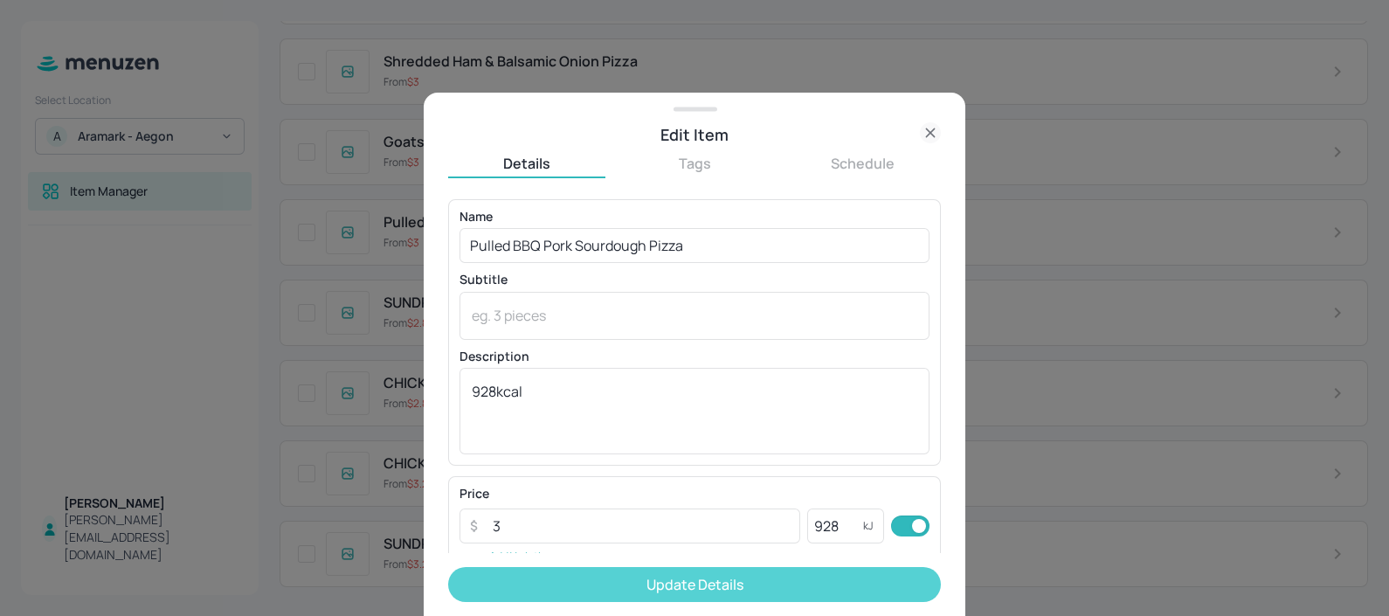
click at [600, 584] on button "Update Details" at bounding box center [694, 584] width 493 height 35
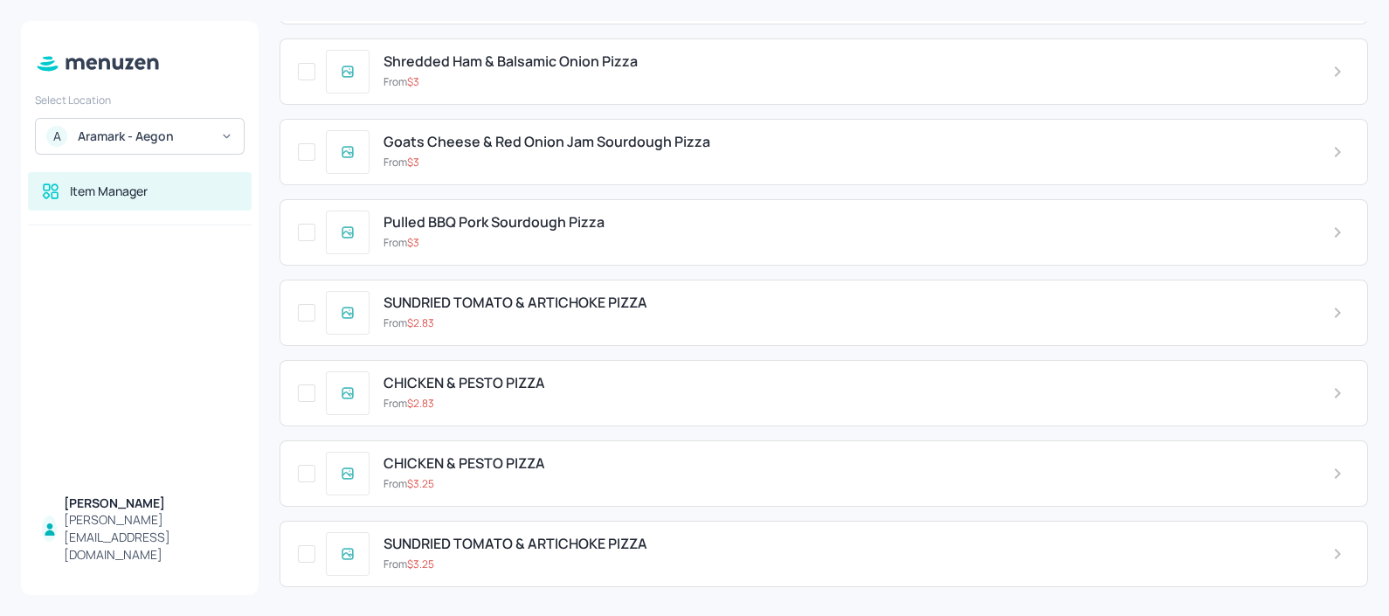
click at [574, 214] on span "Pulled BBQ Pork Sourdough Pizza" at bounding box center [494, 222] width 221 height 17
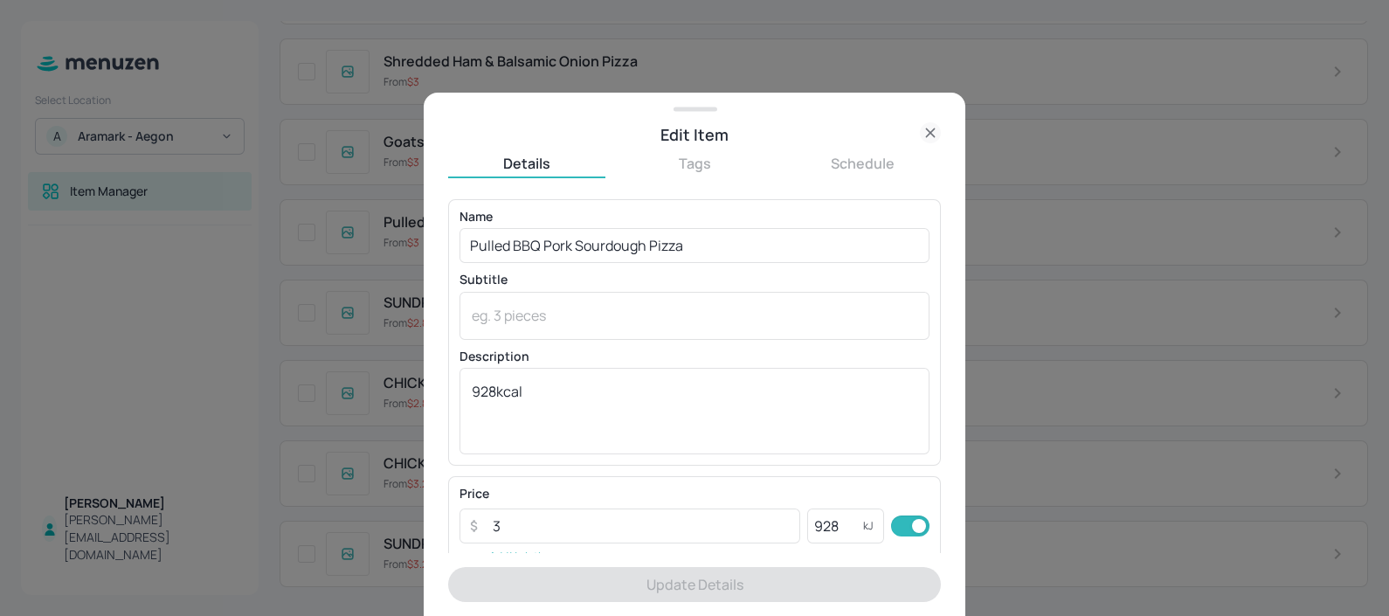
click at [930, 139] on icon at bounding box center [930, 132] width 21 height 21
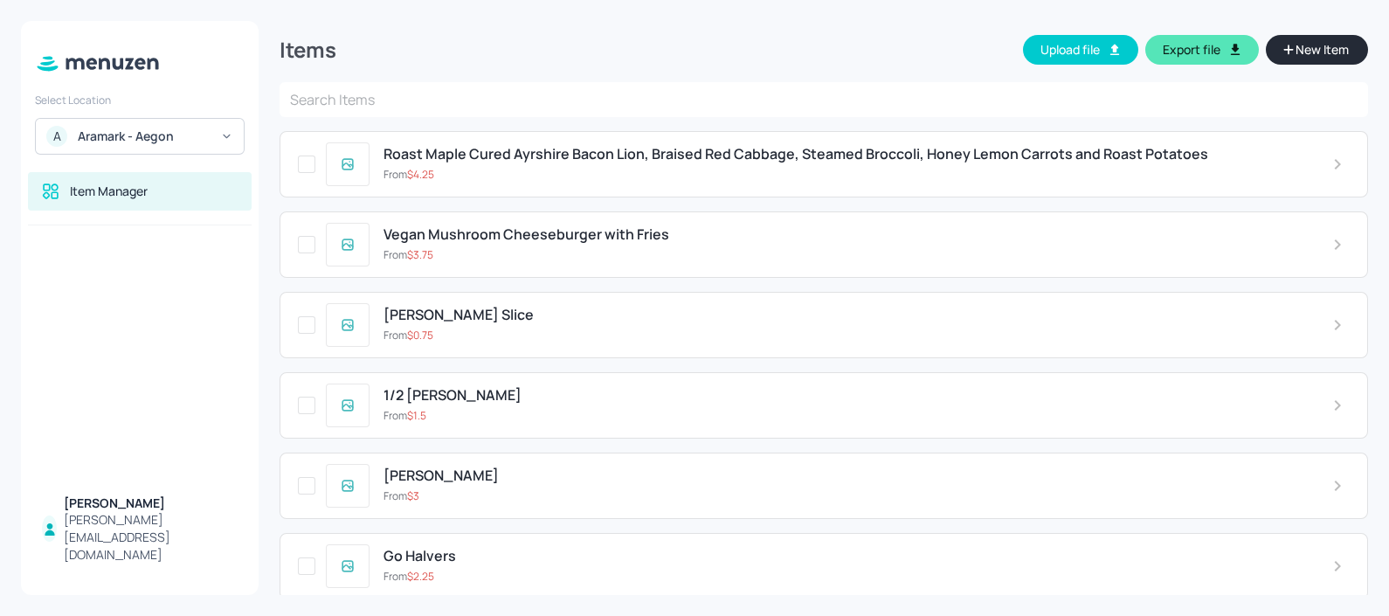
click at [536, 102] on input "text" at bounding box center [824, 99] width 1088 height 35
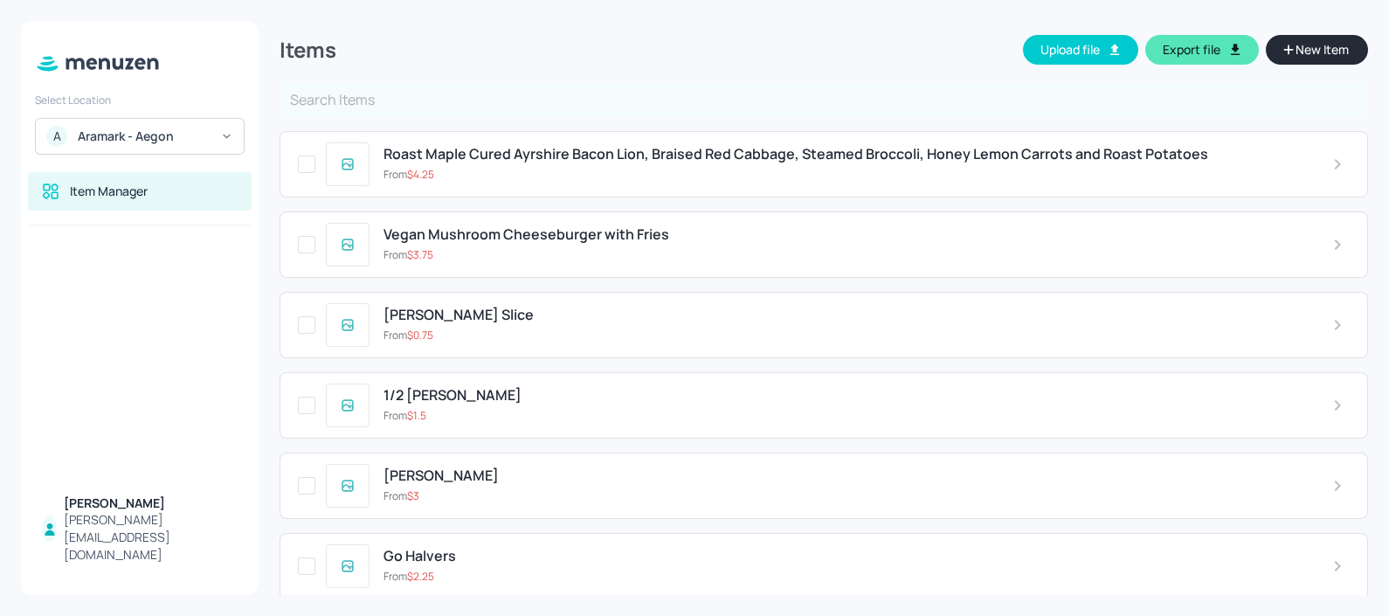
type input "m"
click at [536, 102] on input "text" at bounding box center [824, 99] width 1088 height 35
